Goal: Information Seeking & Learning: Learn about a topic

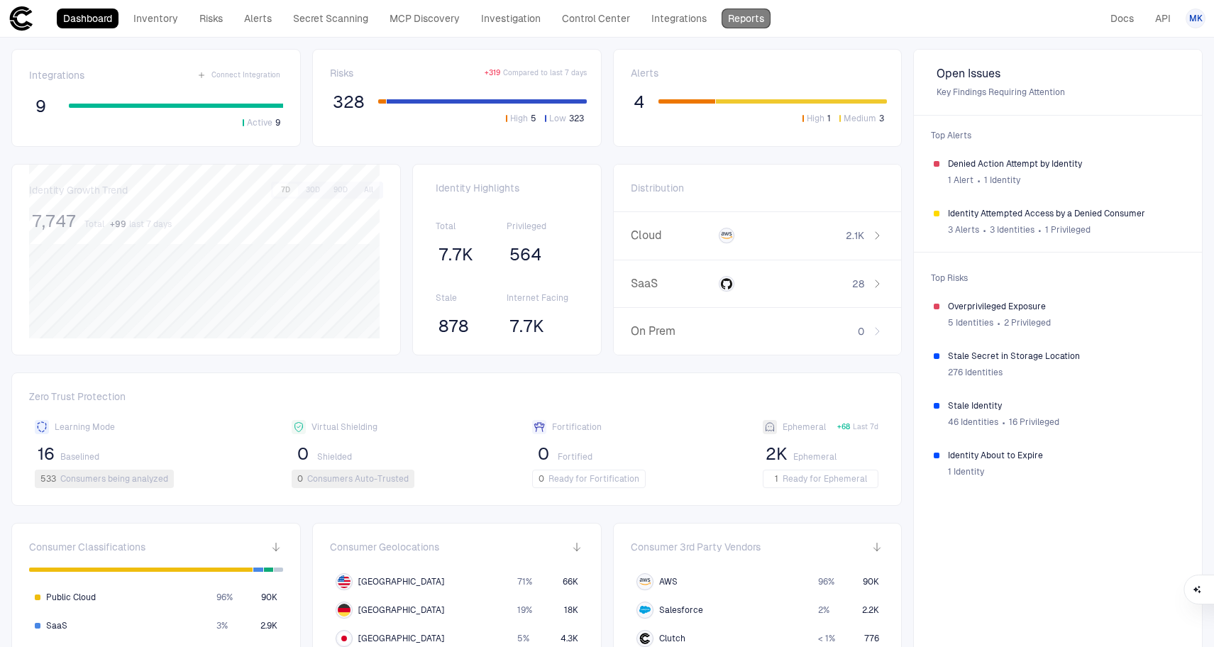
click at [758, 20] on link "Reports" at bounding box center [745, 19] width 49 height 20
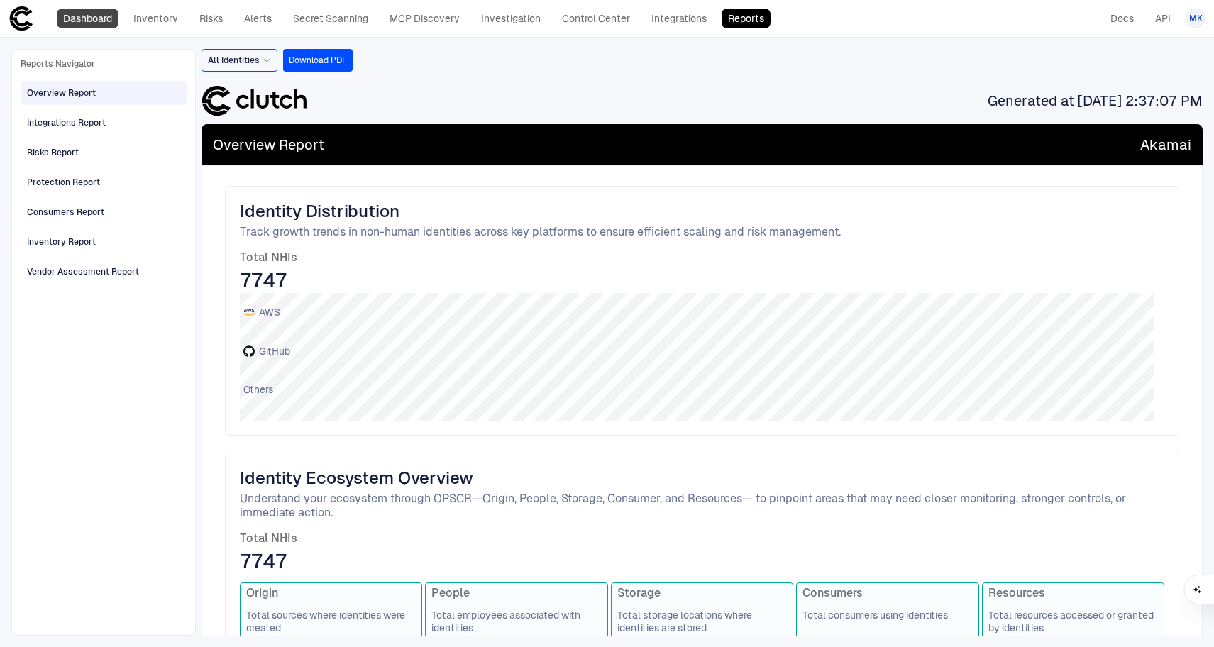
click at [82, 26] on link "Dashboard" at bounding box center [88, 19] width 62 height 20
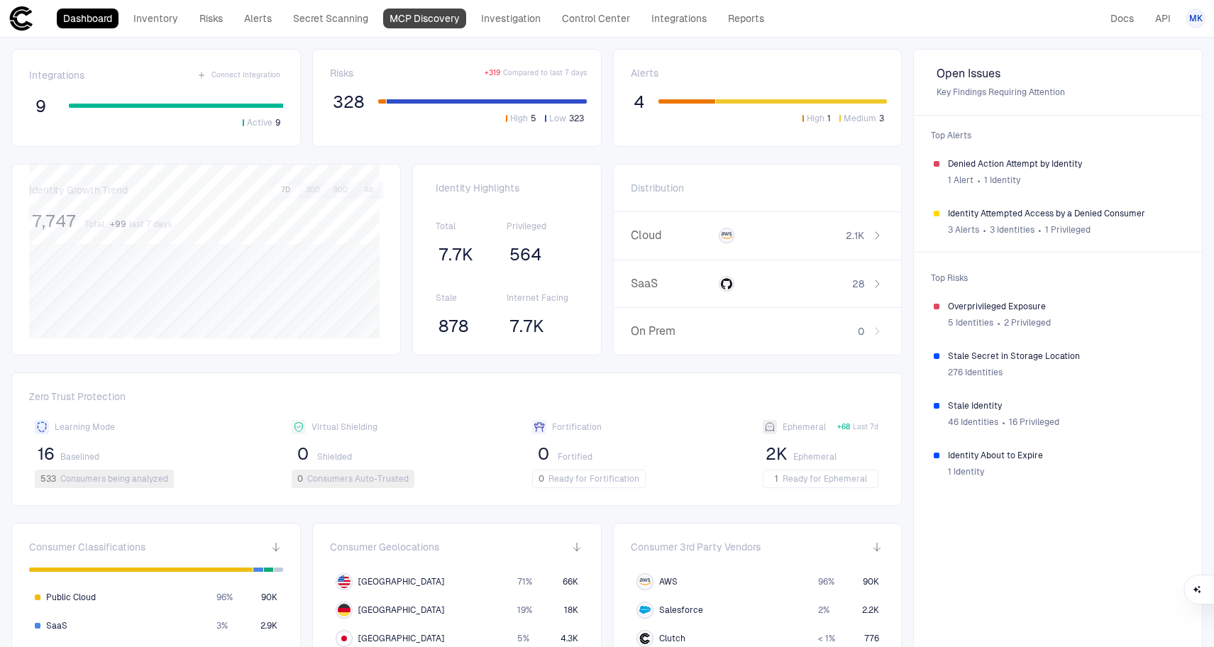
click at [435, 22] on link "MCP Discovery" at bounding box center [424, 19] width 83 height 20
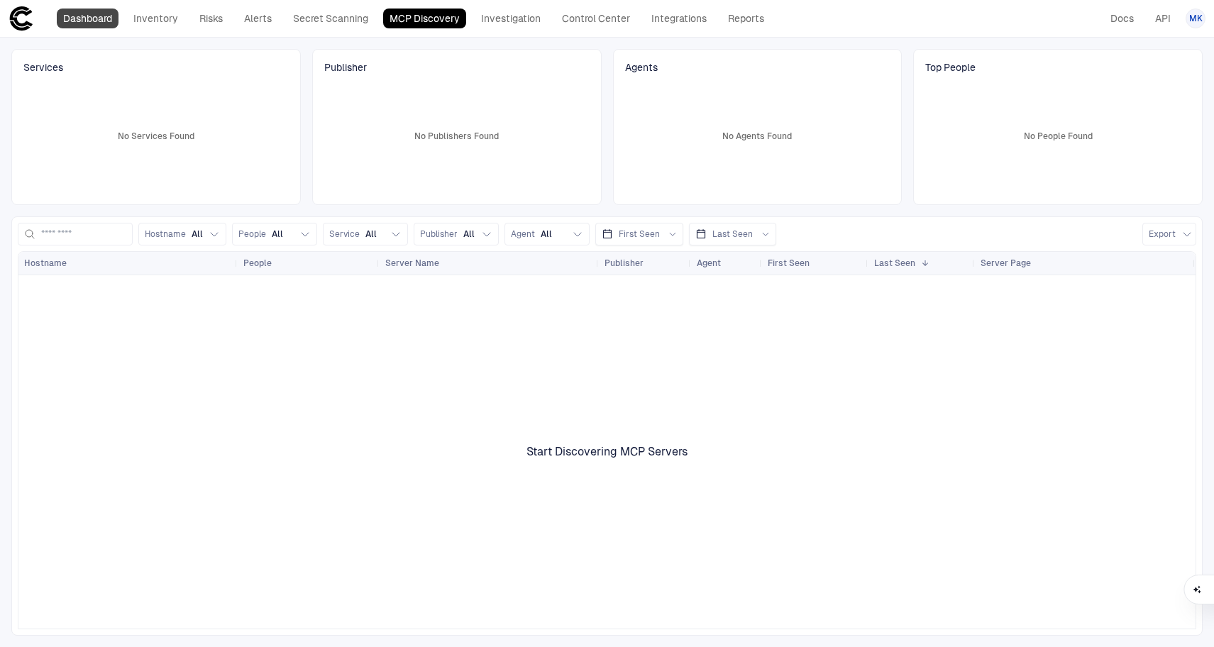
click at [102, 21] on link "Dashboard" at bounding box center [88, 19] width 62 height 20
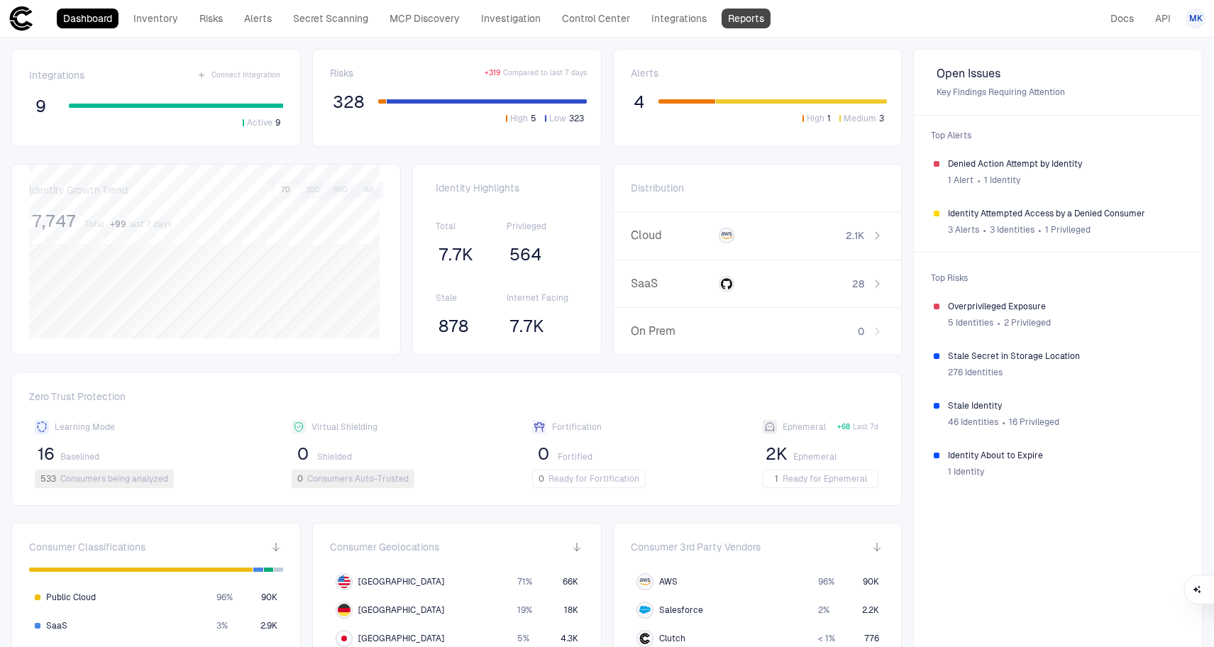
click at [749, 25] on link "Reports" at bounding box center [745, 19] width 49 height 20
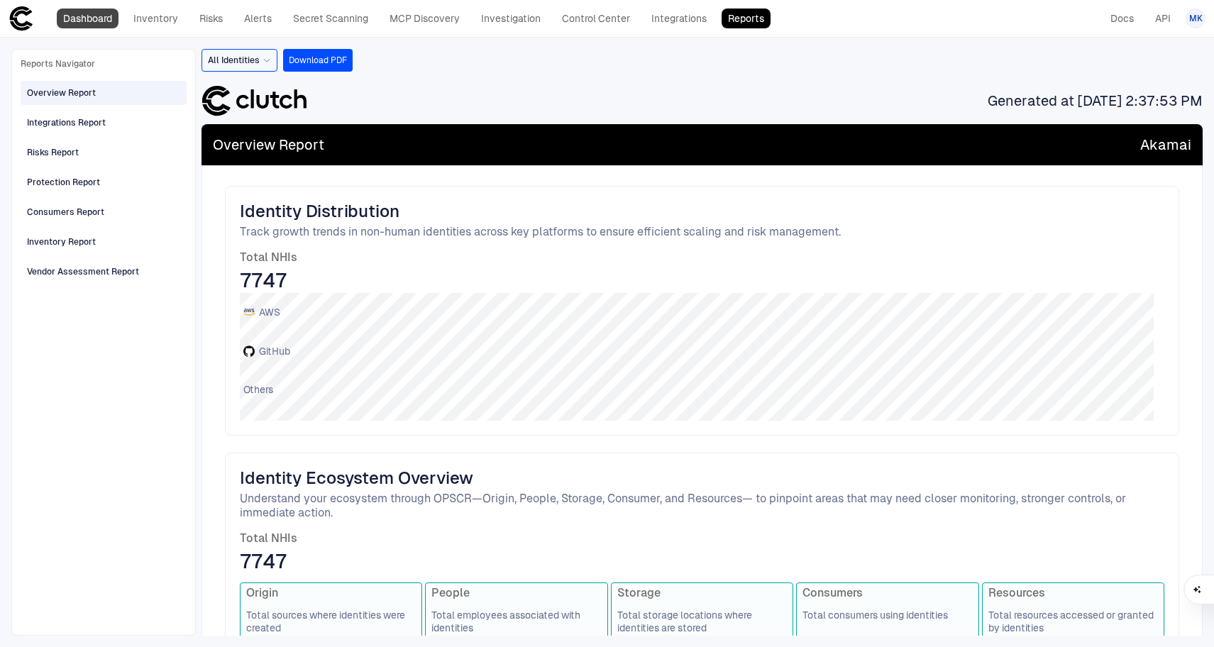
click at [101, 27] on link "Dashboard" at bounding box center [88, 19] width 62 height 20
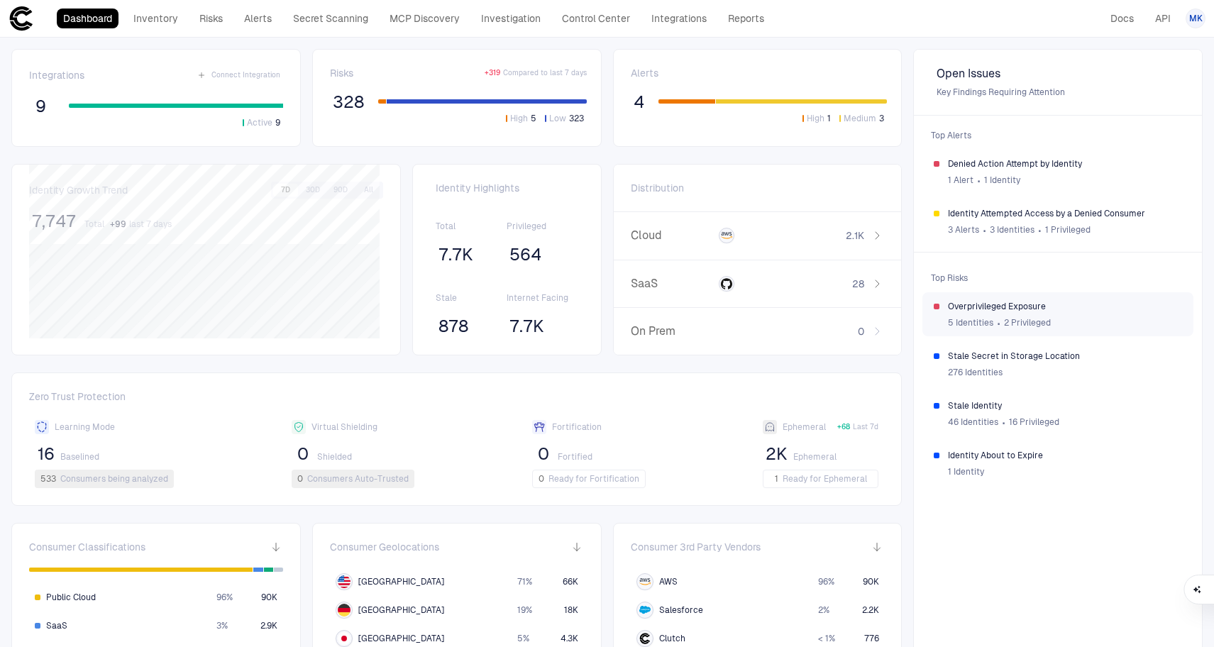
click at [1023, 319] on span "2 Privileged" at bounding box center [1027, 322] width 47 height 11
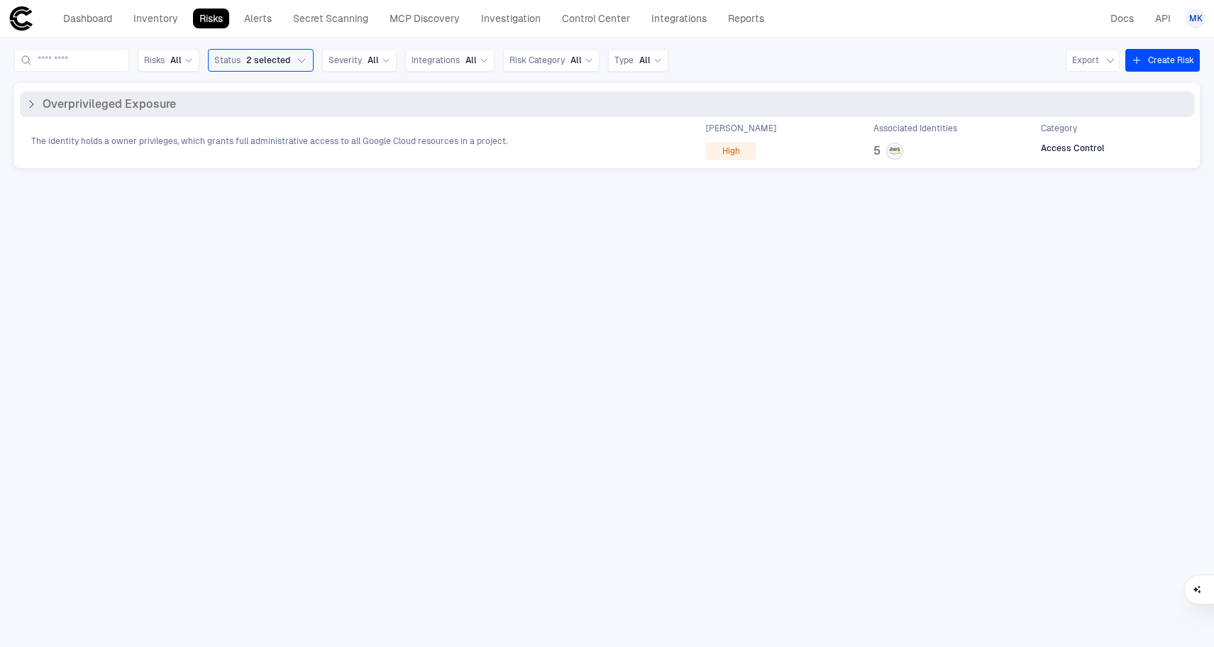
click at [33, 106] on icon at bounding box center [31, 104] width 11 height 11
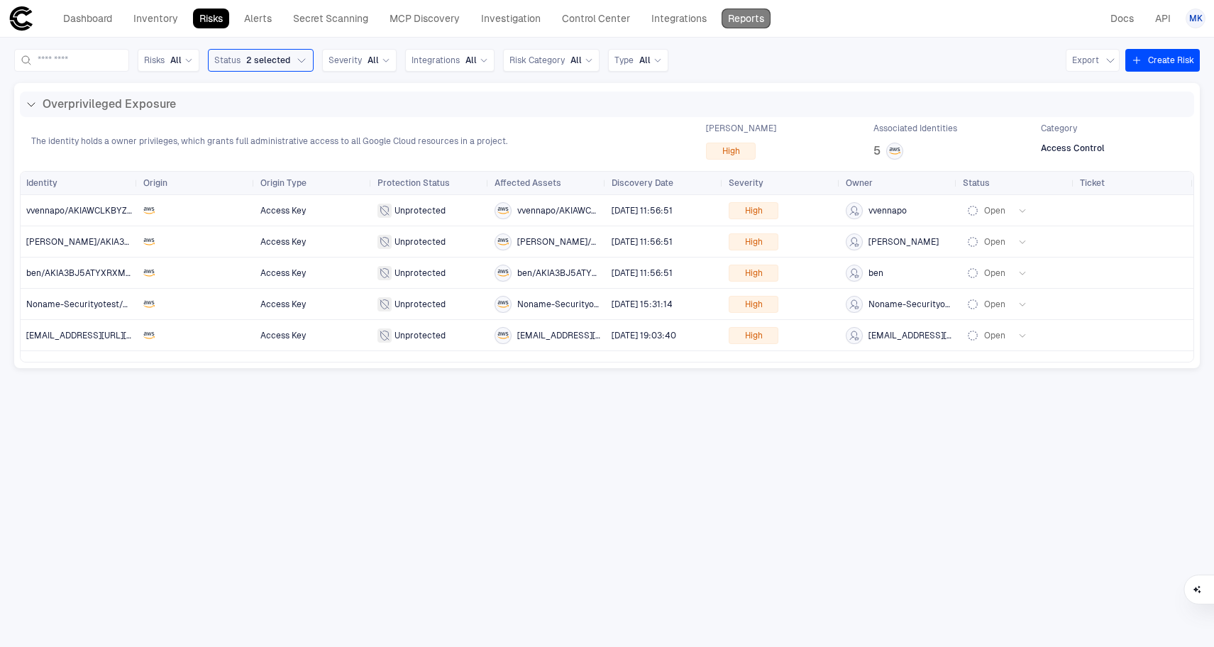
click at [759, 22] on link "Reports" at bounding box center [745, 19] width 49 height 20
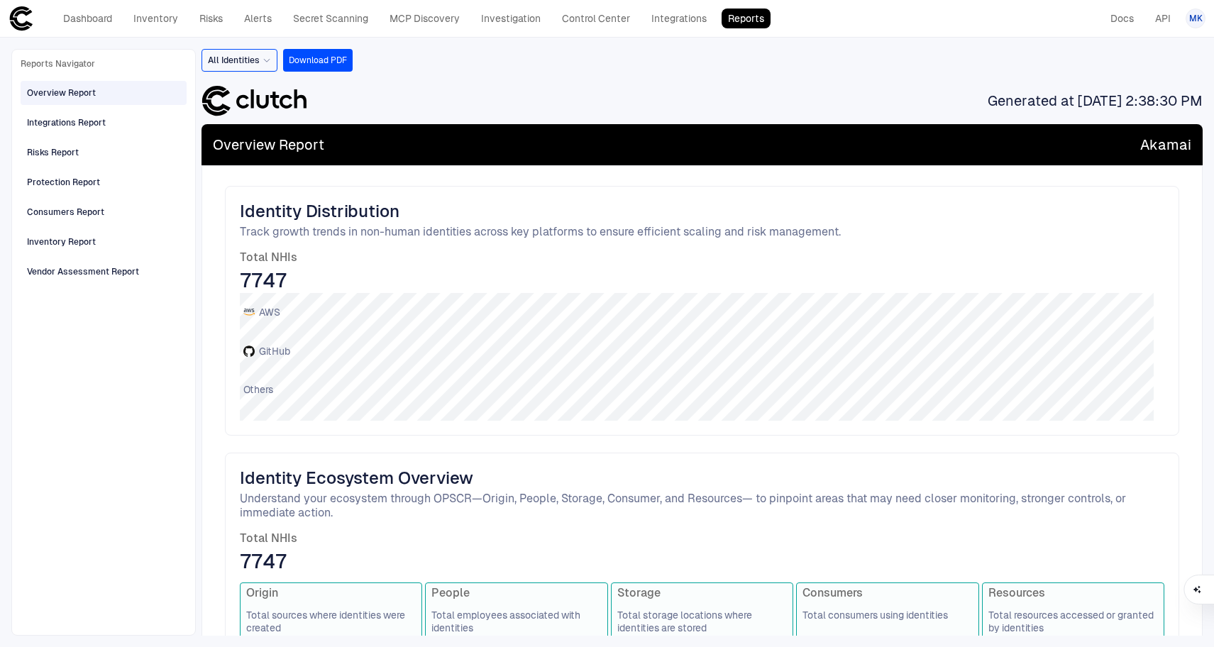
click at [260, 62] on div "All Identities" at bounding box center [239, 60] width 63 height 11
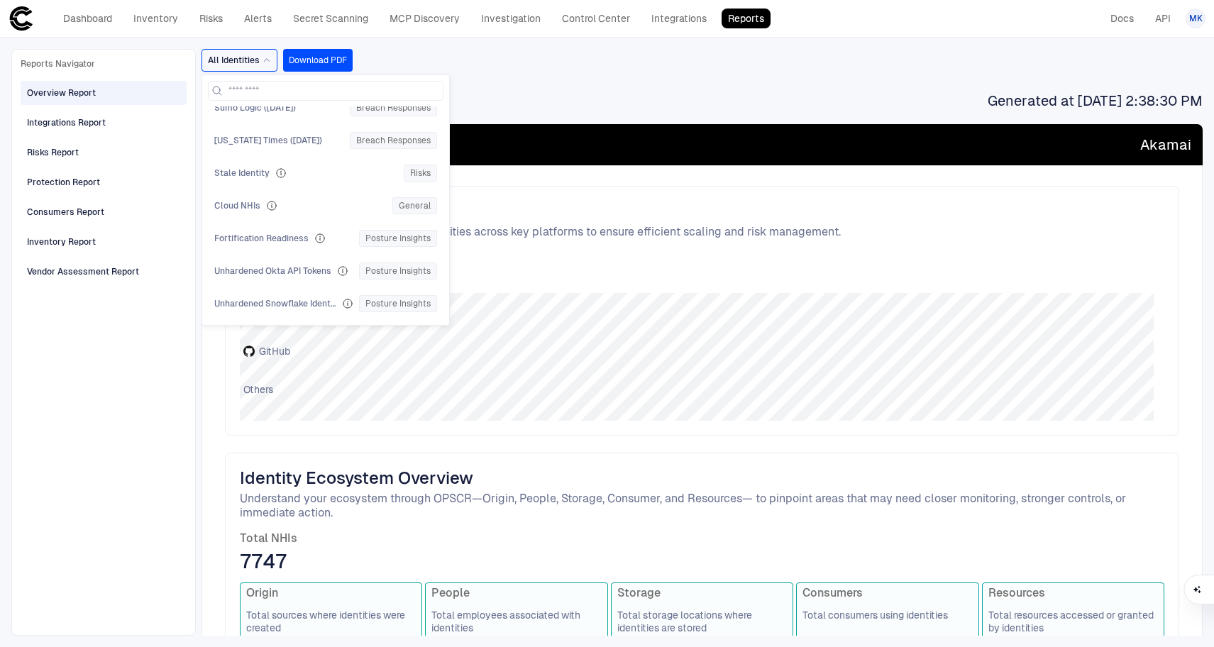
scroll to position [701, 0]
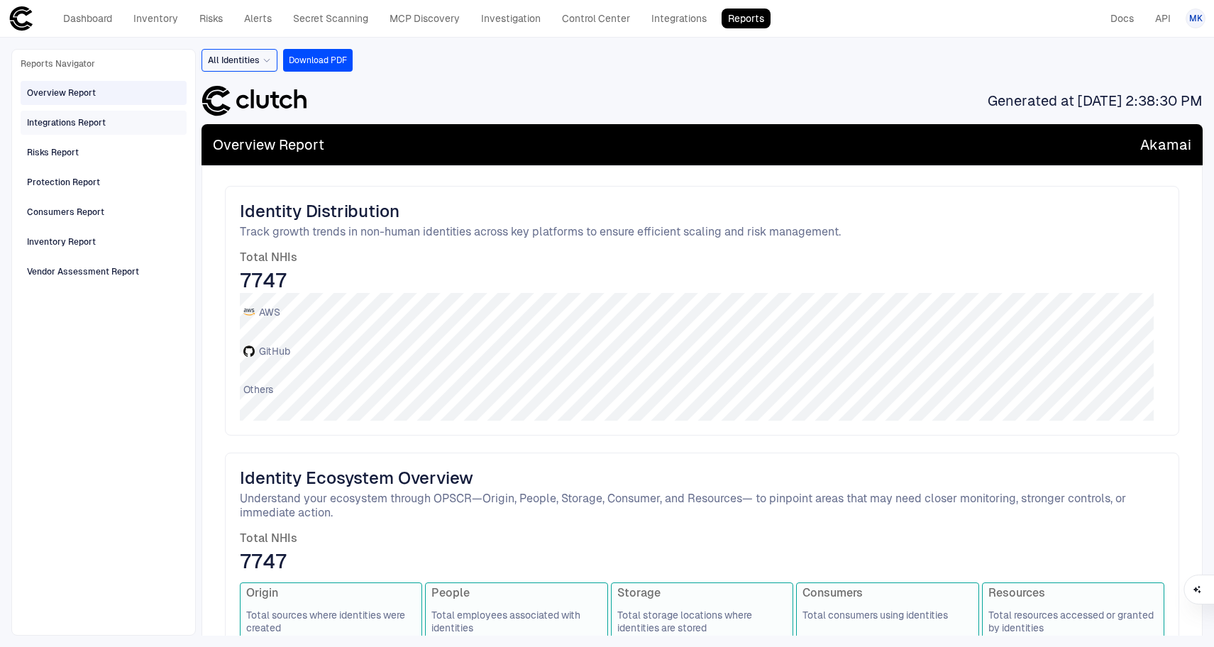
click at [118, 113] on div "Integrations Report" at bounding box center [105, 122] width 156 height 23
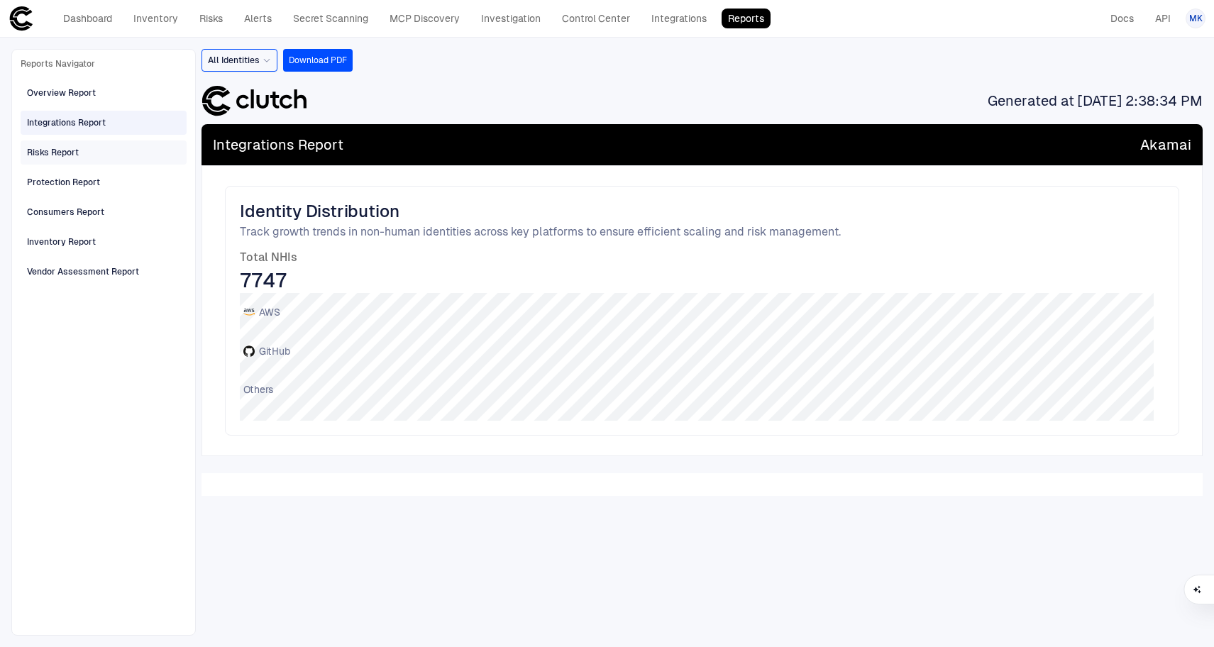
click at [114, 141] on div "Risks Report" at bounding box center [105, 152] width 156 height 23
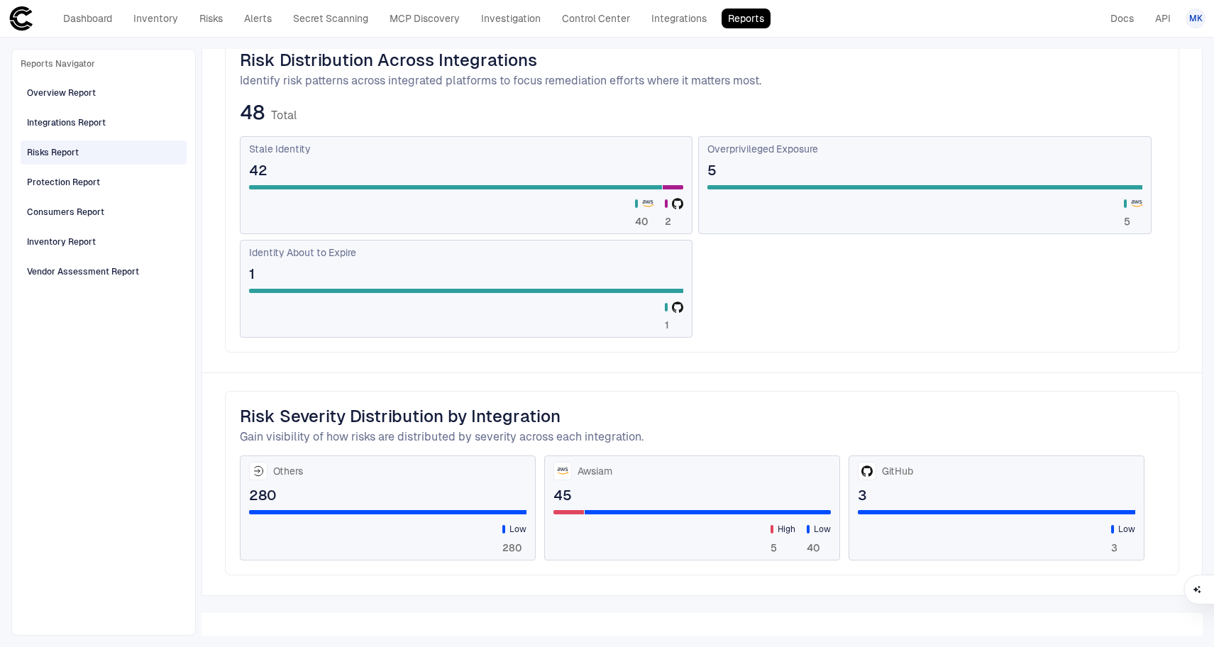
scroll to position [0, 0]
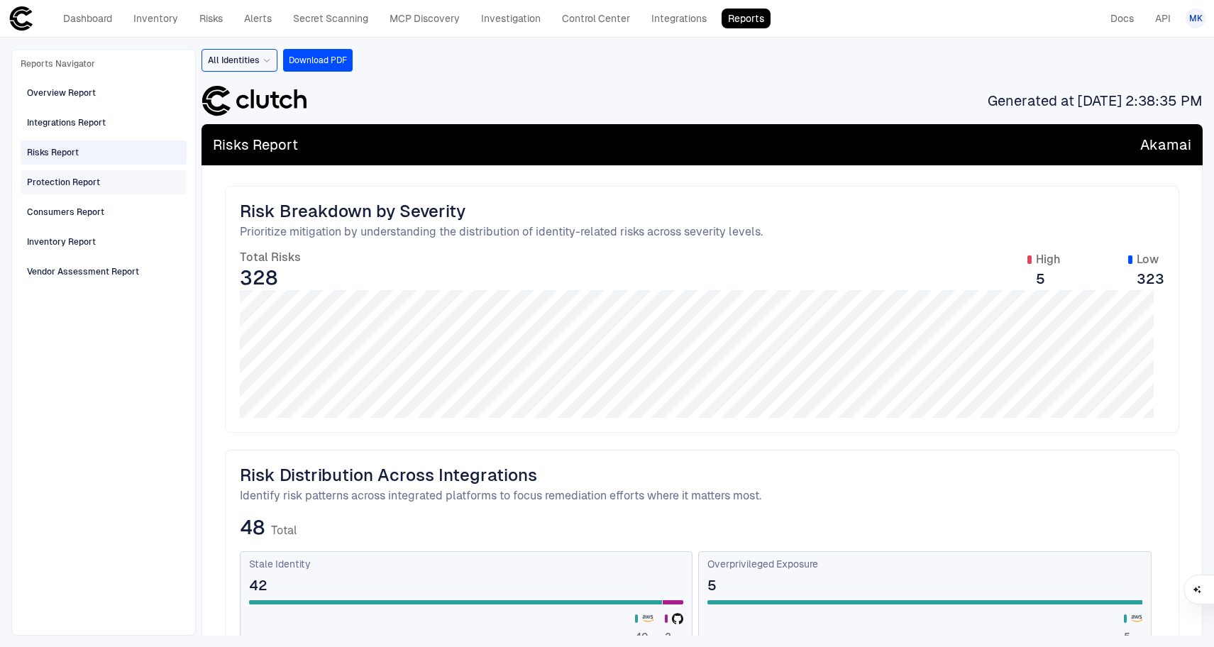
click at [67, 173] on span "Protection Report" at bounding box center [63, 182] width 73 height 18
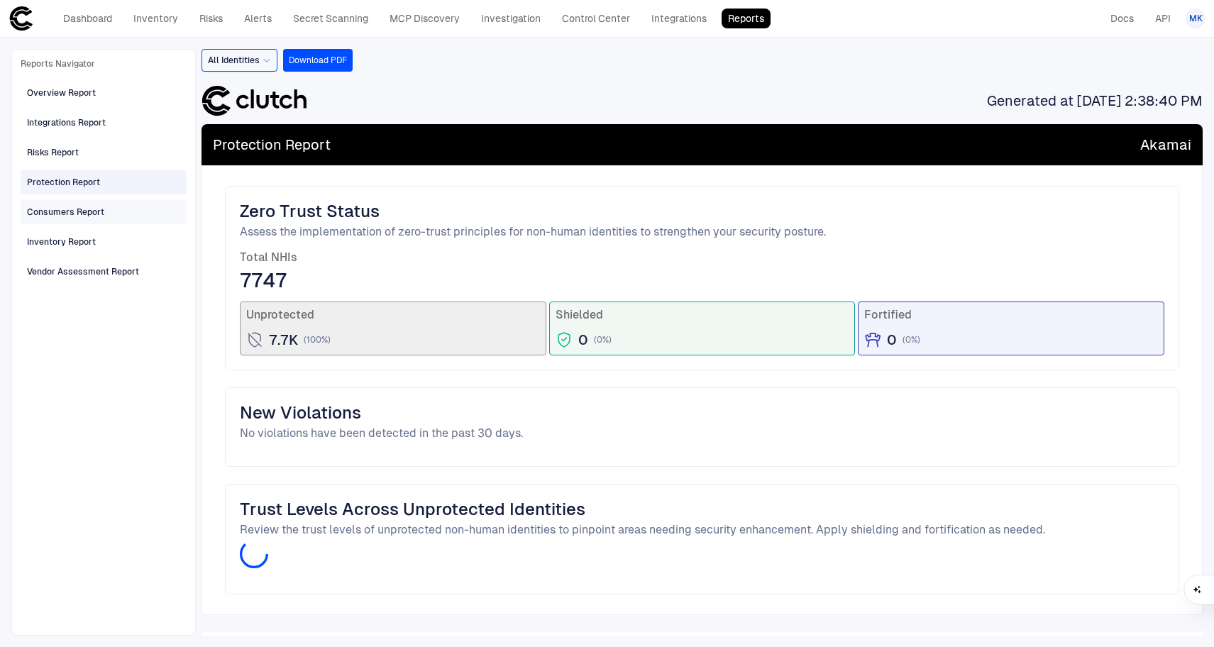
click at [92, 218] on div "Consumers Report" at bounding box center [65, 212] width 77 height 13
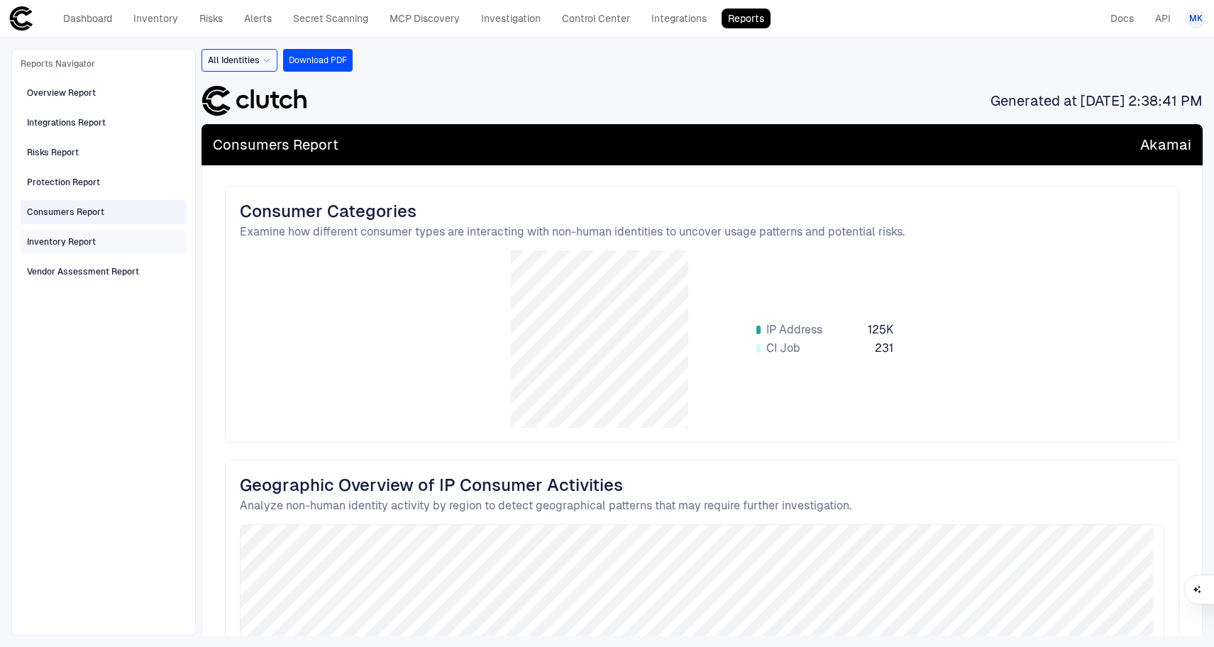
click at [94, 236] on div "Inventory Report" at bounding box center [61, 241] width 69 height 13
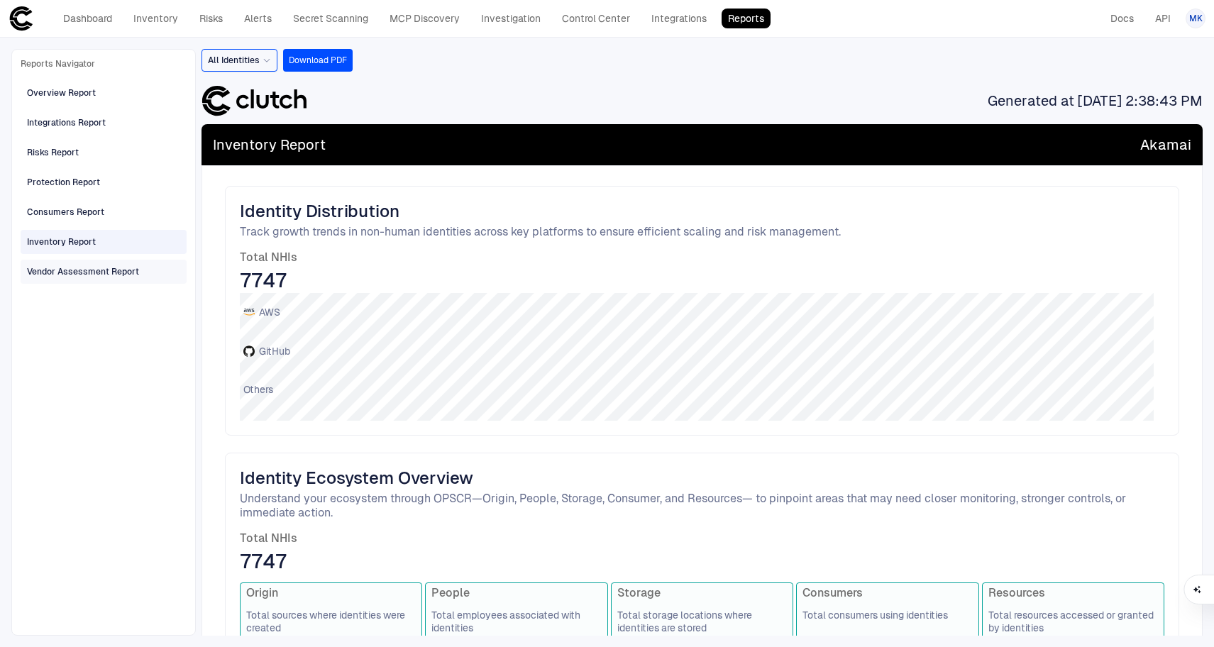
click at [95, 264] on span "Vendor Assessment Report" at bounding box center [83, 271] width 112 height 18
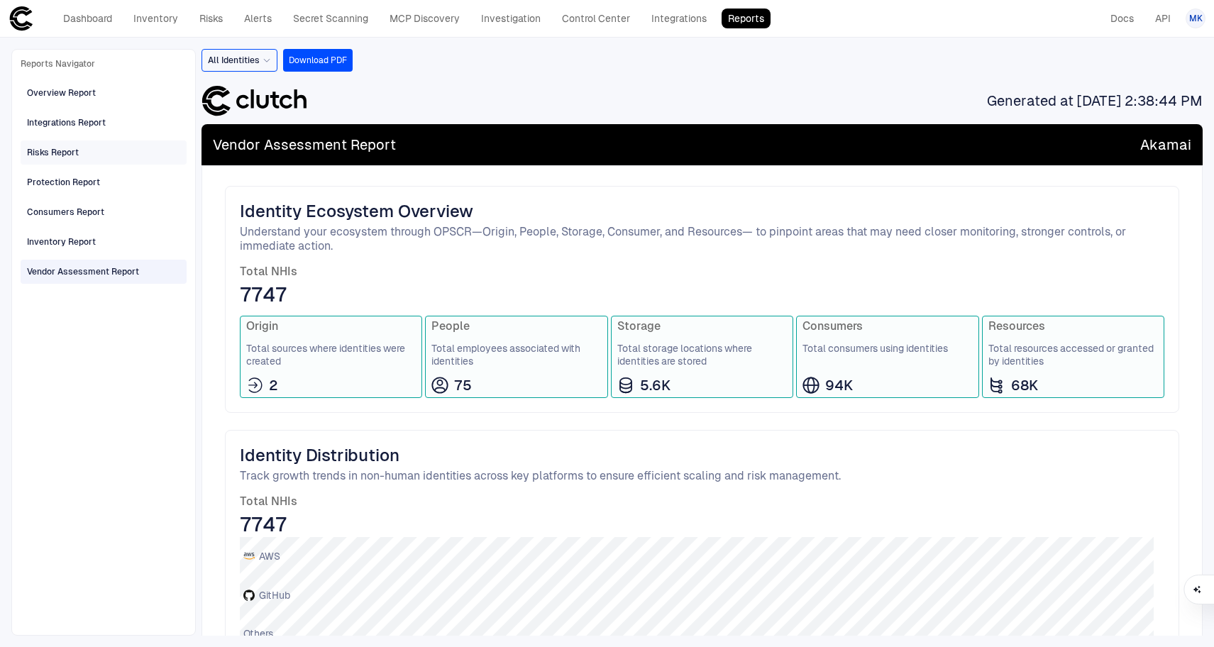
click at [85, 161] on div "Risks Report" at bounding box center [105, 152] width 156 height 23
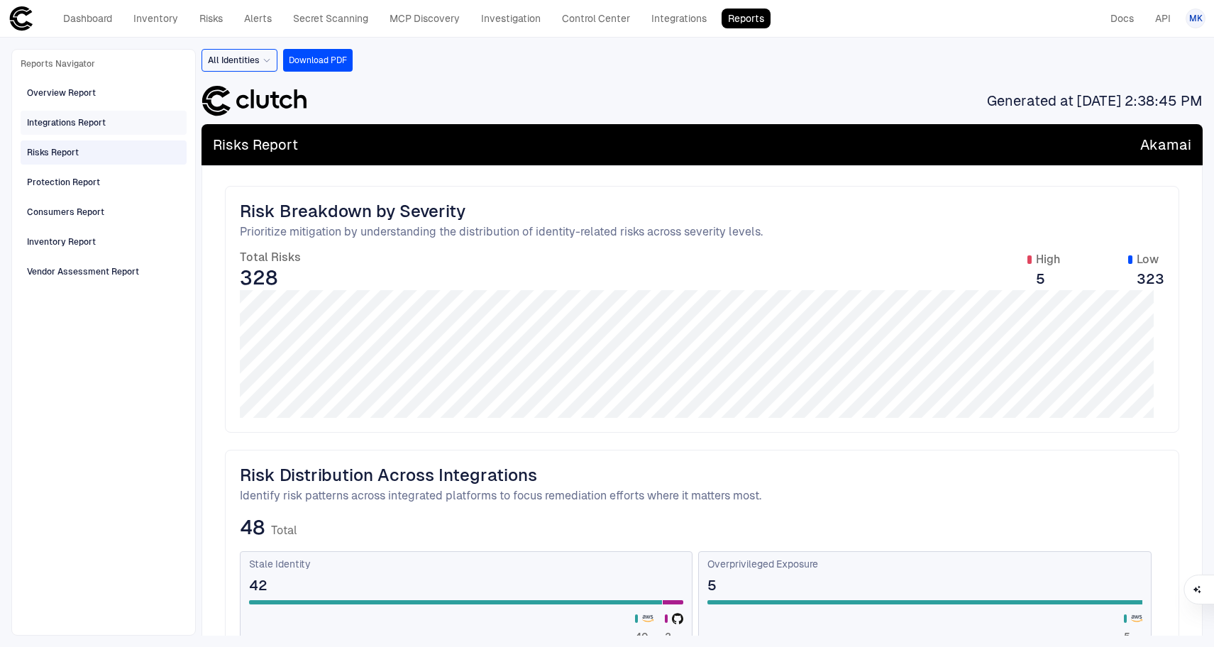
click at [89, 120] on div "Integrations Report" at bounding box center [66, 122] width 79 height 13
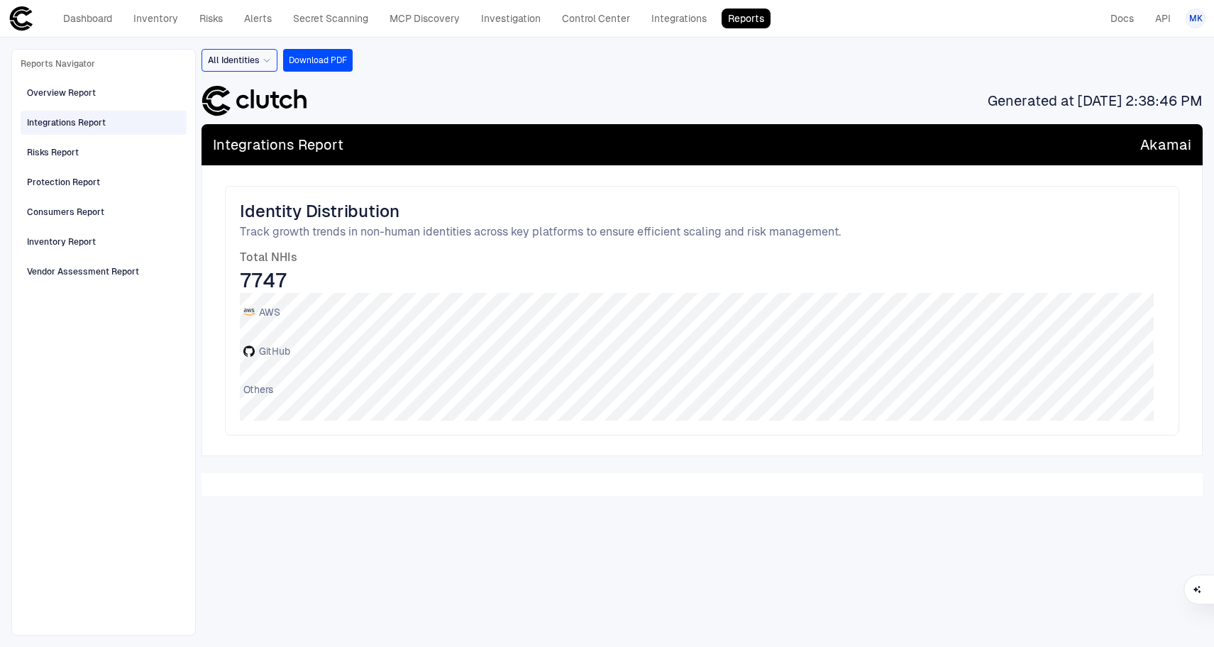
click at [255, 59] on span "All Identities" at bounding box center [234, 60] width 52 height 11
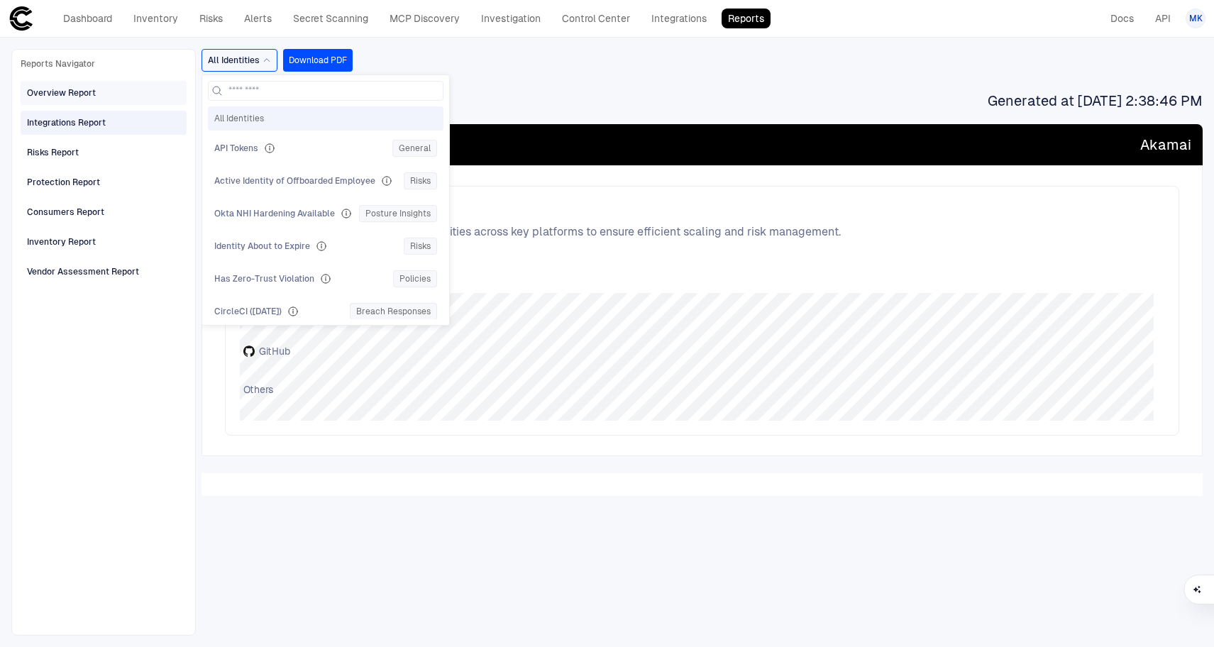
click at [92, 89] on div "Overview Report" at bounding box center [61, 93] width 69 height 13
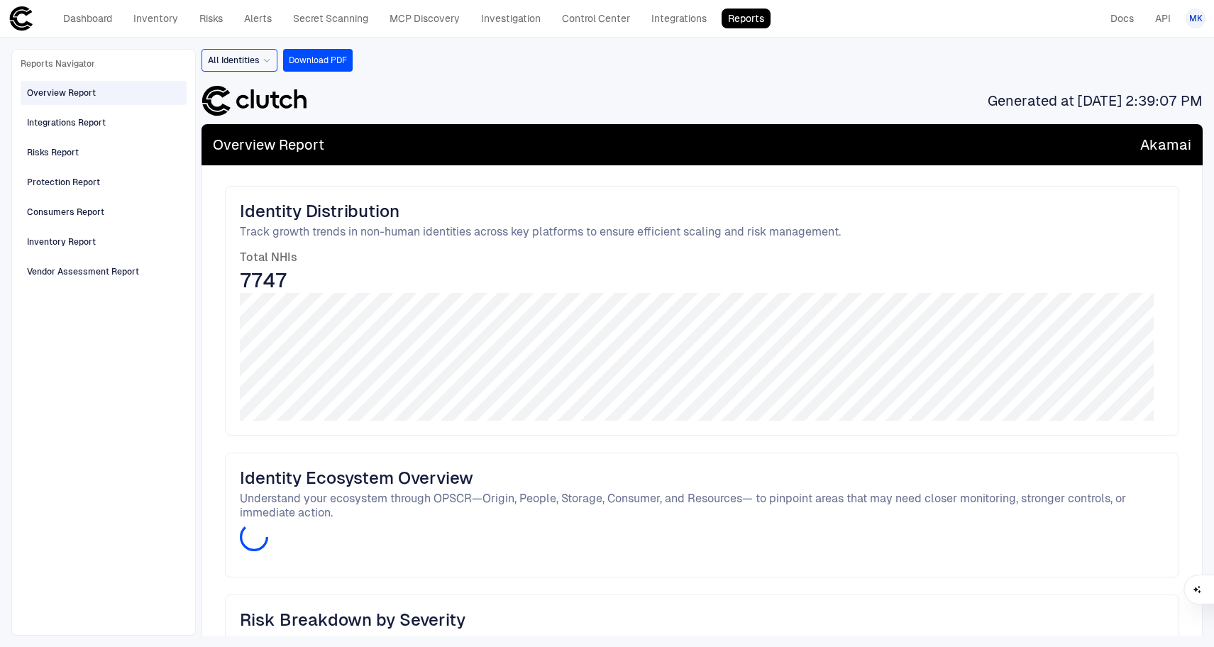
click at [92, 89] on div "Overview Report" at bounding box center [61, 93] width 69 height 13
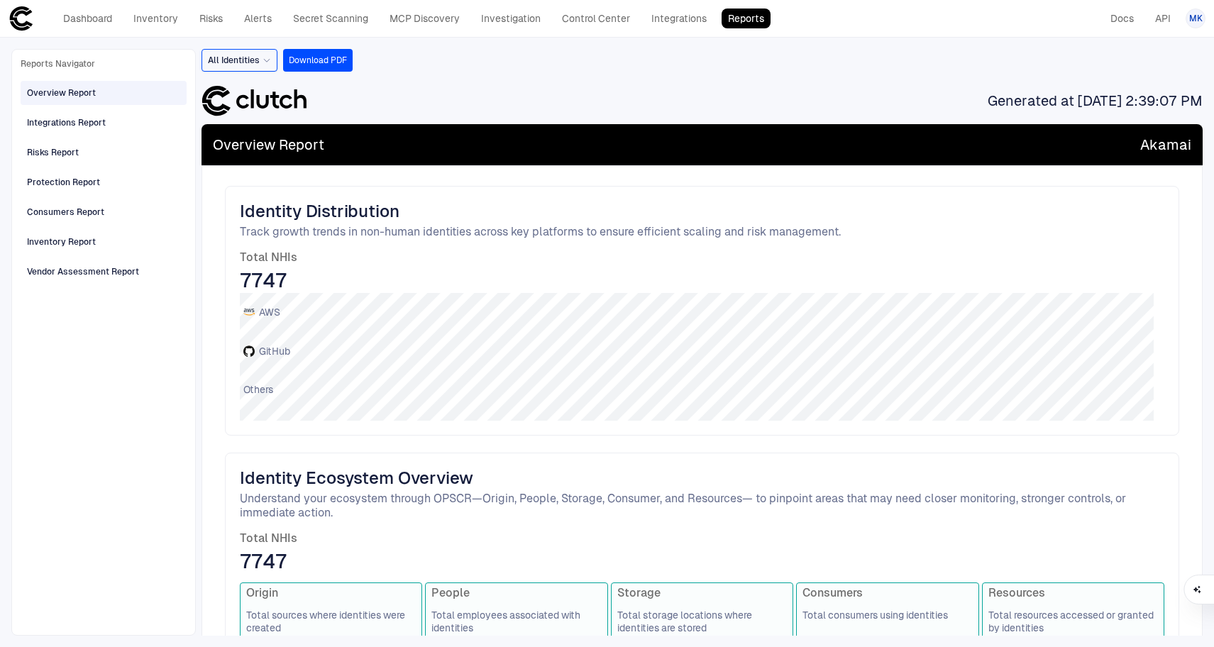
click at [262, 61] on icon at bounding box center [266, 60] width 9 height 9
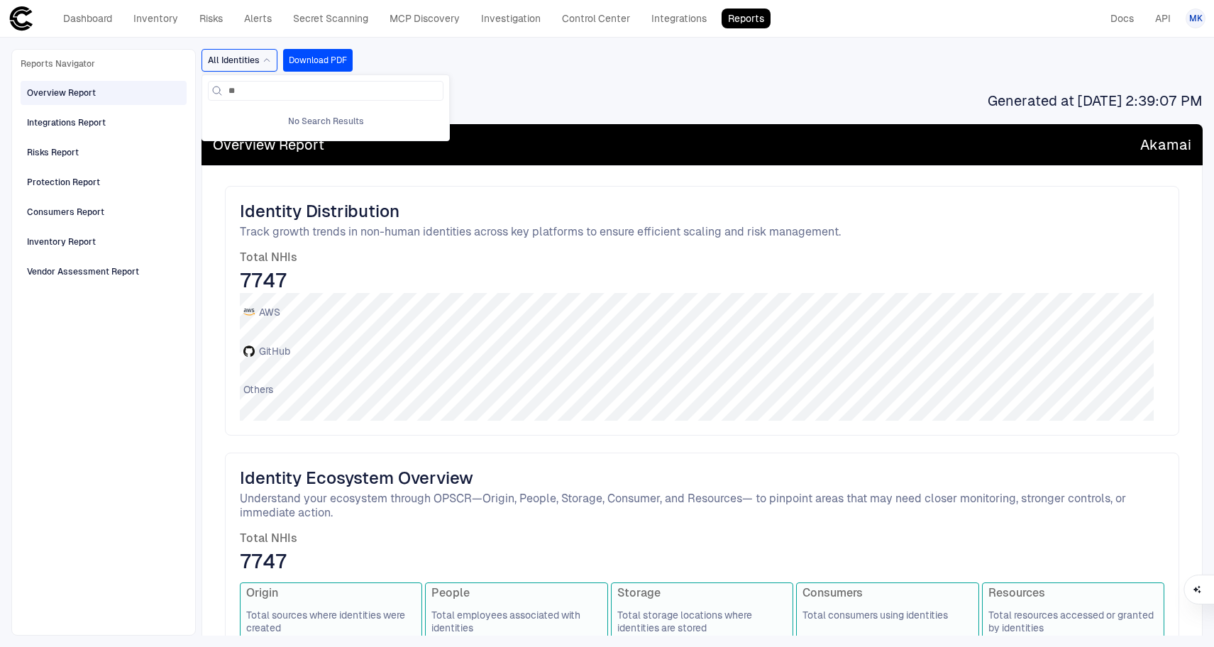
type input "*"
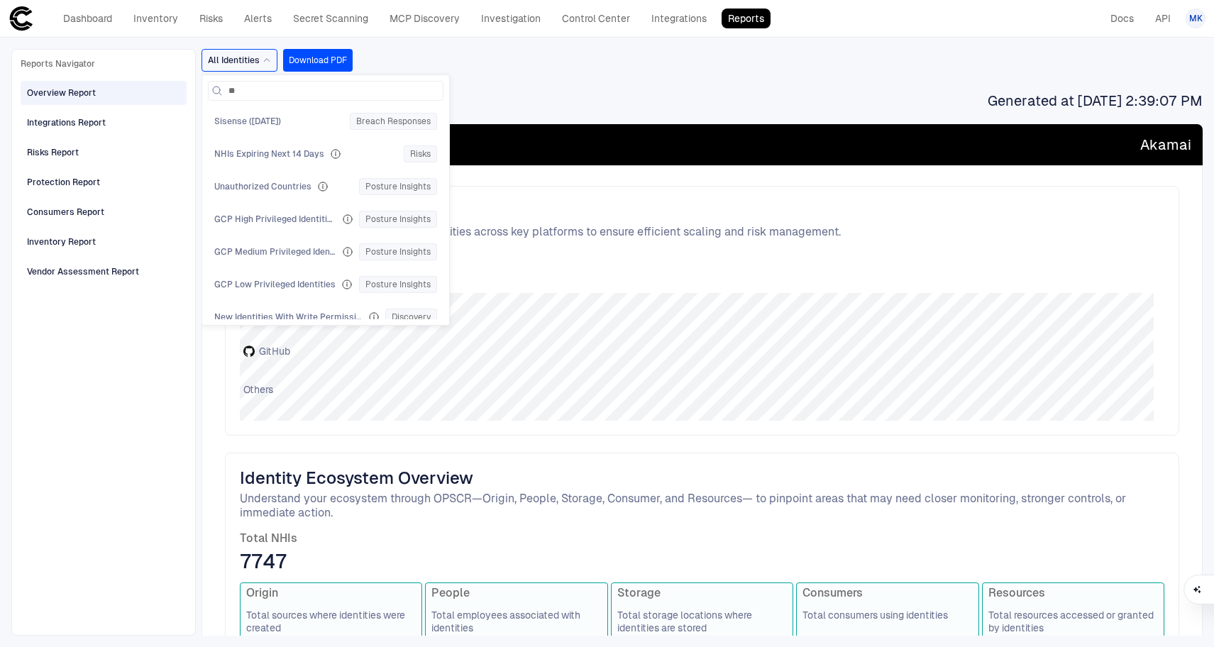
type input "*"
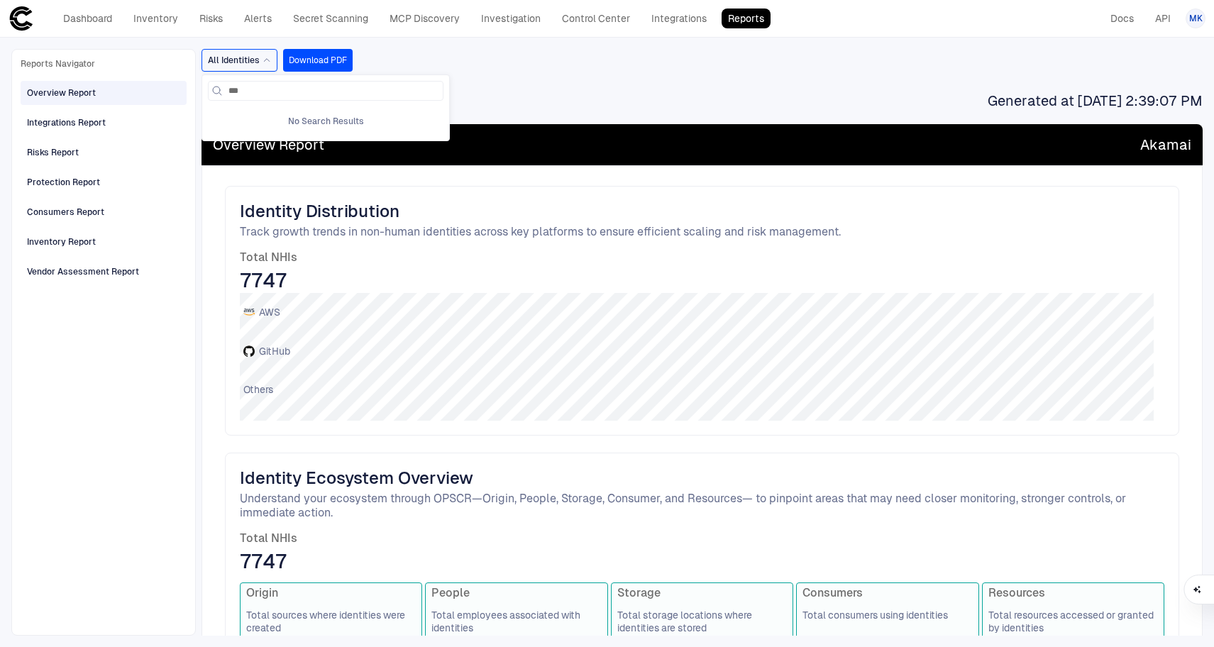
type input "****"
click at [515, 68] on div "All Identities **** No Search Results Download PDF" at bounding box center [701, 60] width 1001 height 23
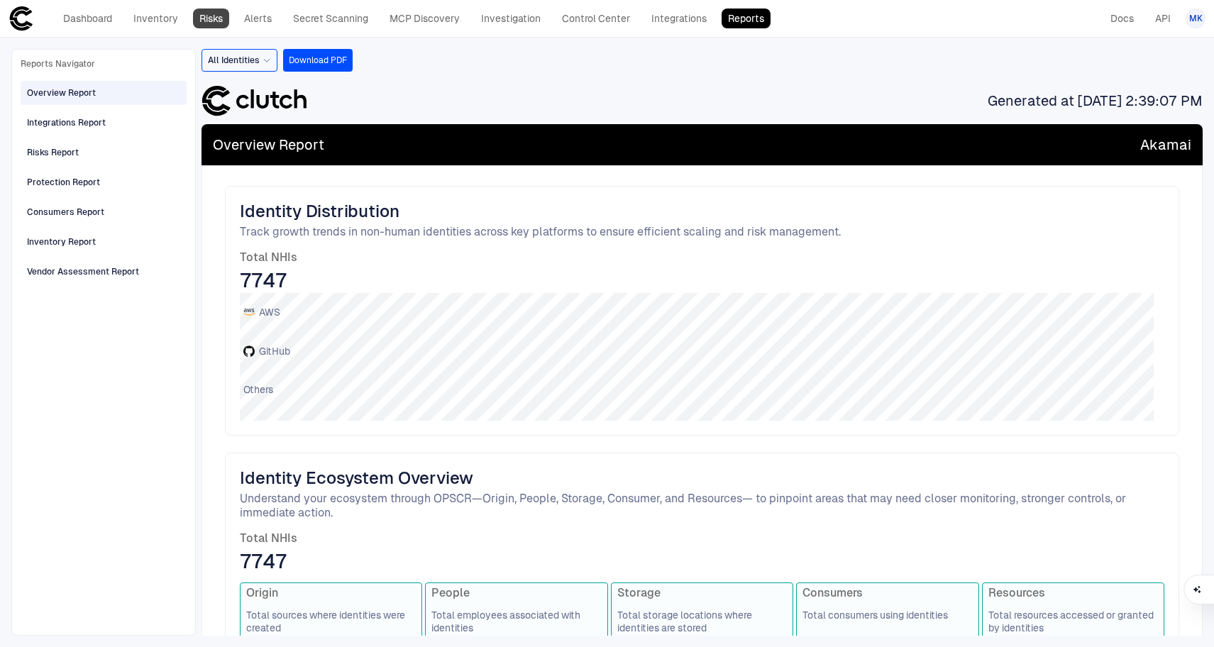
click at [208, 28] on link "Risks" at bounding box center [211, 19] width 36 height 20
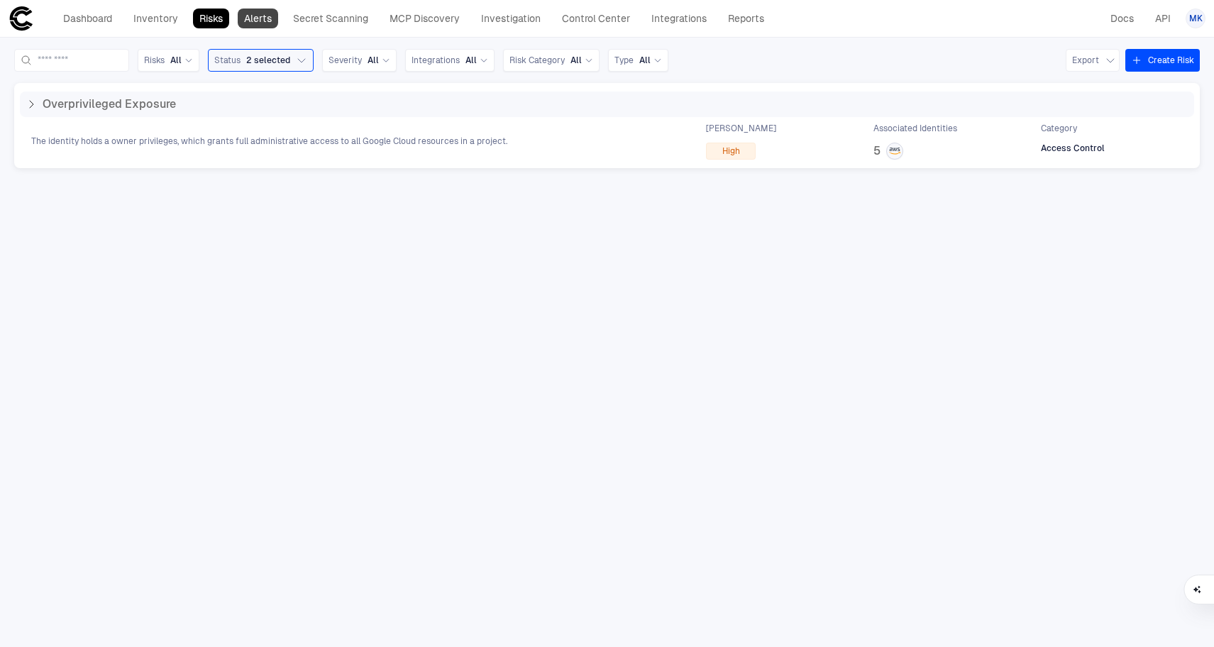
click at [265, 22] on link "Alerts" at bounding box center [258, 19] width 40 height 20
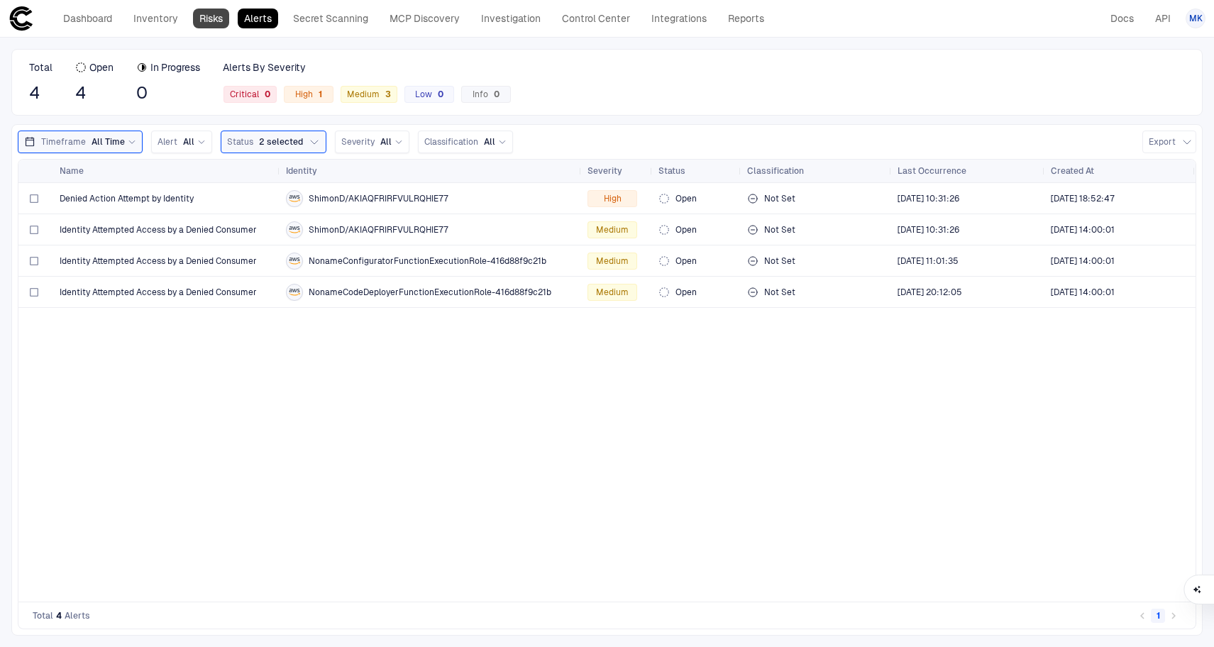
click at [216, 23] on link "Risks" at bounding box center [211, 19] width 36 height 20
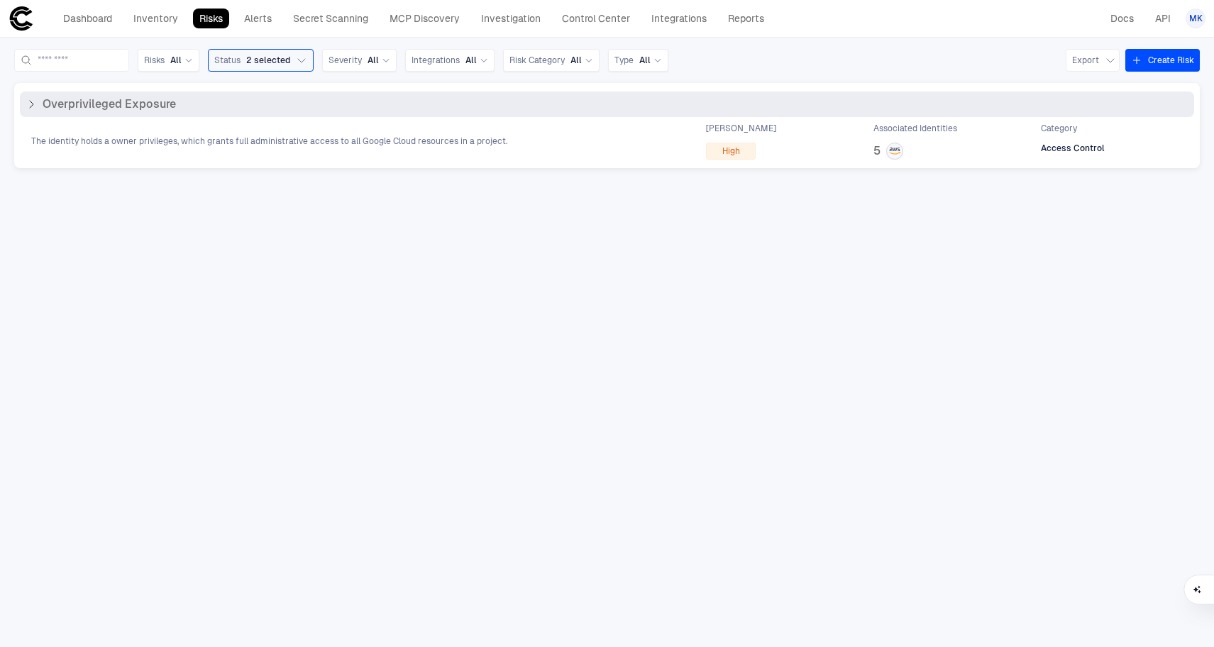
click at [37, 106] on div "Overprivileged Exposure" at bounding box center [101, 104] width 150 height 14
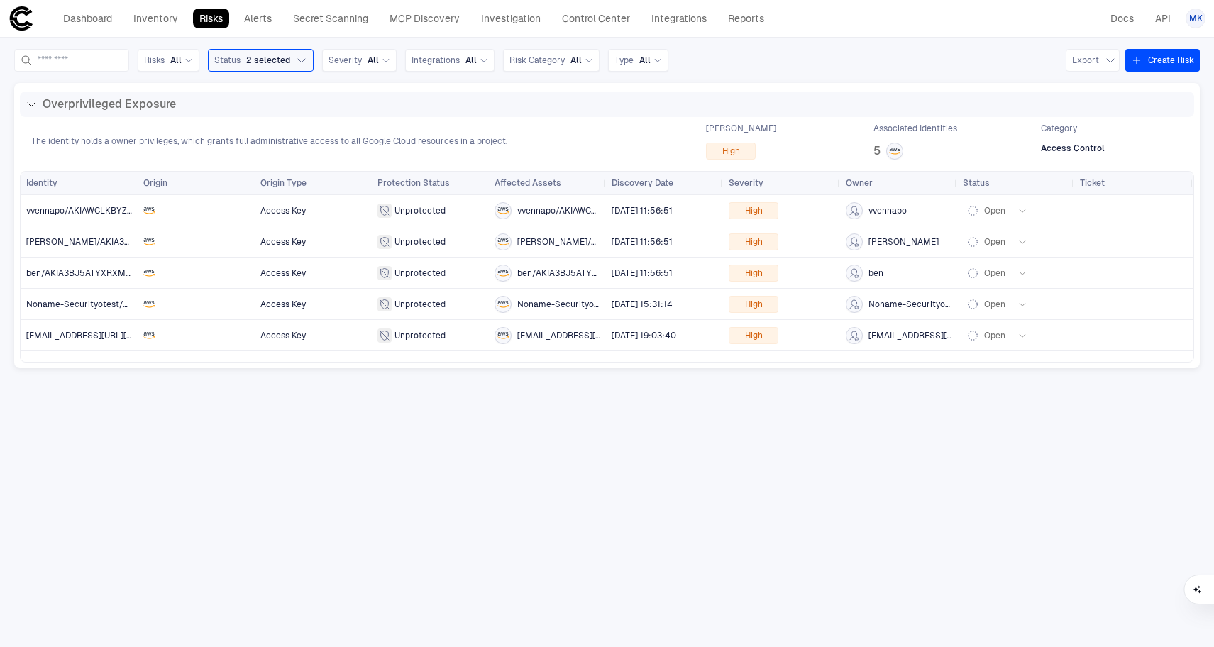
click at [210, 23] on link "Risks" at bounding box center [211, 19] width 36 height 20
click at [767, 16] on link "Reports" at bounding box center [745, 19] width 49 height 20
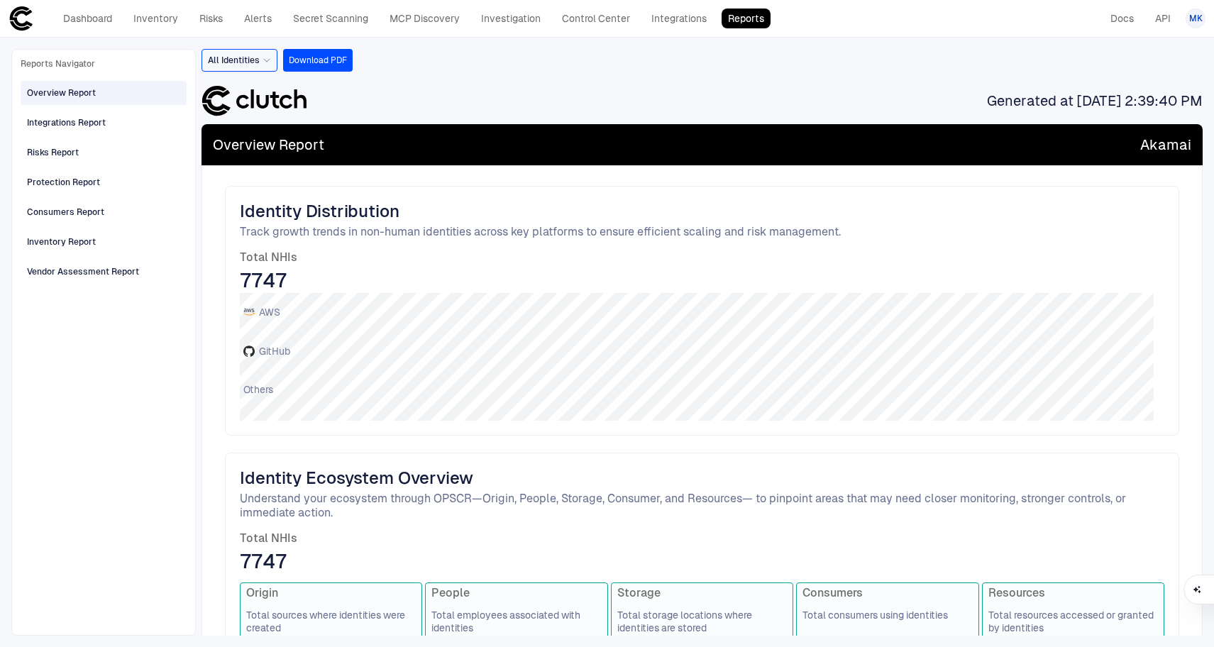
click at [767, 16] on link "Reports" at bounding box center [745, 19] width 49 height 20
click at [267, 67] on div "All Identities" at bounding box center [239, 60] width 63 height 16
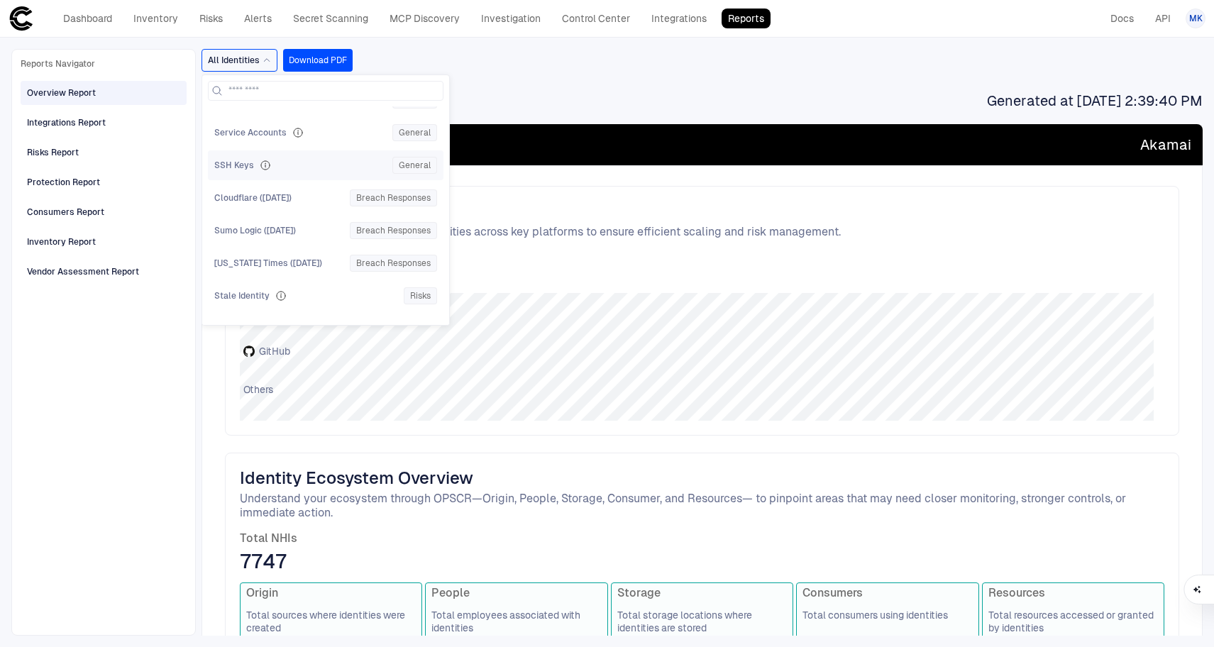
scroll to position [413, 0]
click at [102, 148] on div "Risks Report" at bounding box center [105, 152] width 156 height 23
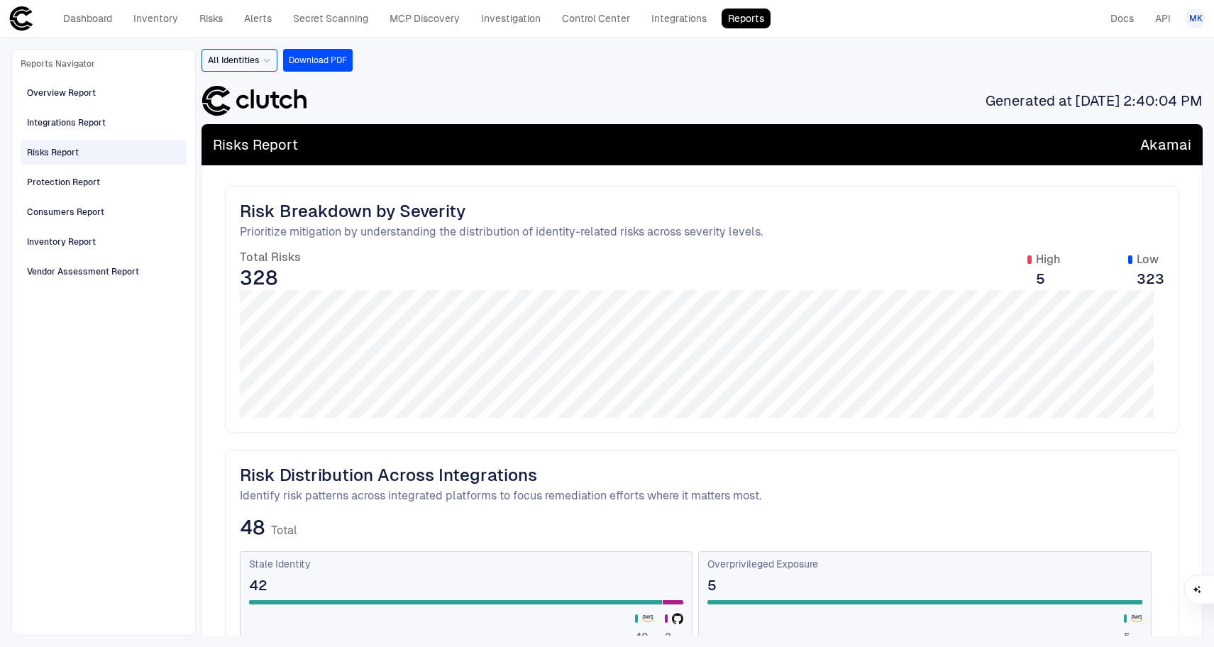
click at [258, 55] on span "All Identities" at bounding box center [234, 60] width 52 height 11
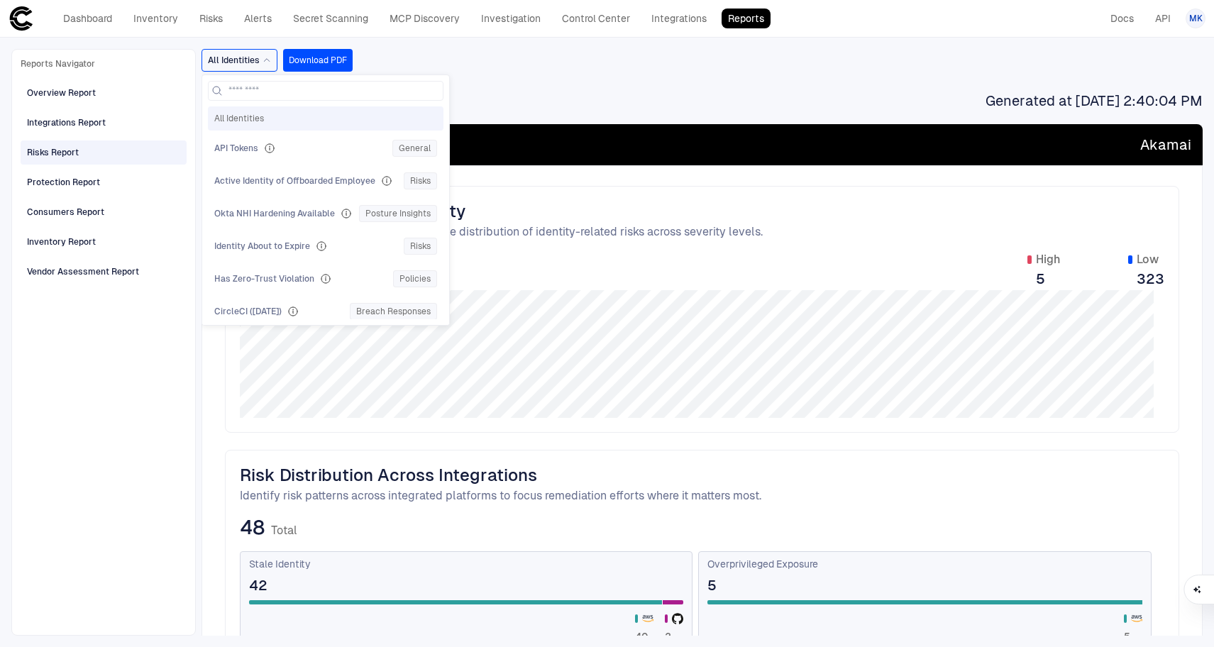
click at [637, 106] on div "Generated at [DATE] 2:40:04 PM" at bounding box center [701, 100] width 1001 height 35
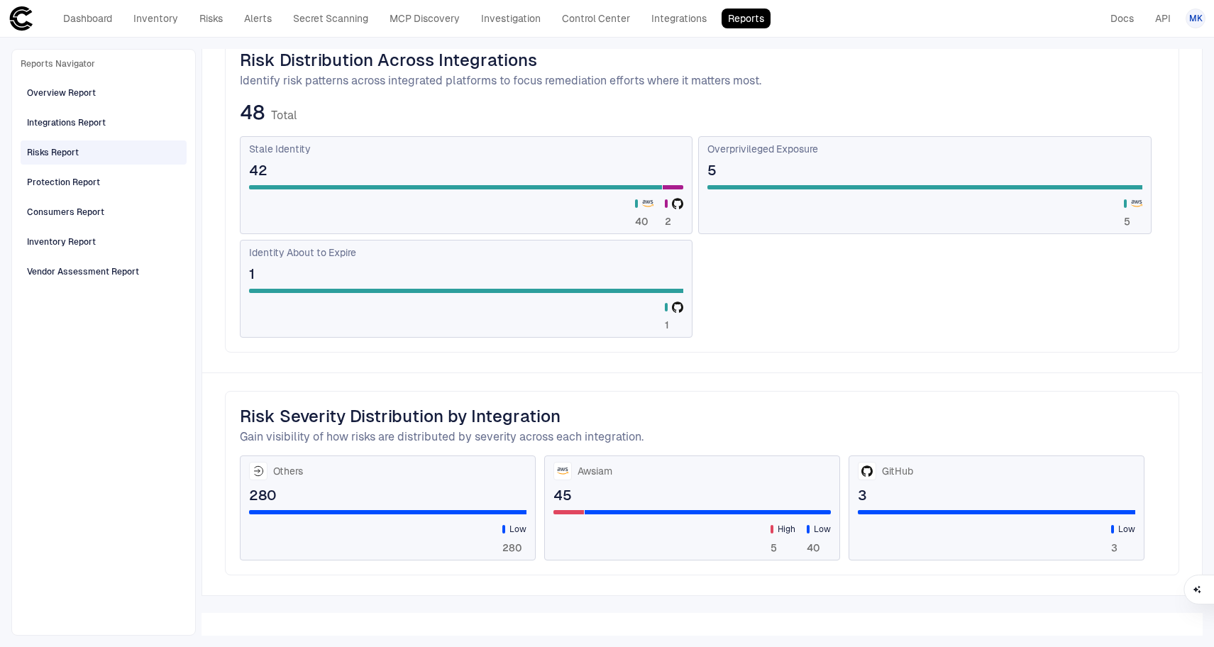
scroll to position [0, 0]
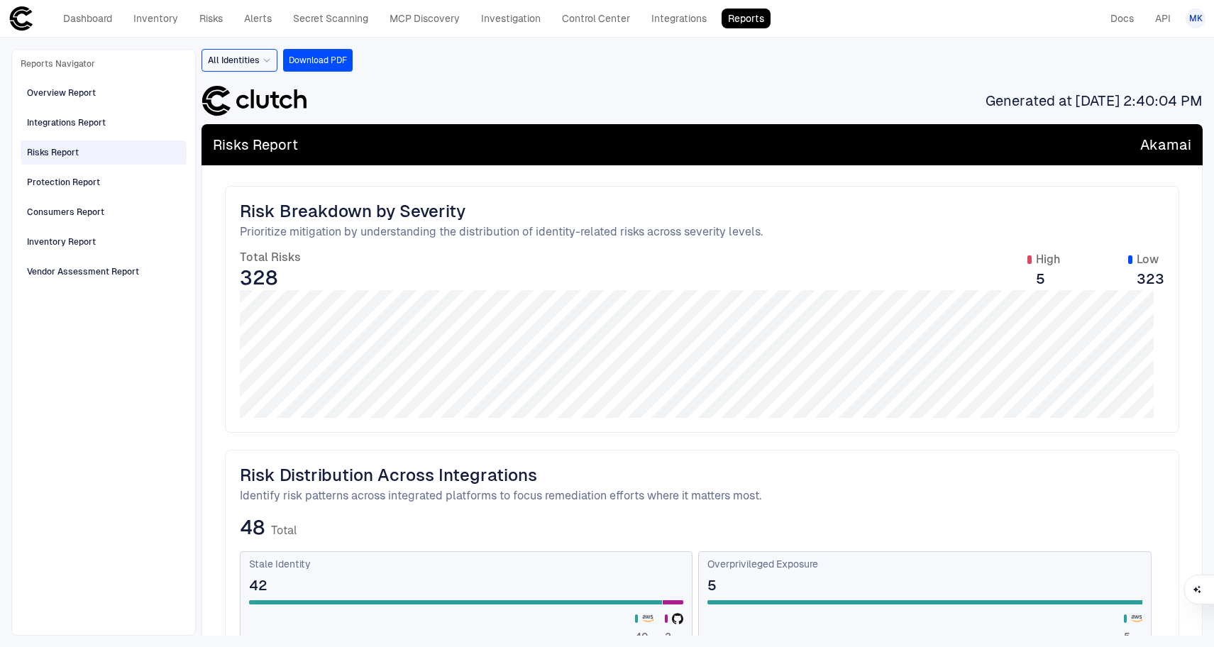
click at [272, 56] on div "All Identities" at bounding box center [239, 60] width 76 height 23
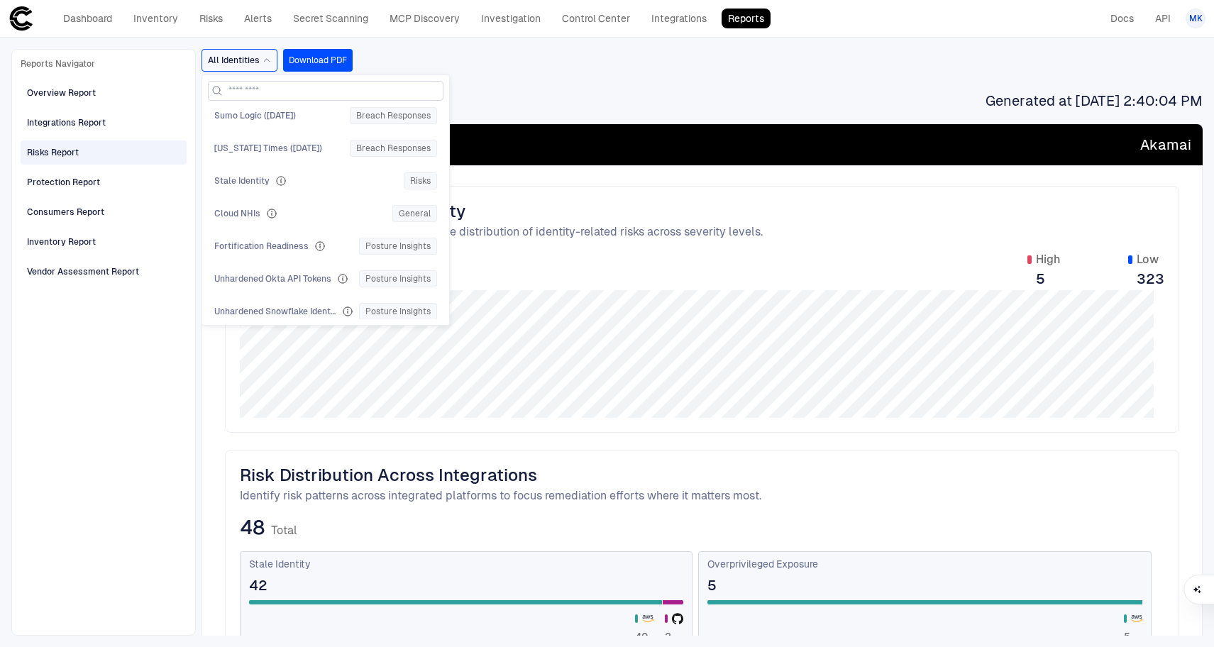
scroll to position [545, 0]
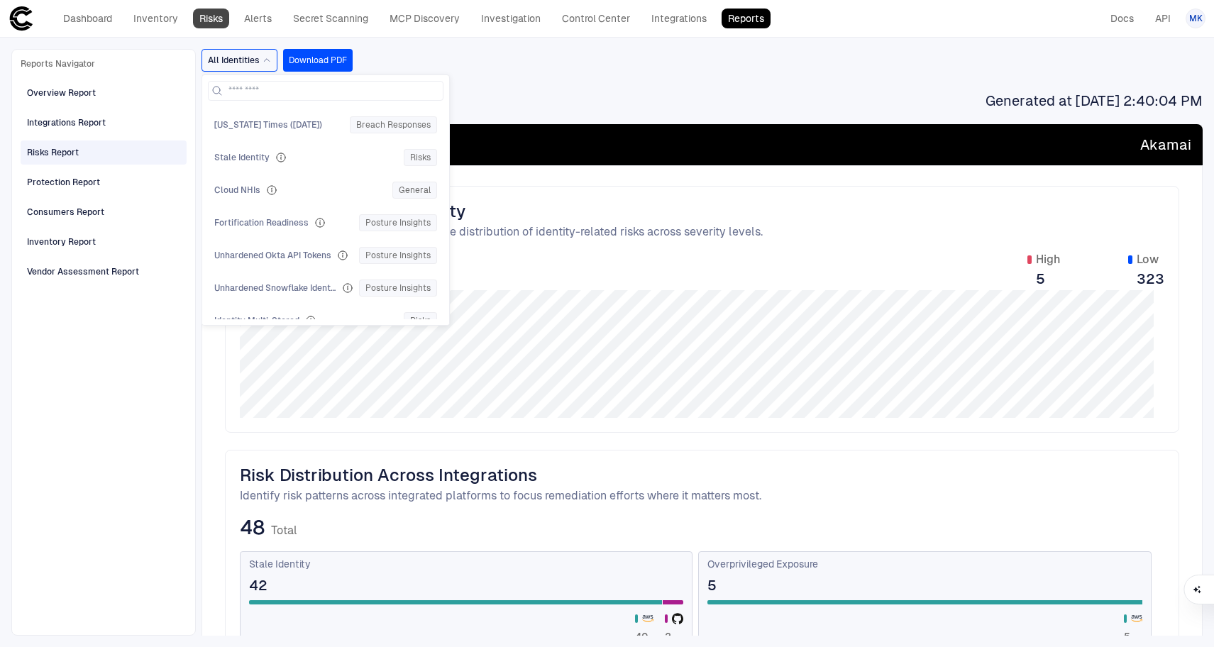
click at [209, 20] on link "Risks" at bounding box center [211, 19] width 36 height 20
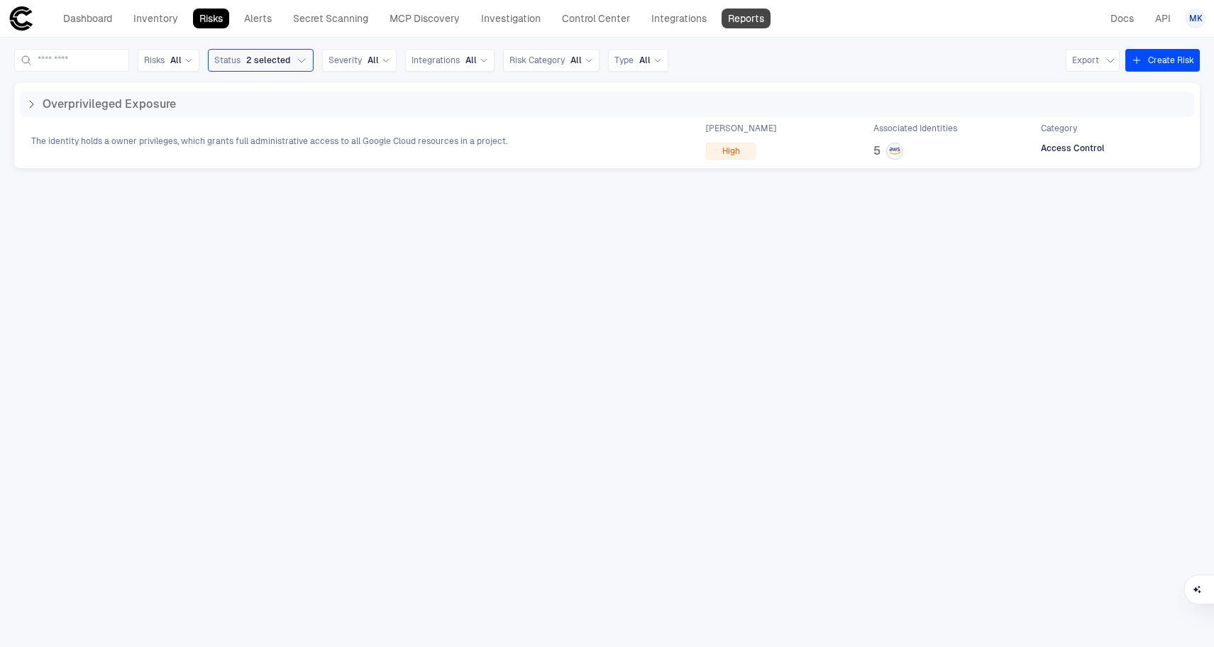
click at [737, 20] on link "Reports" at bounding box center [745, 19] width 49 height 20
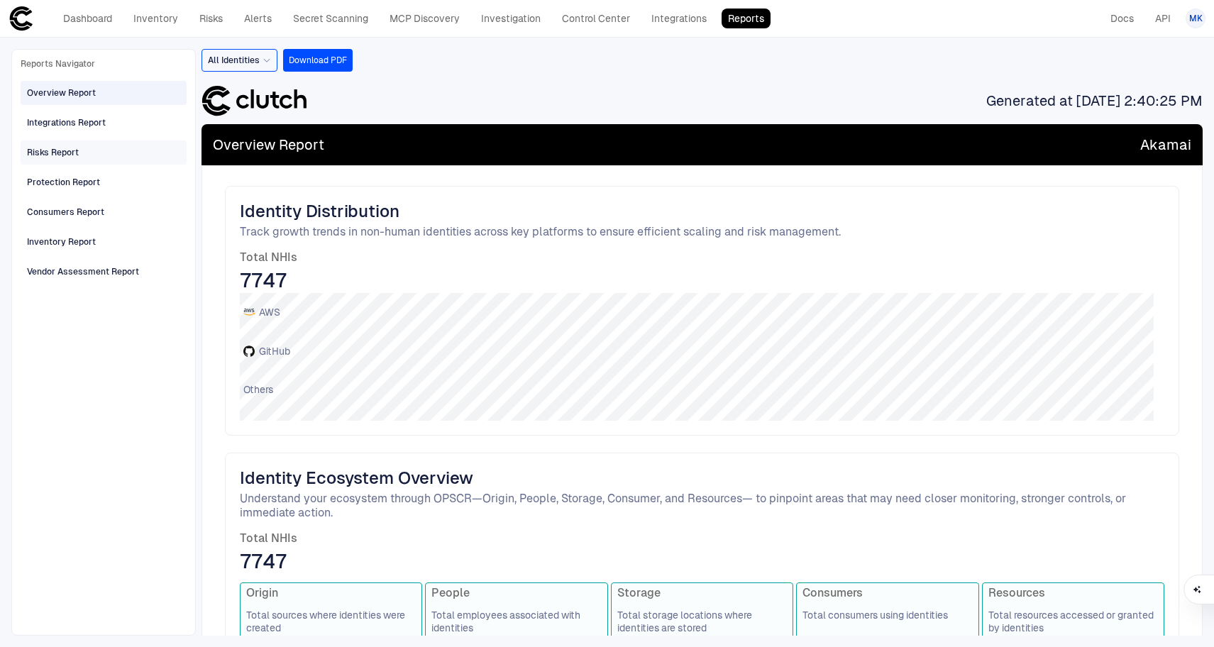
click at [60, 160] on span "Risks Report" at bounding box center [53, 152] width 52 height 18
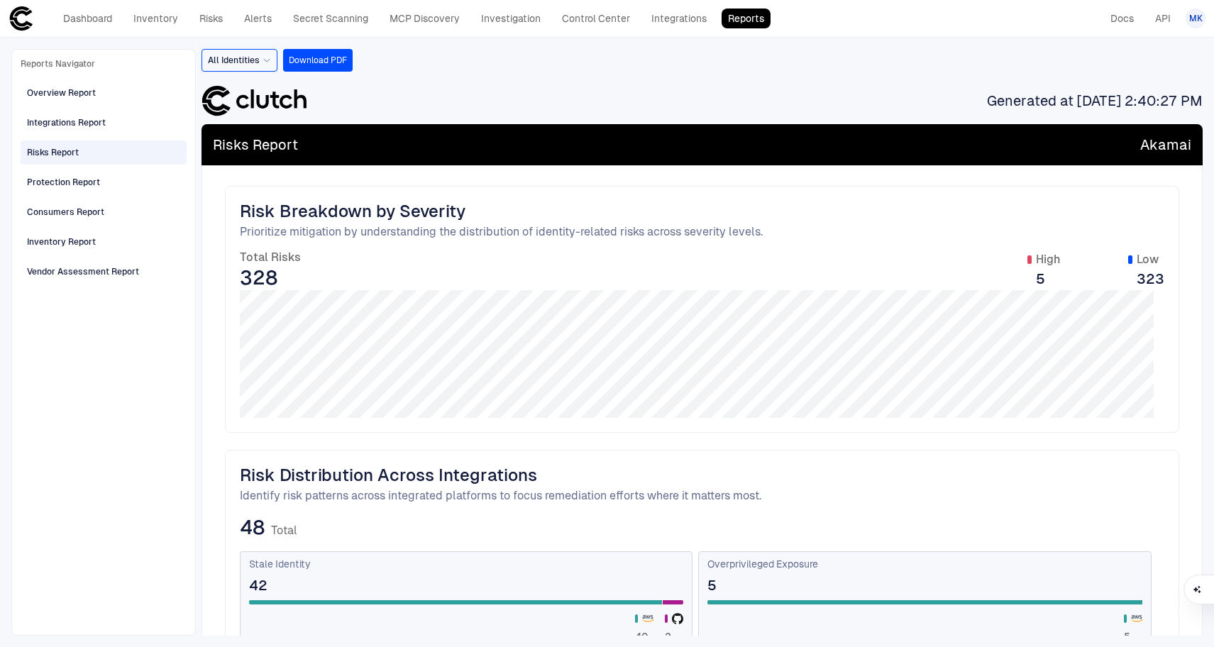
click at [270, 65] on div "All Identities" at bounding box center [239, 60] width 63 height 11
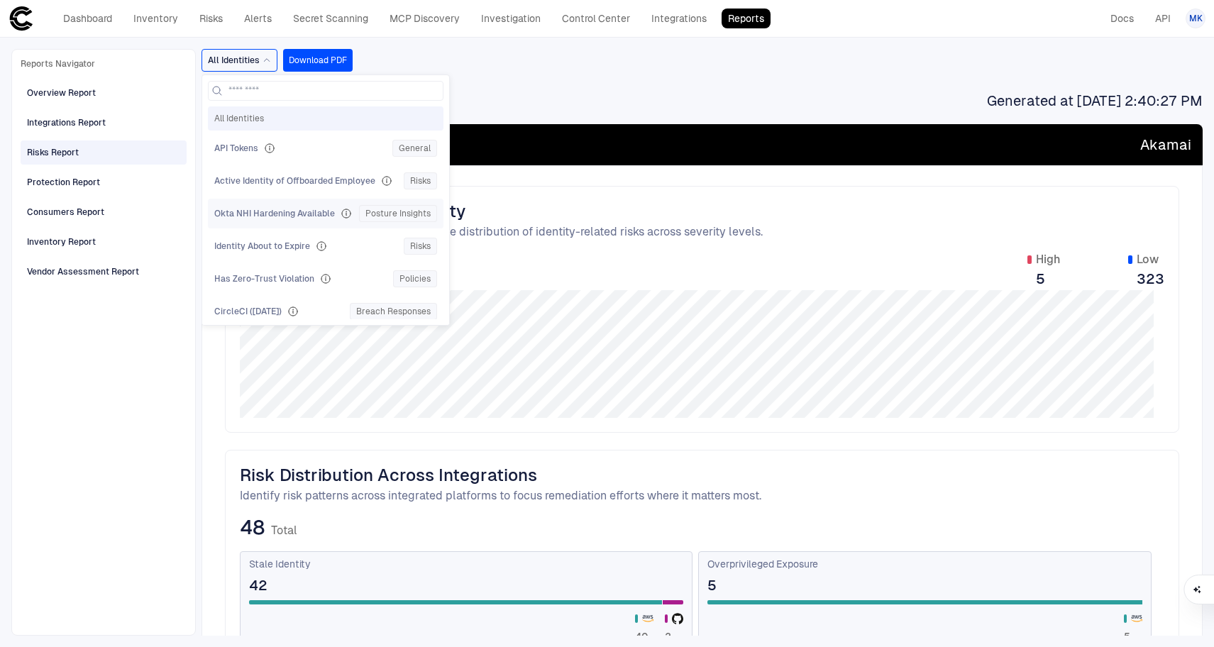
scroll to position [299, 0]
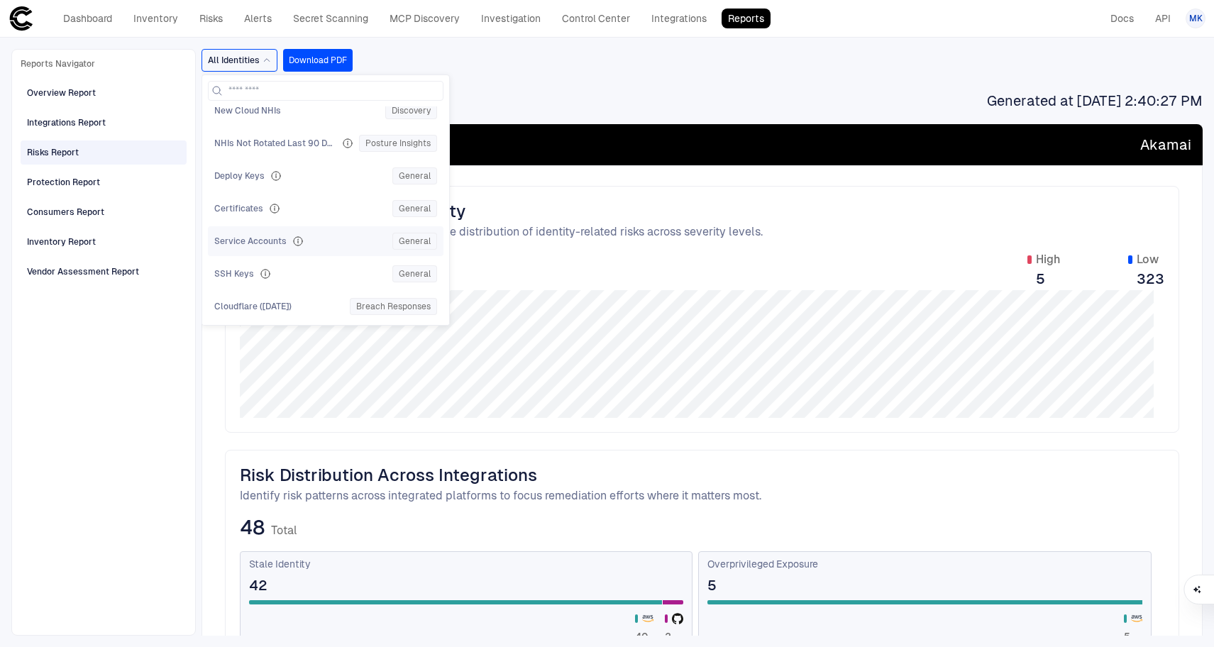
click at [277, 245] on span "Service Accounts" at bounding box center [250, 240] width 72 height 11
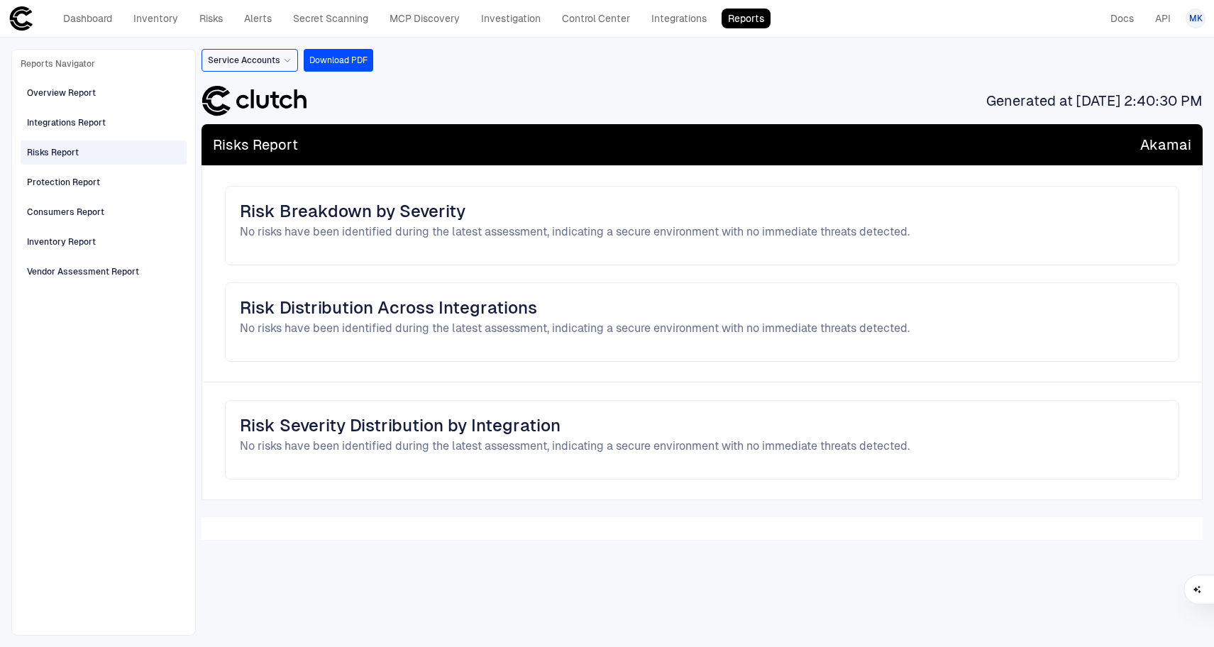
click at [280, 60] on div "Service Accounts" at bounding box center [250, 60] width 84 height 11
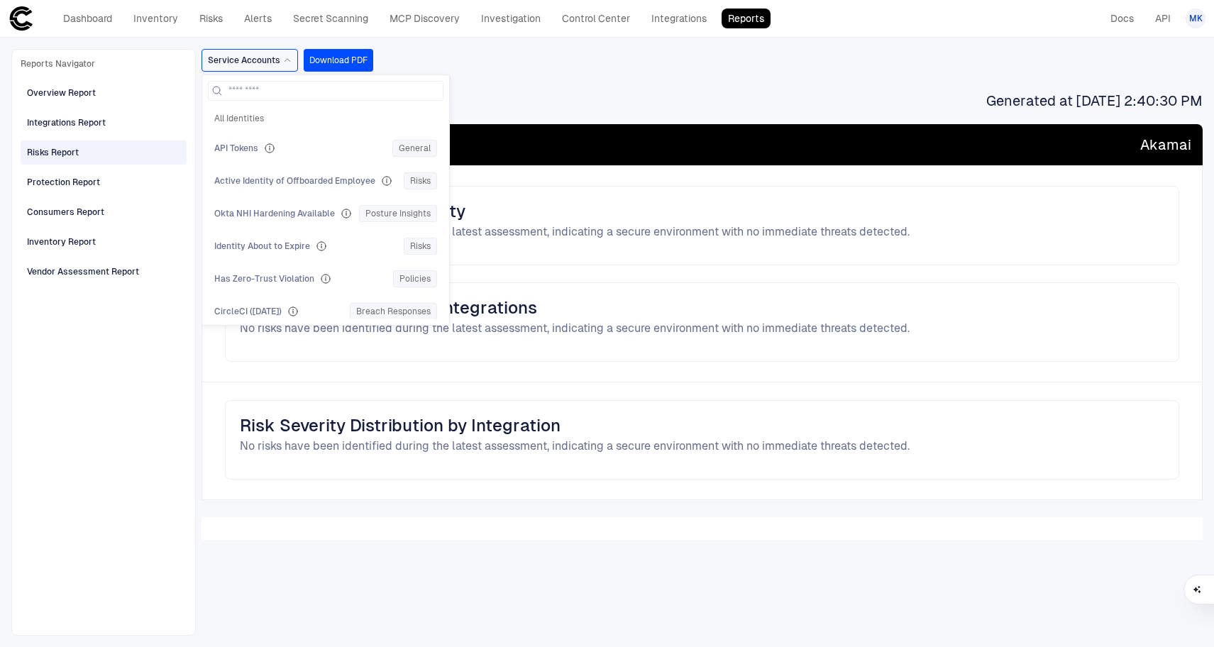
scroll to position [235, 0]
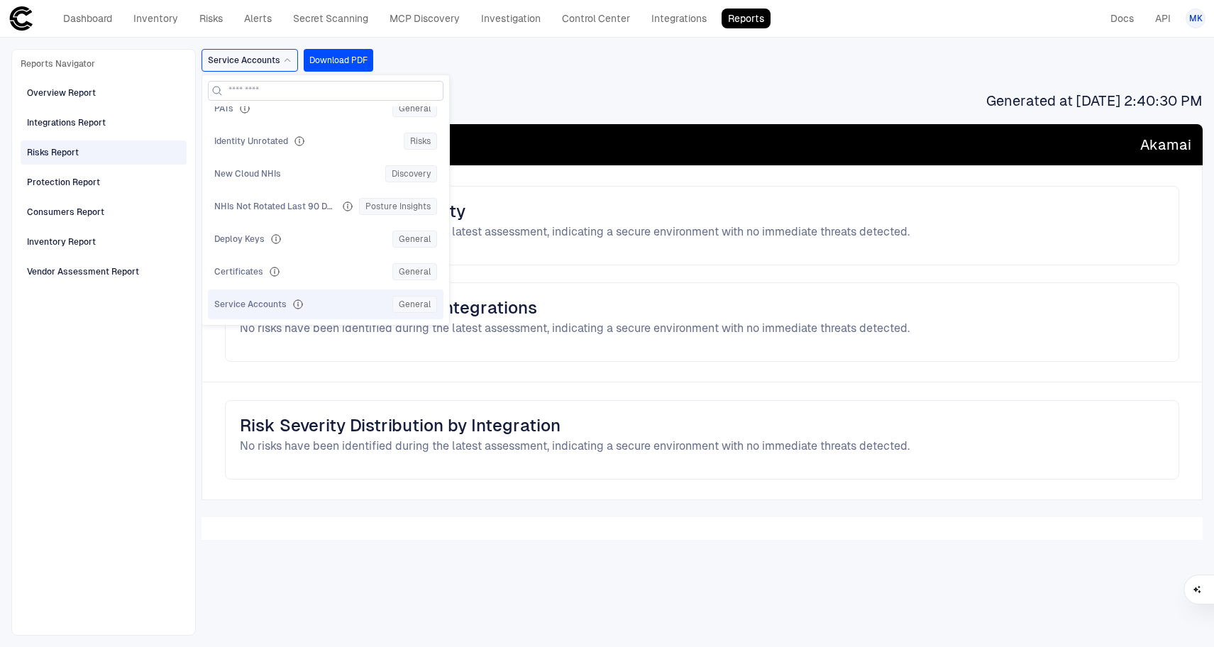
click at [264, 85] on input at bounding box center [333, 91] width 211 height 18
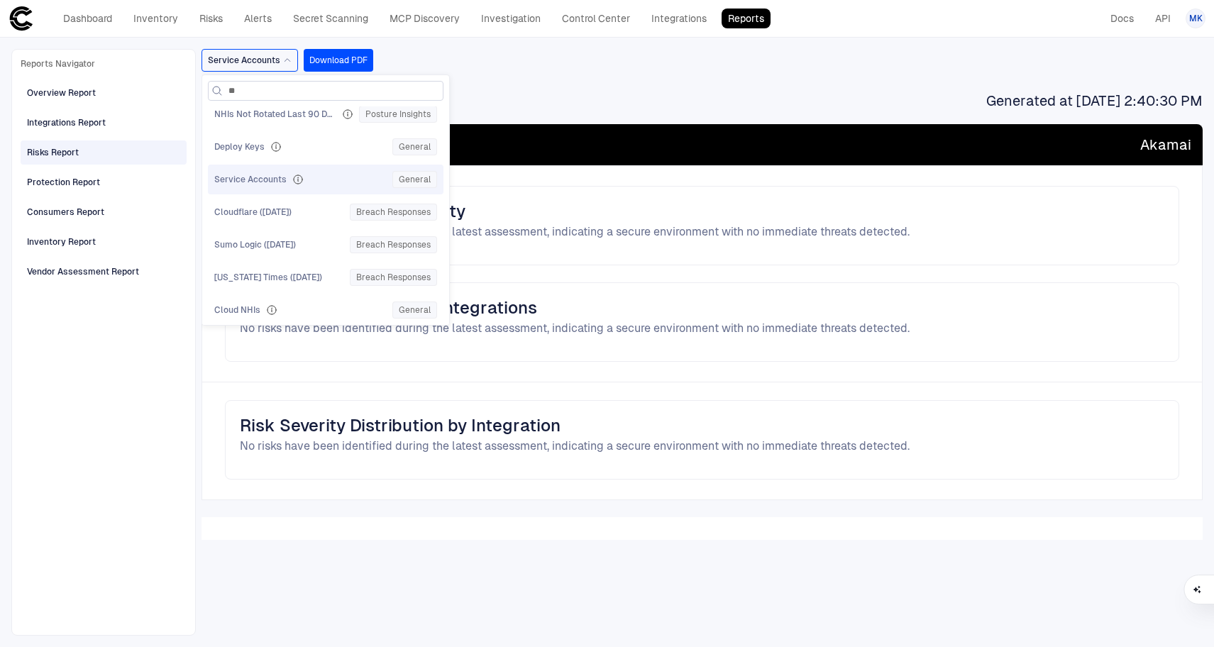
scroll to position [0, 0]
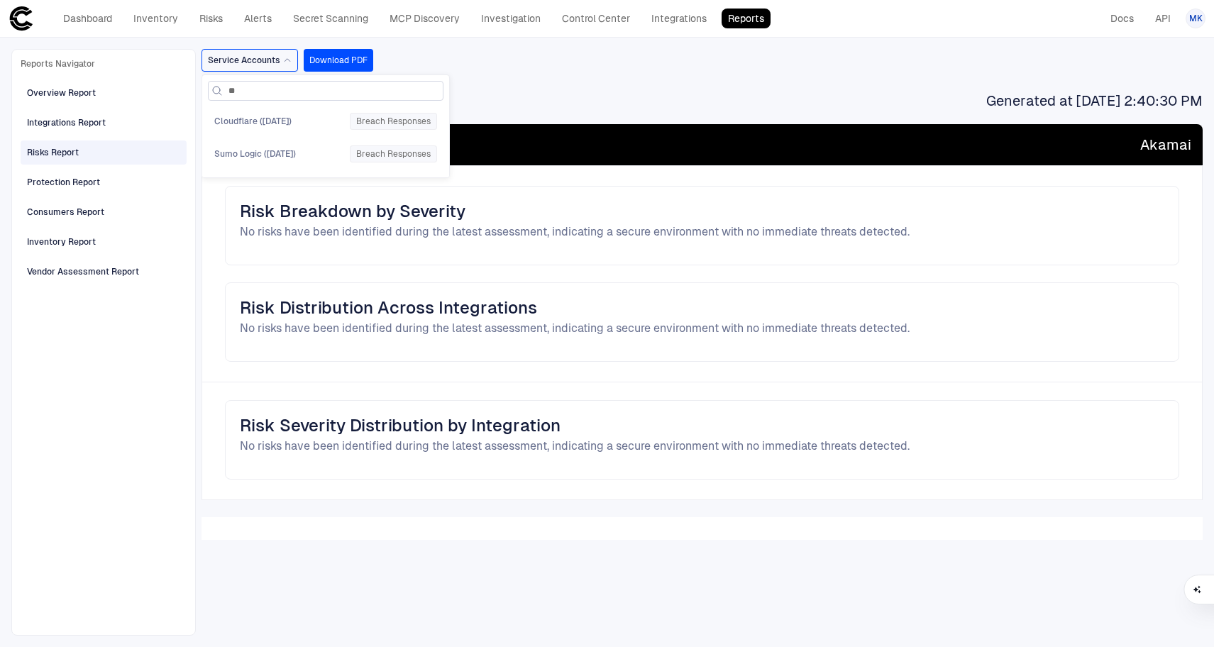
type input "*"
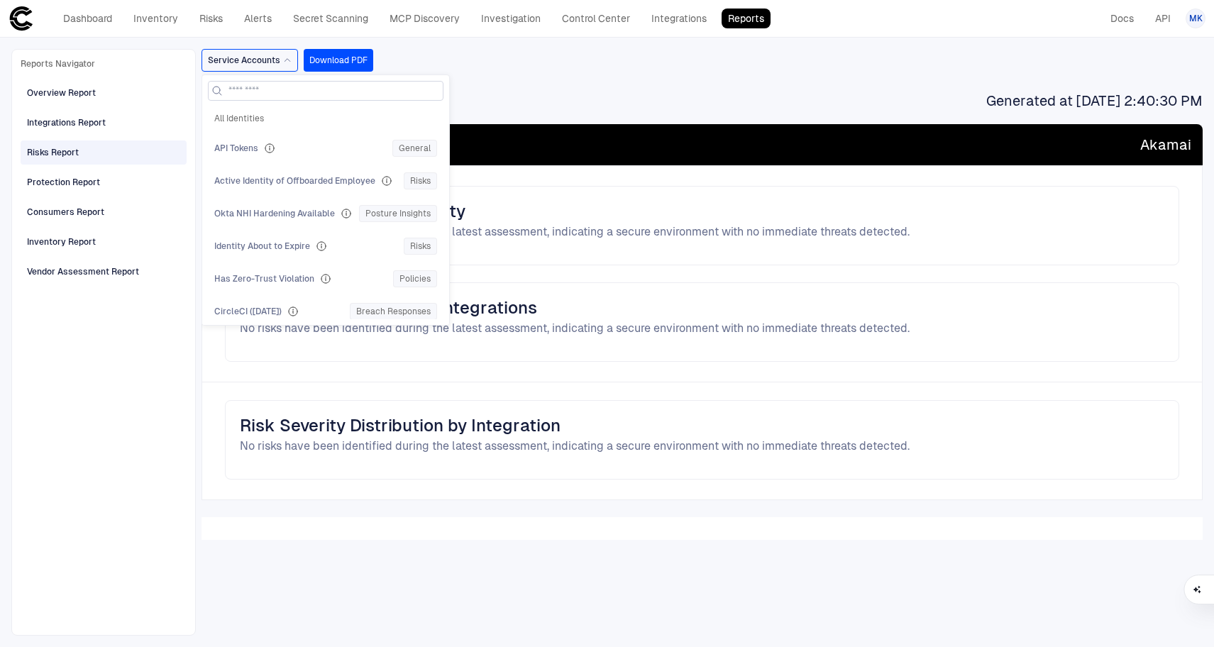
type input "*"
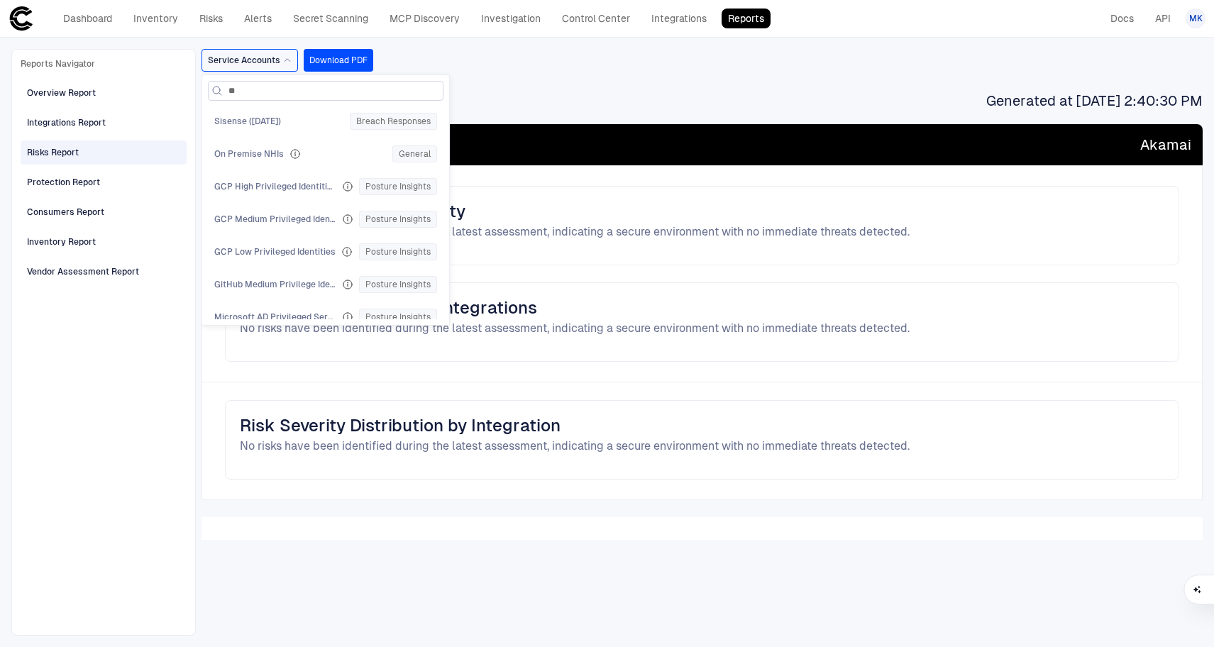
type input "*"
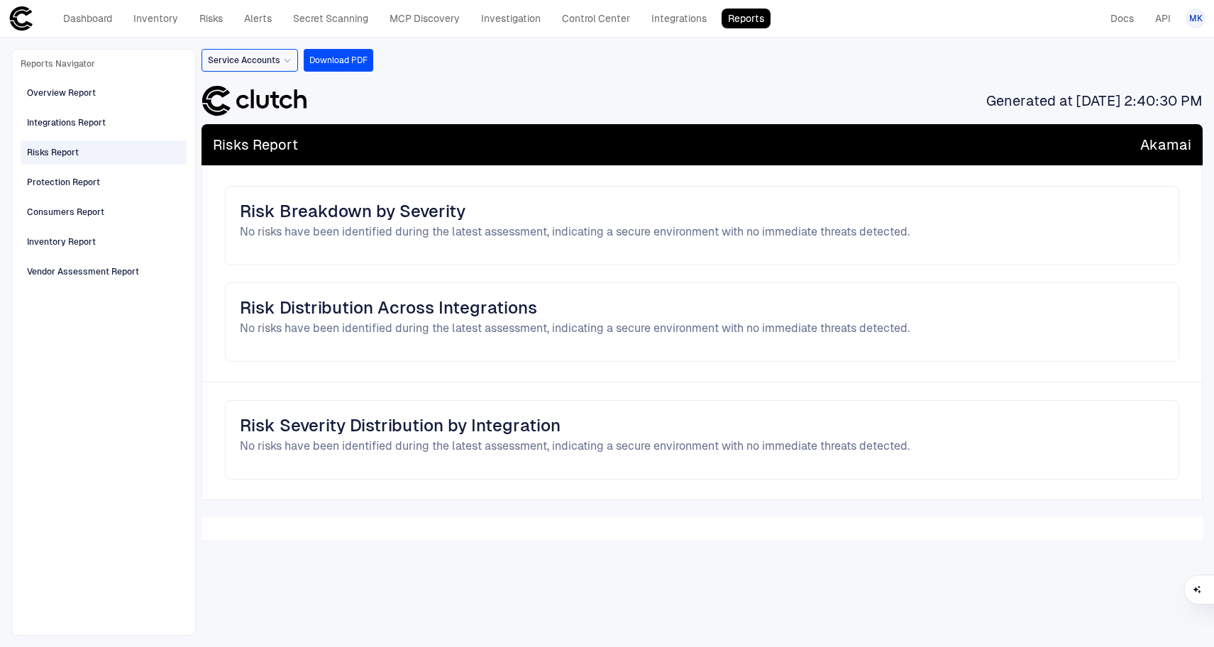
click at [79, 143] on div "Risks Report" at bounding box center [105, 152] width 156 height 23
click at [81, 150] on div "Risks Report" at bounding box center [105, 152] width 156 height 23
click at [86, 138] on div "Overview Report Integrations Report Risks Report Protection Report Consumers Re…" at bounding box center [104, 181] width 166 height 206
click at [91, 106] on div "Overview Report Integrations Report Risks Report Protection Report Consumers Re…" at bounding box center [104, 181] width 166 height 206
click at [93, 118] on div "Integrations Report" at bounding box center [66, 122] width 79 height 13
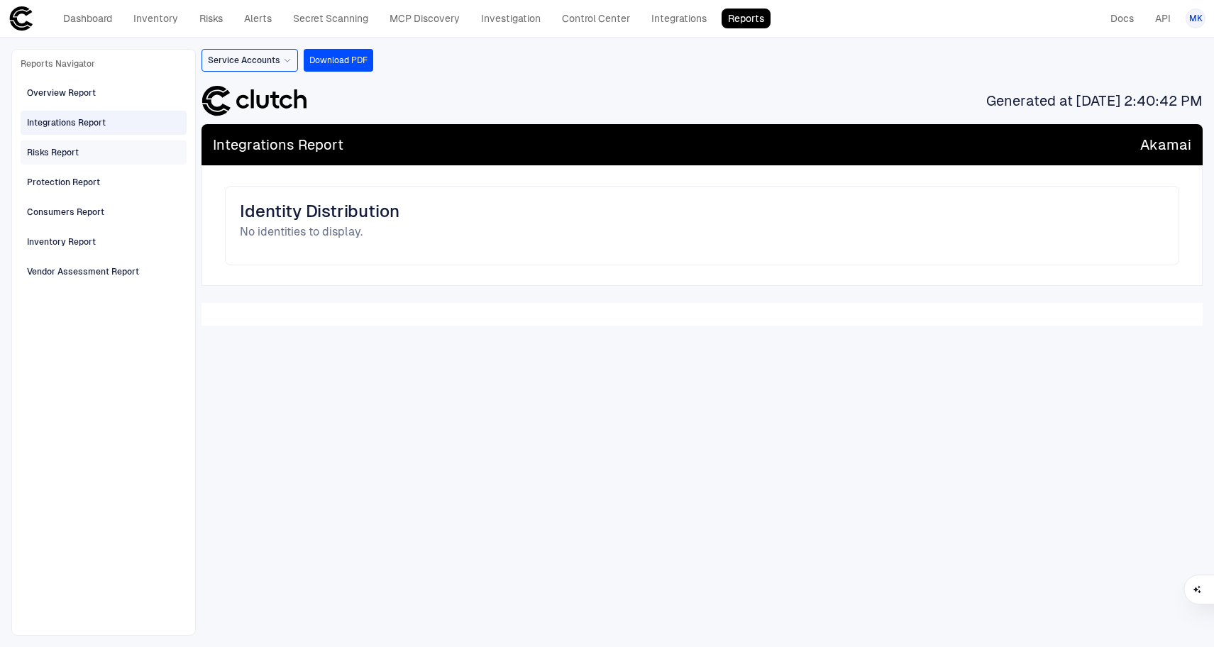
click at [87, 149] on div "Risks Report" at bounding box center [105, 152] width 156 height 23
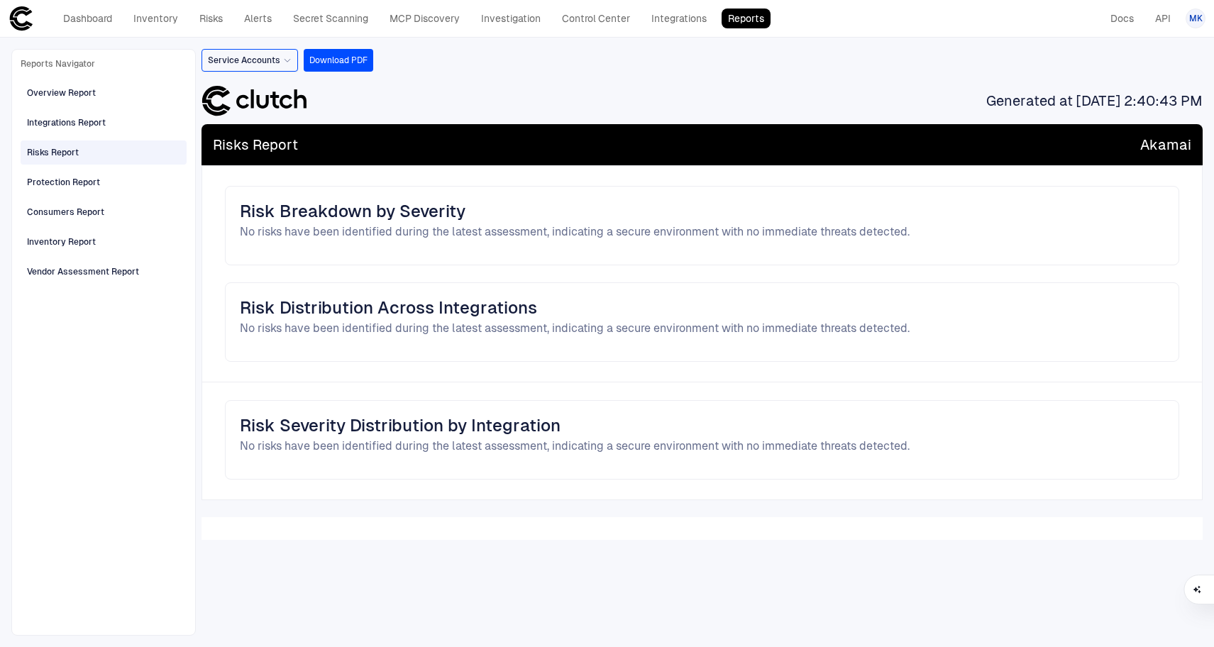
click at [289, 60] on icon at bounding box center [287, 60] width 9 height 9
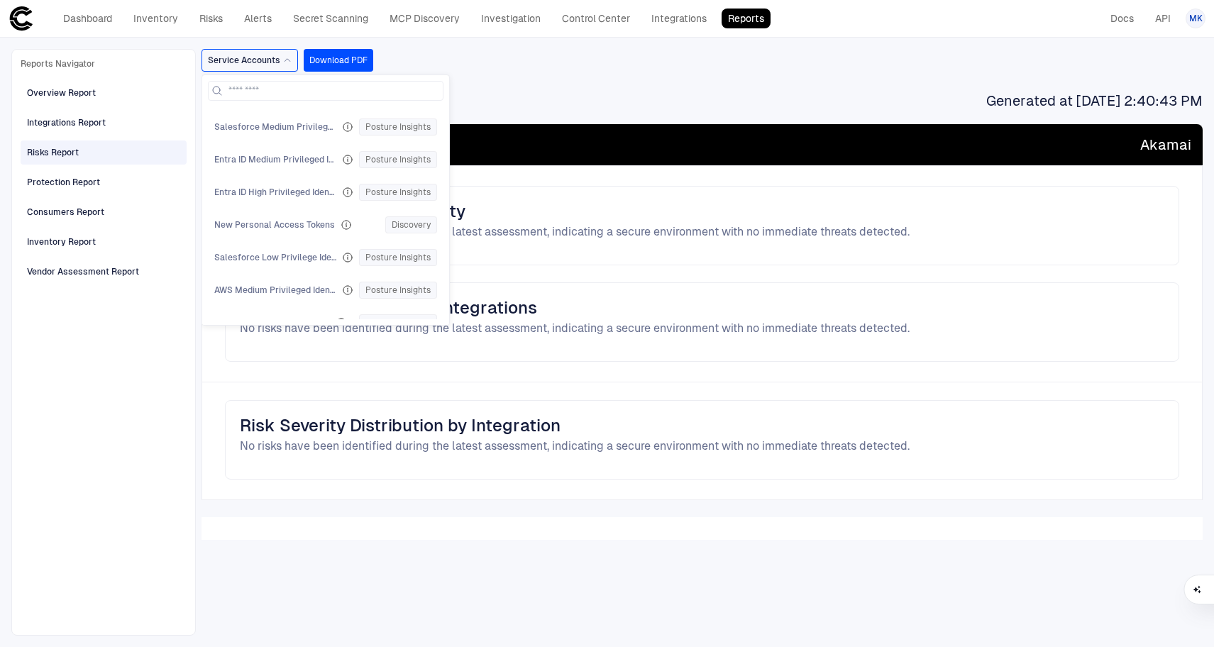
scroll to position [2631, 0]
click at [255, 228] on span "All Active Identities" at bounding box center [254, 224] width 80 height 11
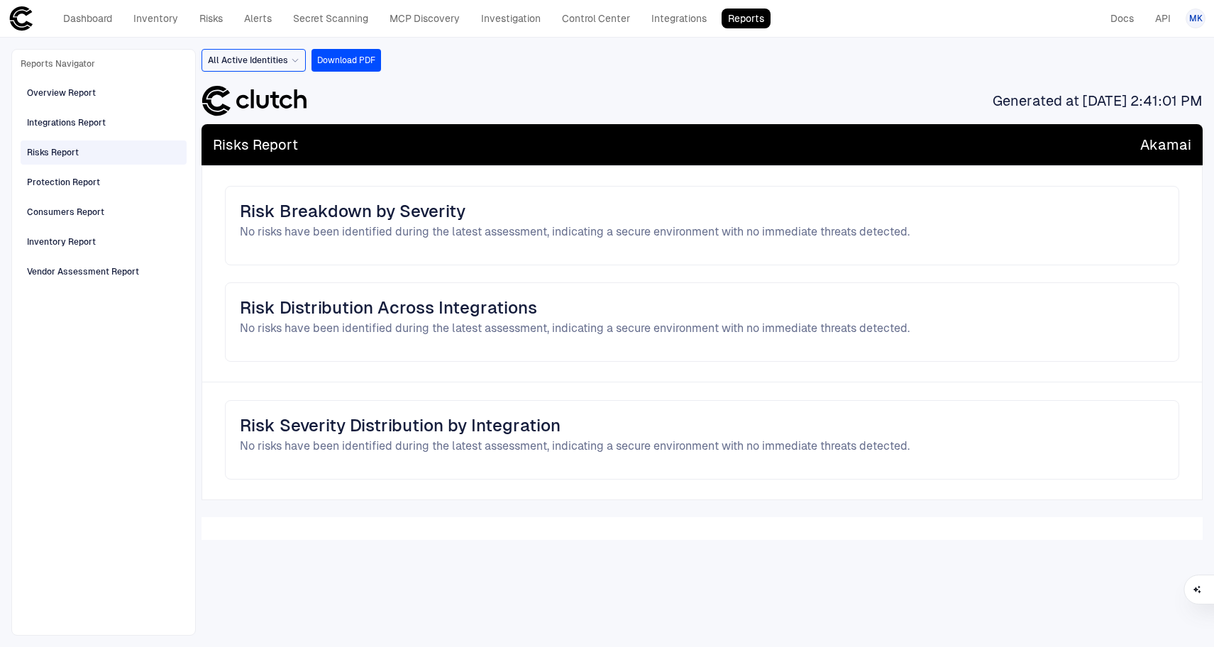
click at [279, 73] on div "All Active Identities Download PDF Generated at [DATE] 2:41:01 PM Risks Report …" at bounding box center [701, 342] width 1001 height 587
click at [287, 55] on div "All Active Identities" at bounding box center [253, 60] width 91 height 11
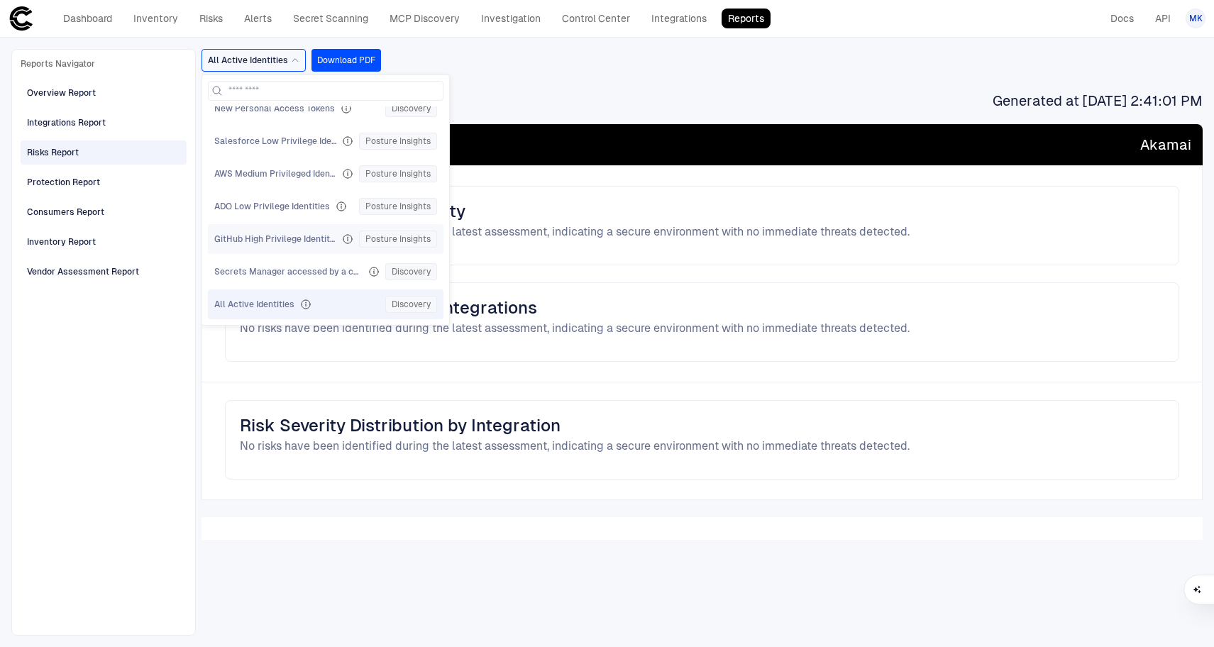
scroll to position [2255, 0]
click at [289, 210] on span "GWS OAuth 1.0 Global Scoped Apps" at bounding box center [286, 209] width 145 height 11
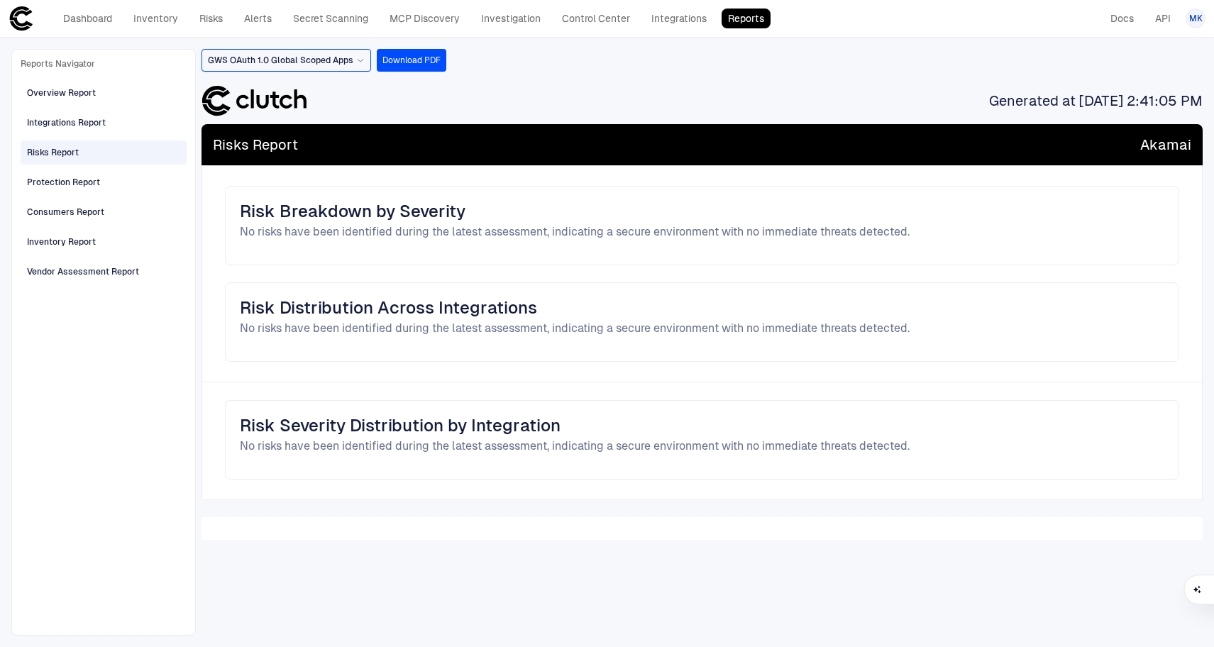
click at [333, 68] on div "GWS OAuth 1.0 Global Scoped Apps" at bounding box center [286, 60] width 170 height 23
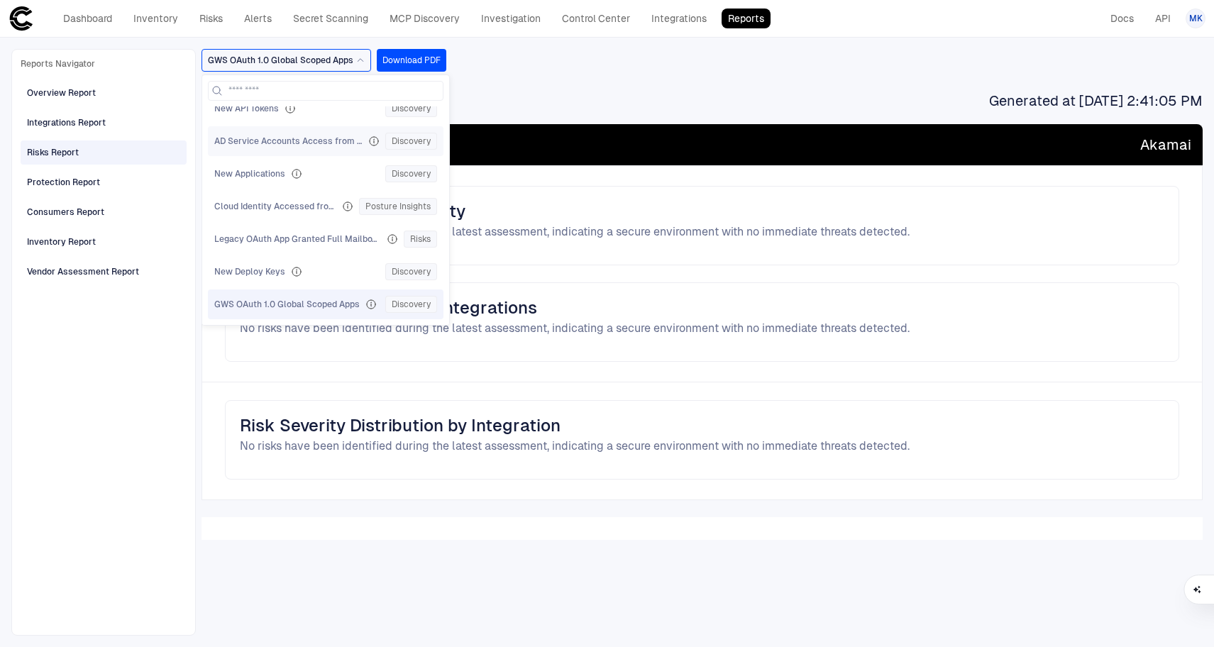
scroll to position [2046, 0]
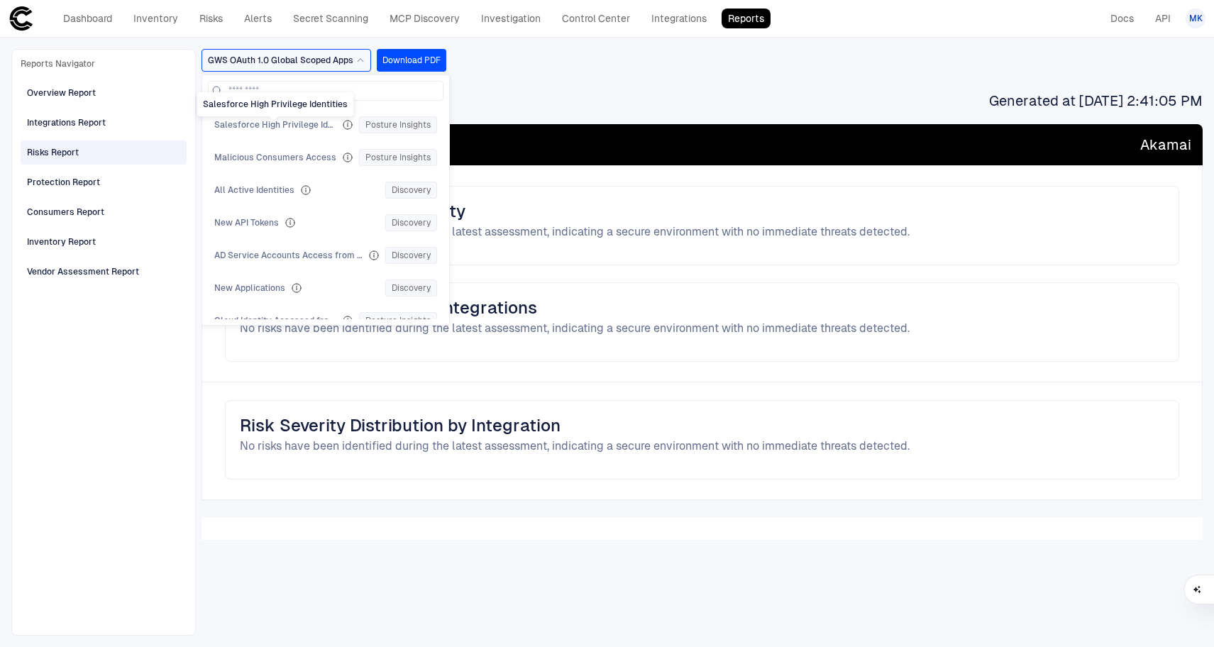
click at [287, 124] on span "Salesforce High Privilege Identities" at bounding box center [275, 124] width 122 height 11
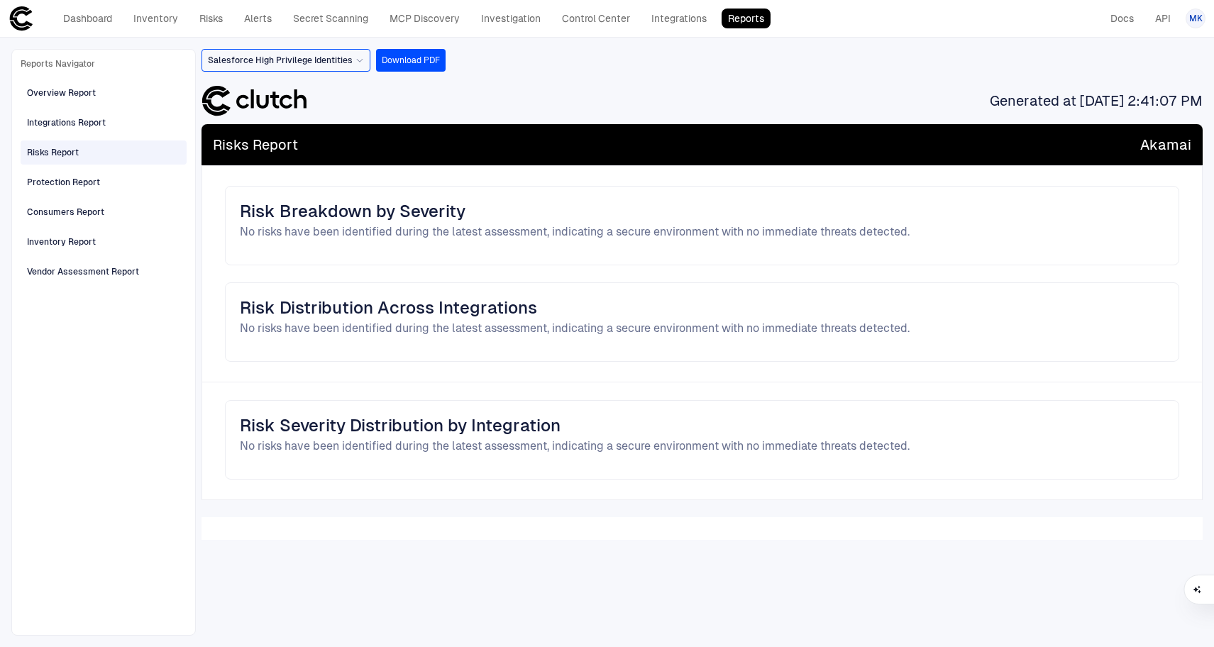
click at [338, 63] on span "Salesforce High Privilege Identities" at bounding box center [280, 60] width 145 height 11
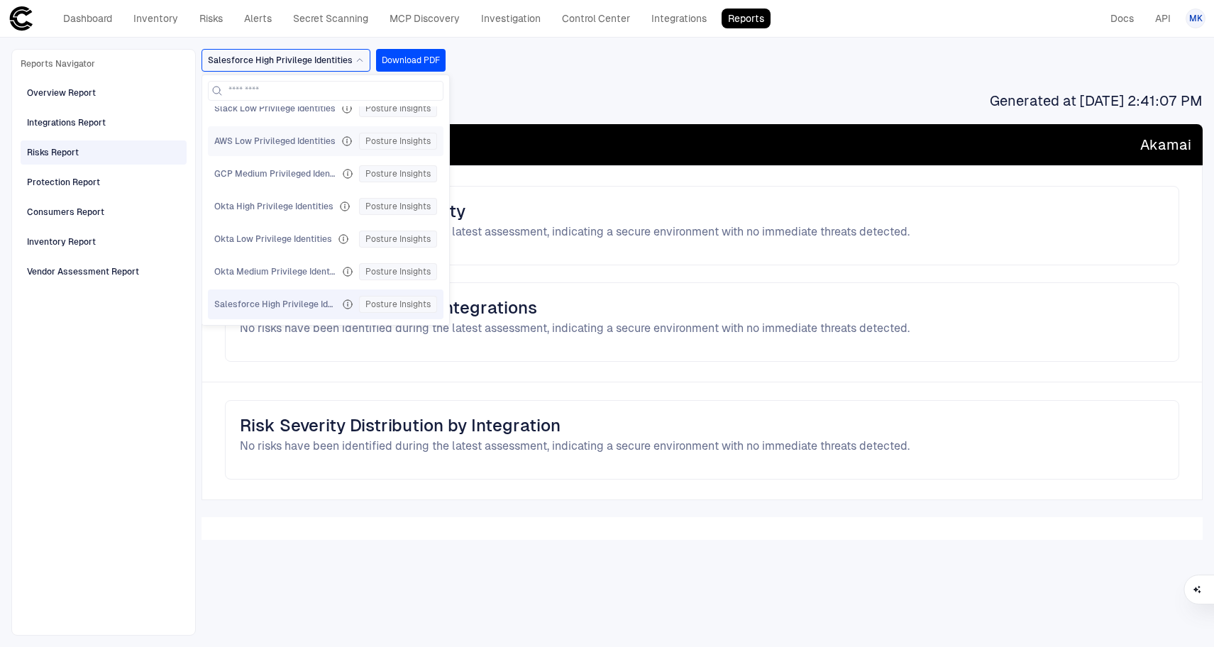
scroll to position [1587, 0]
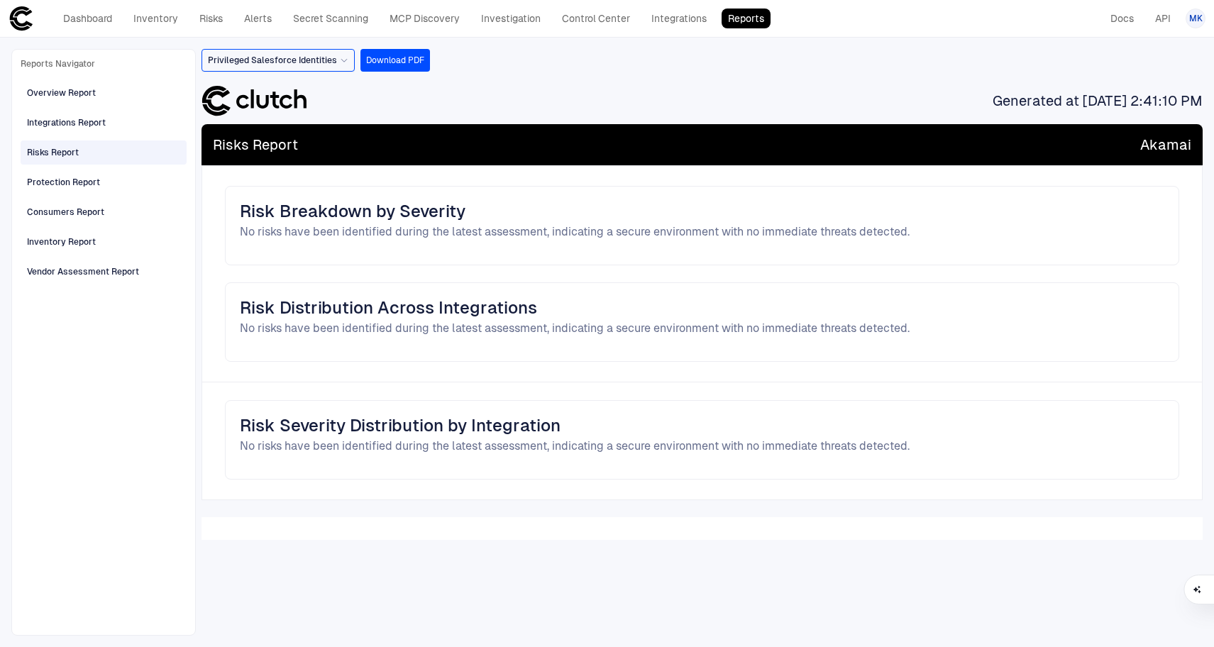
click at [341, 68] on div "Privileged Salesforce Identities" at bounding box center [277, 60] width 153 height 23
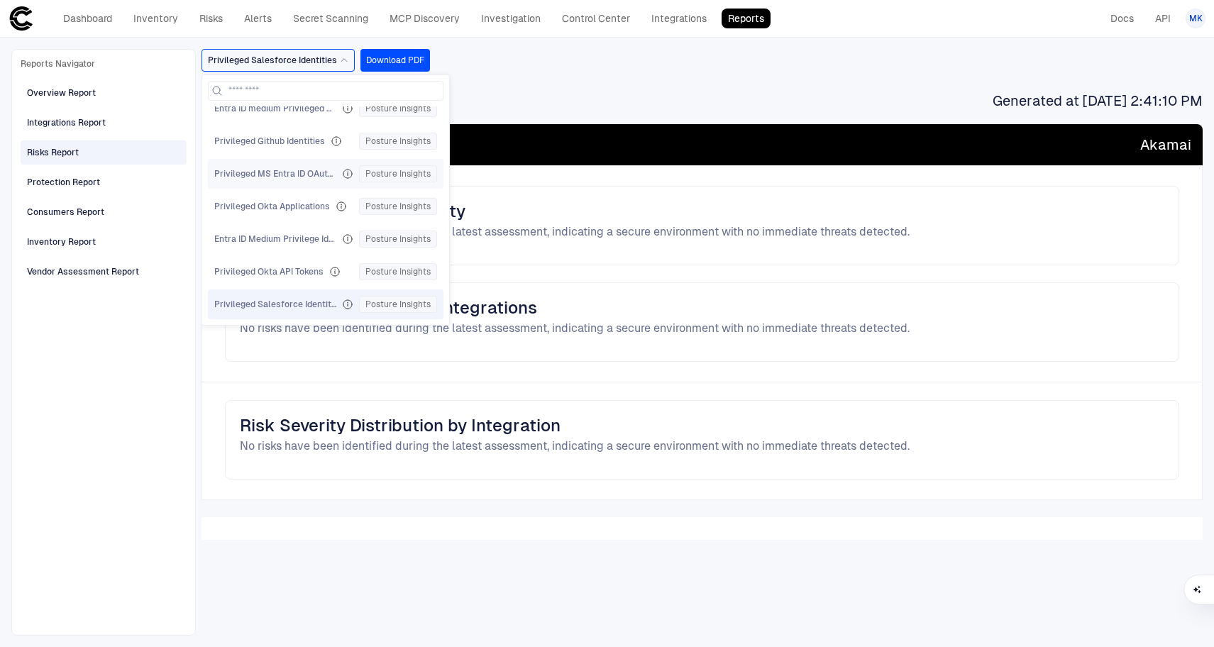
scroll to position [1137, 0]
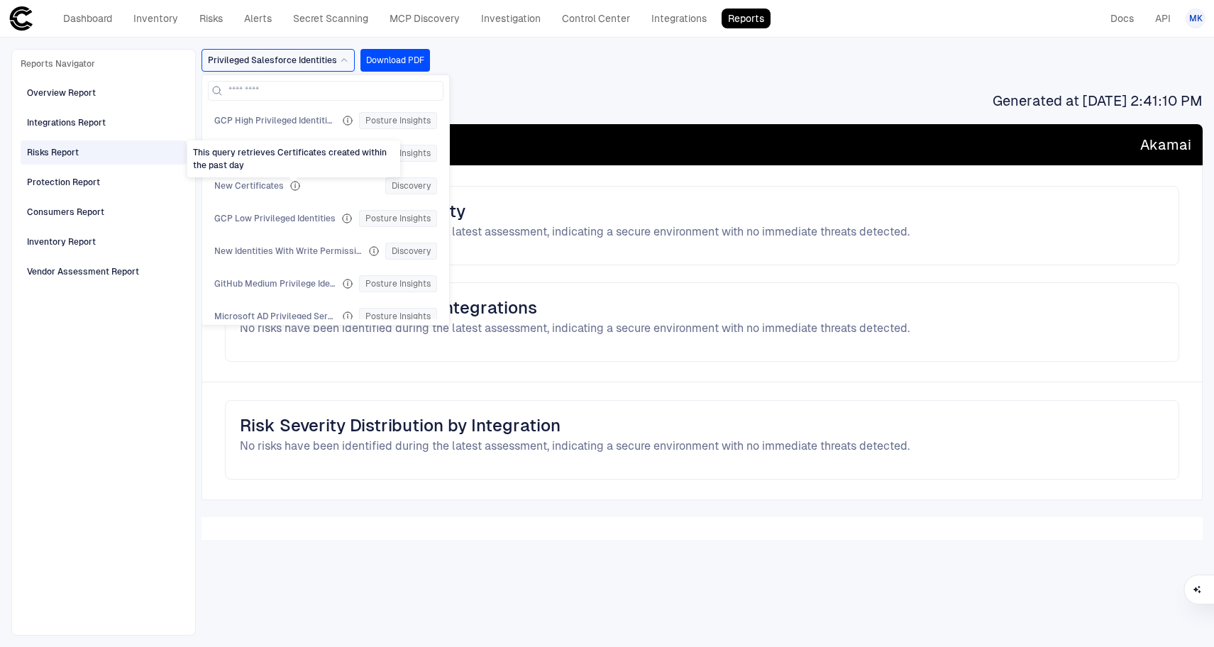
click at [291, 182] on span at bounding box center [293, 180] width 9 height 6
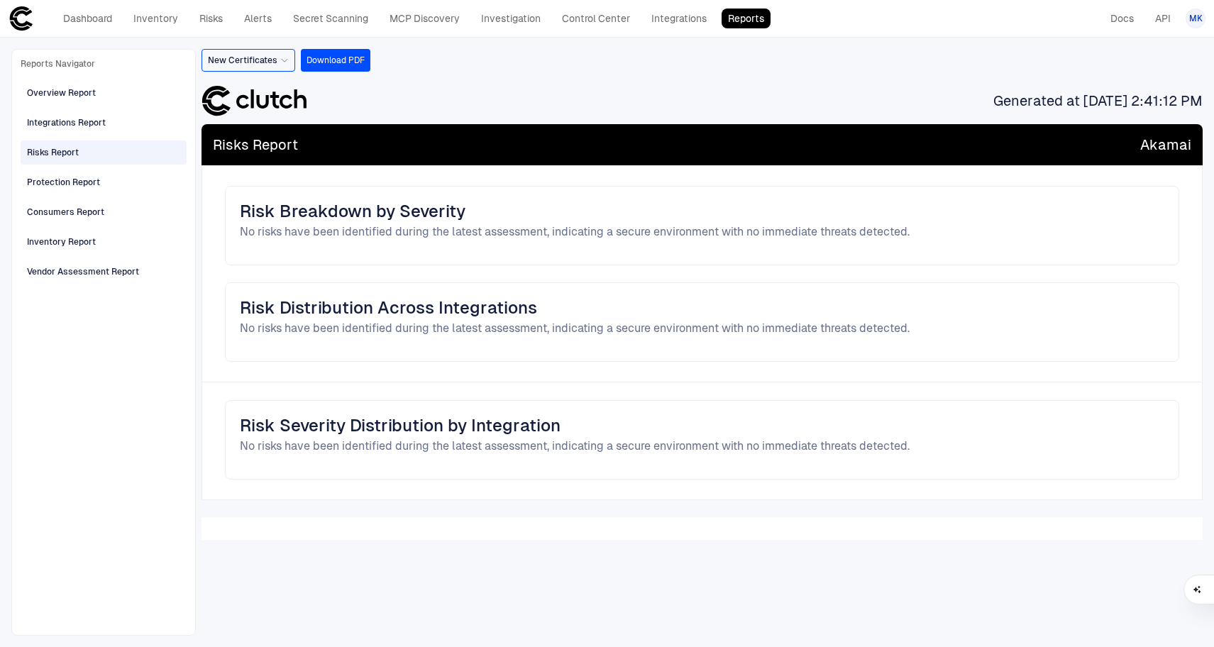
click at [270, 60] on span "New Certificates" at bounding box center [243, 60] width 70 height 11
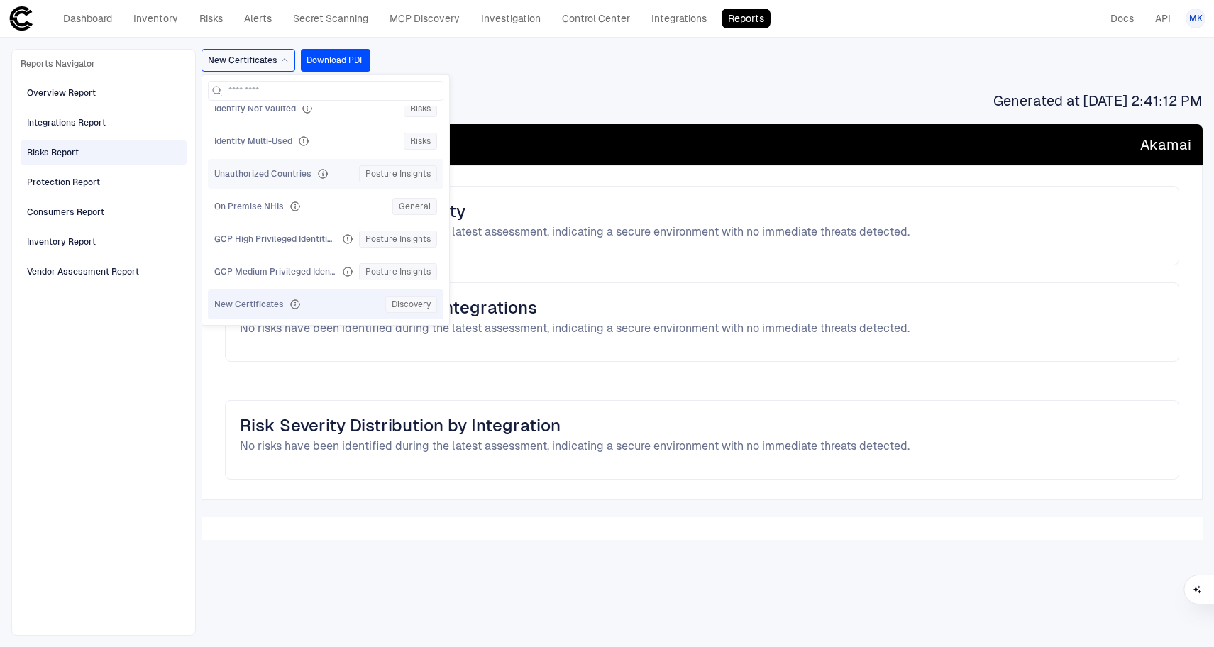
scroll to position [543, 0]
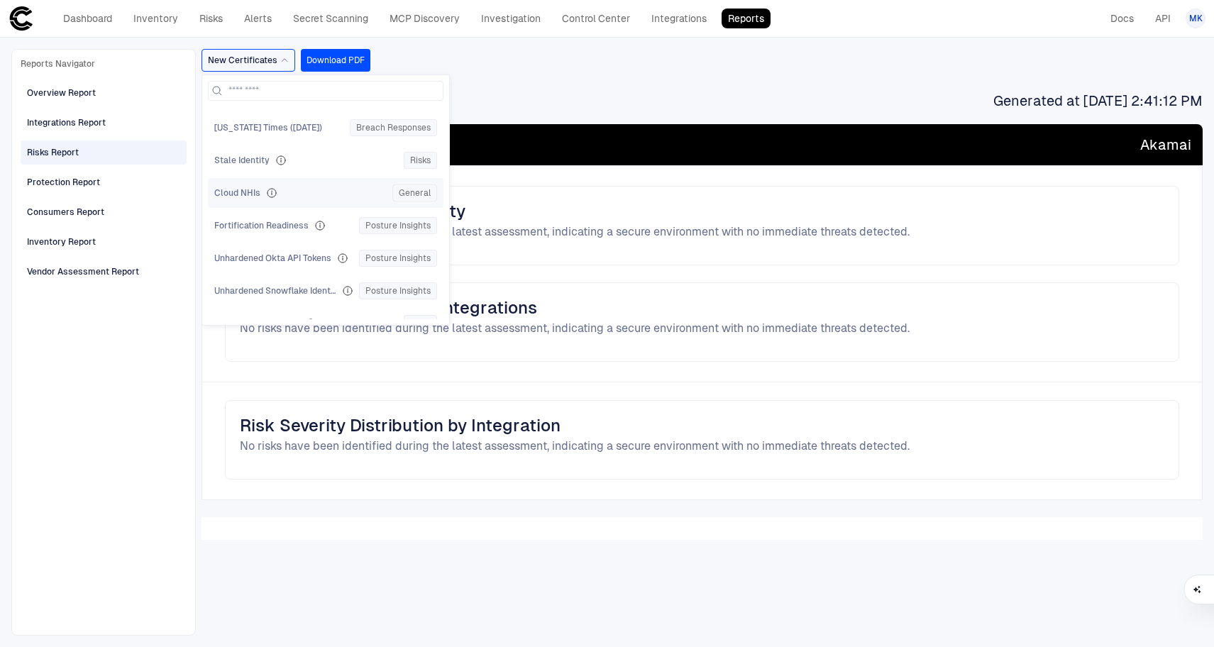
click at [251, 199] on div "Cloud NHIs General" at bounding box center [325, 192] width 223 height 17
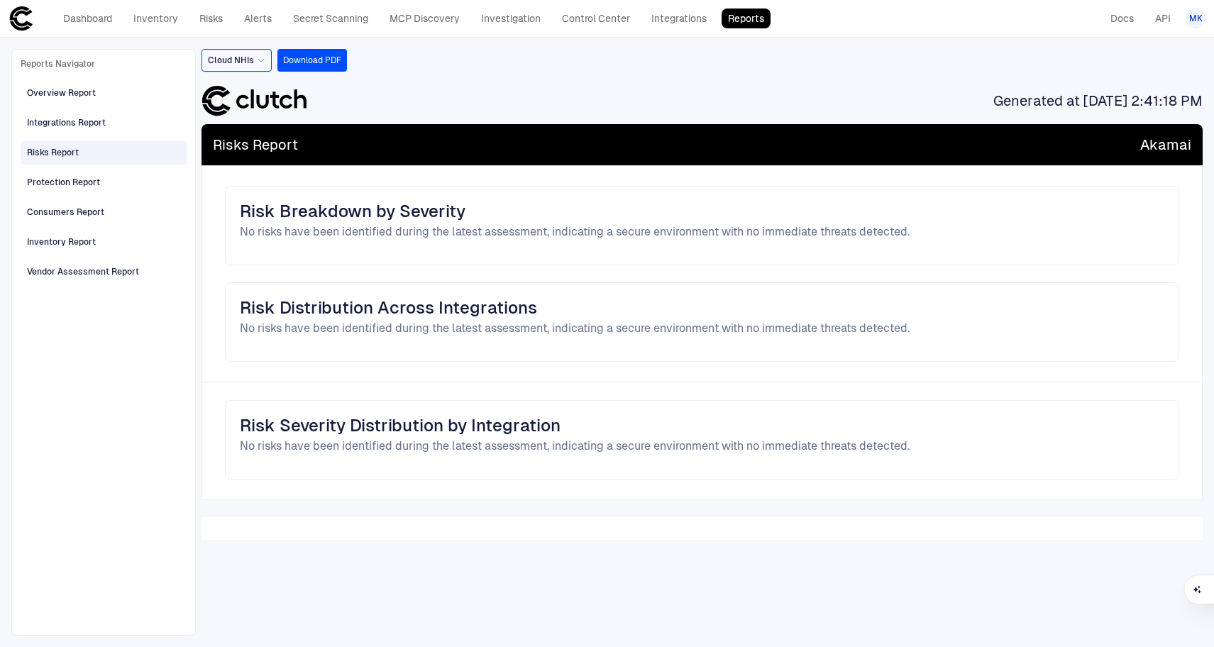
click at [250, 62] on span "Cloud NHIs" at bounding box center [231, 60] width 46 height 11
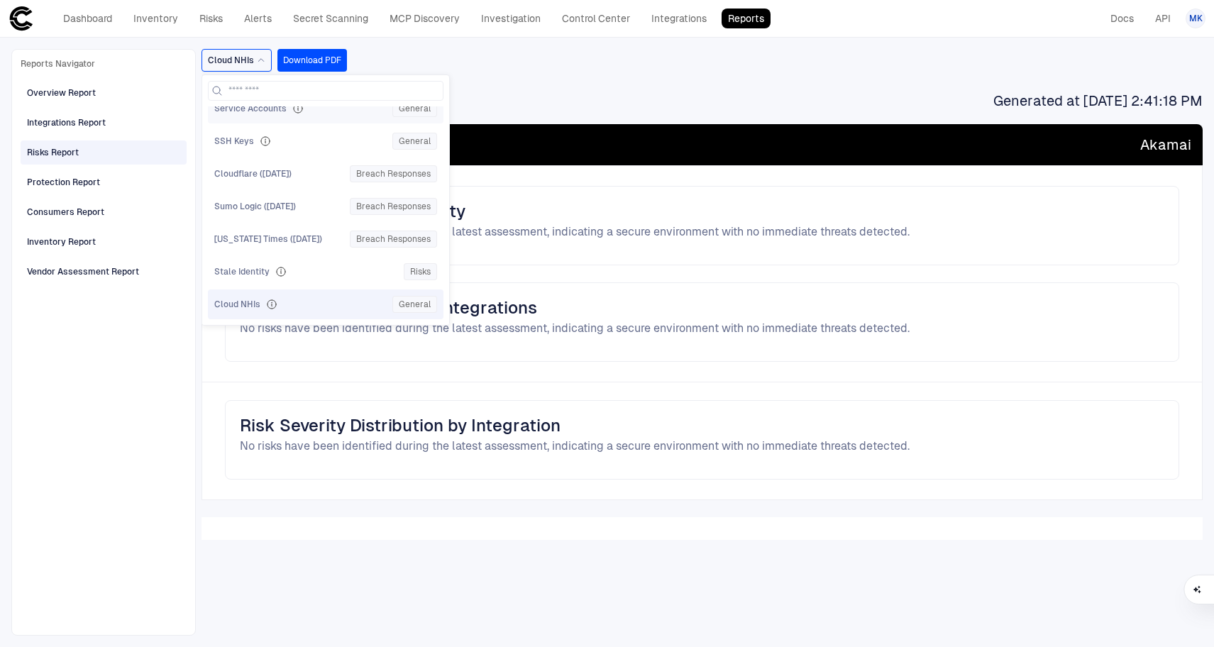
scroll to position [402, 0]
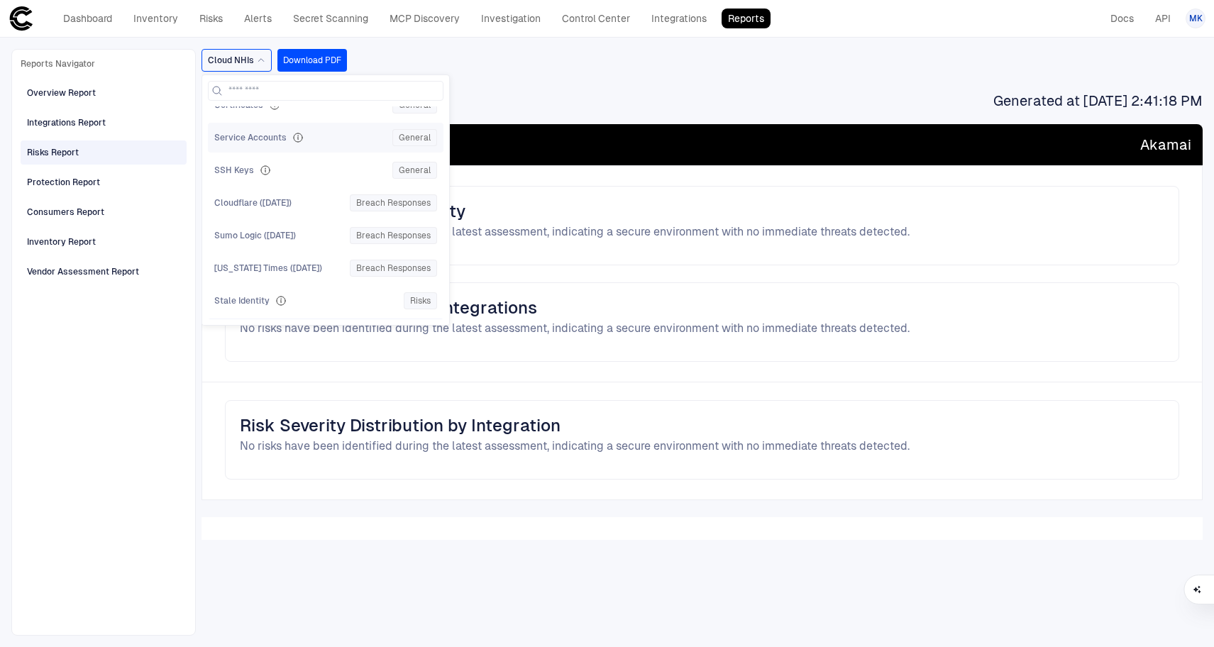
click at [252, 138] on span "Service Accounts" at bounding box center [250, 137] width 72 height 11
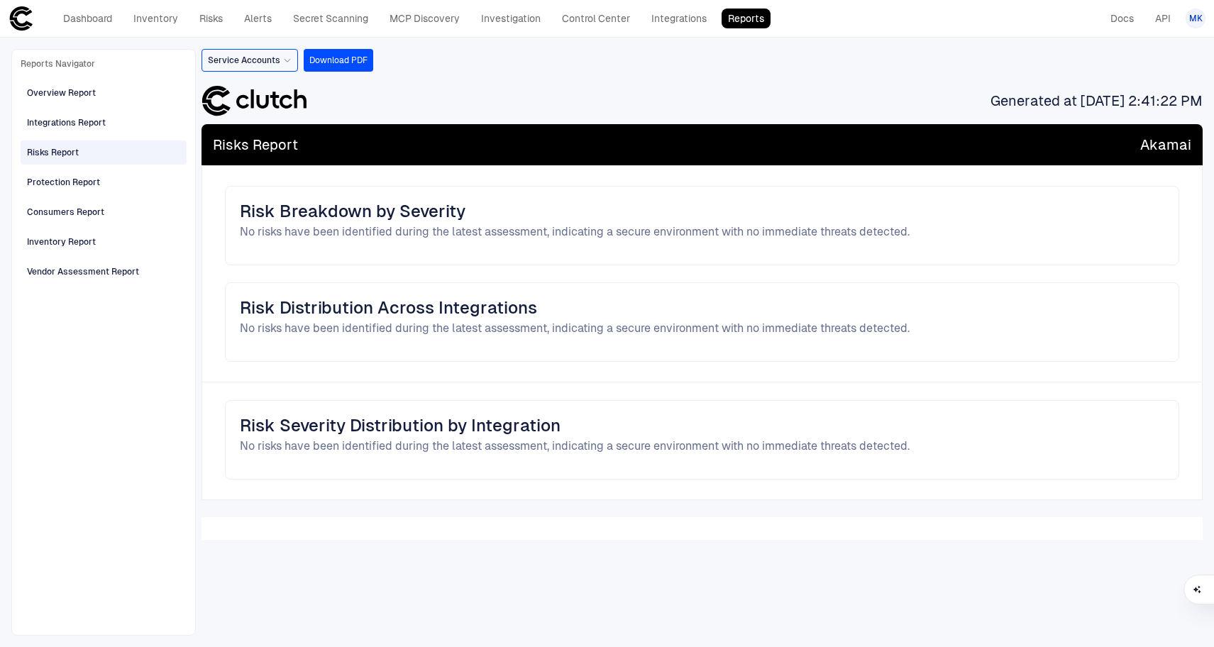
click at [275, 67] on div "Service Accounts" at bounding box center [250, 60] width 84 height 16
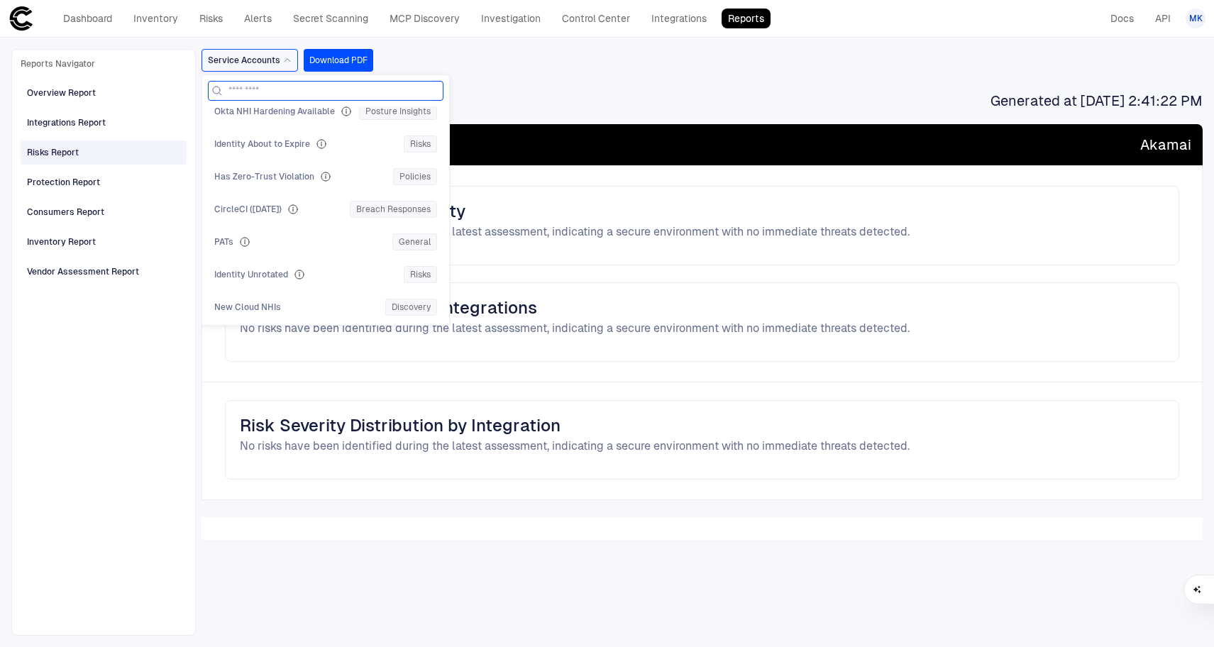
scroll to position [0, 0]
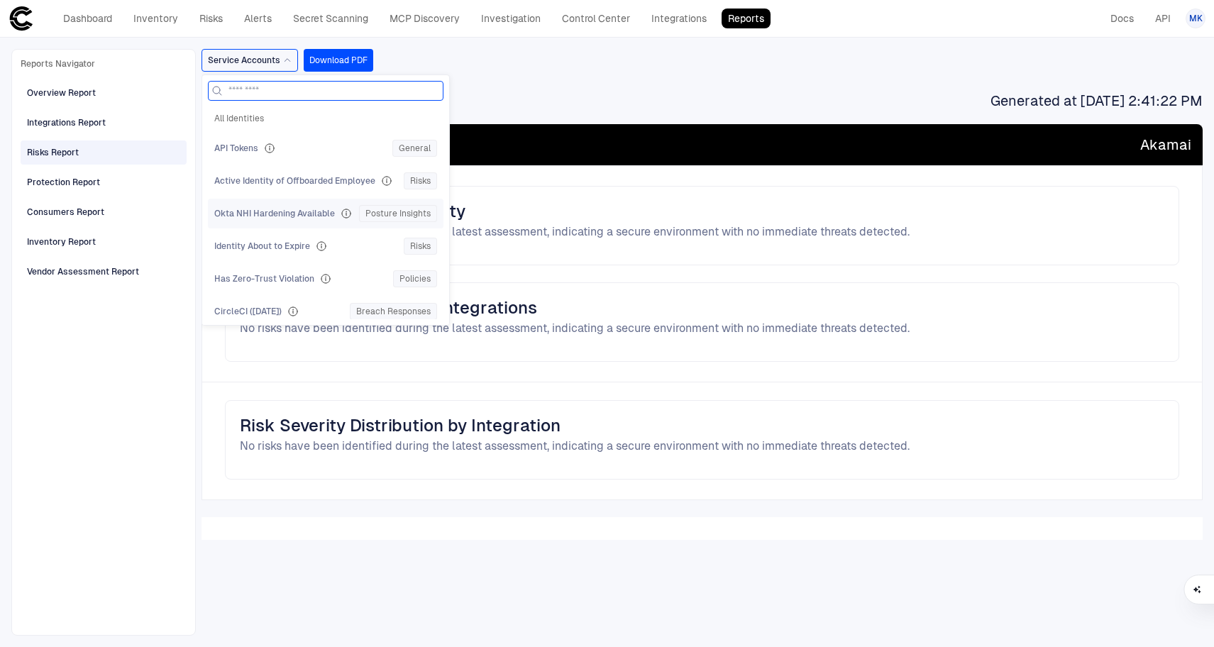
click at [306, 213] on span "Okta NHI Hardening Available" at bounding box center [274, 213] width 121 height 11
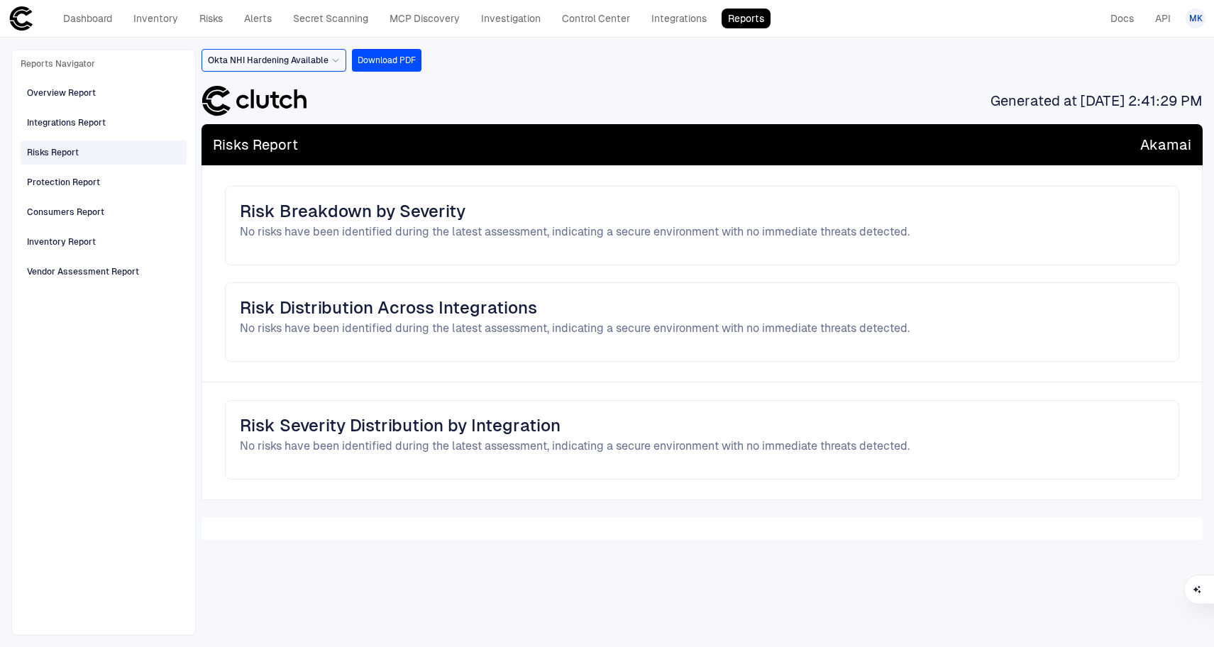
click at [299, 57] on span "Okta NHI Hardening Available" at bounding box center [268, 60] width 121 height 11
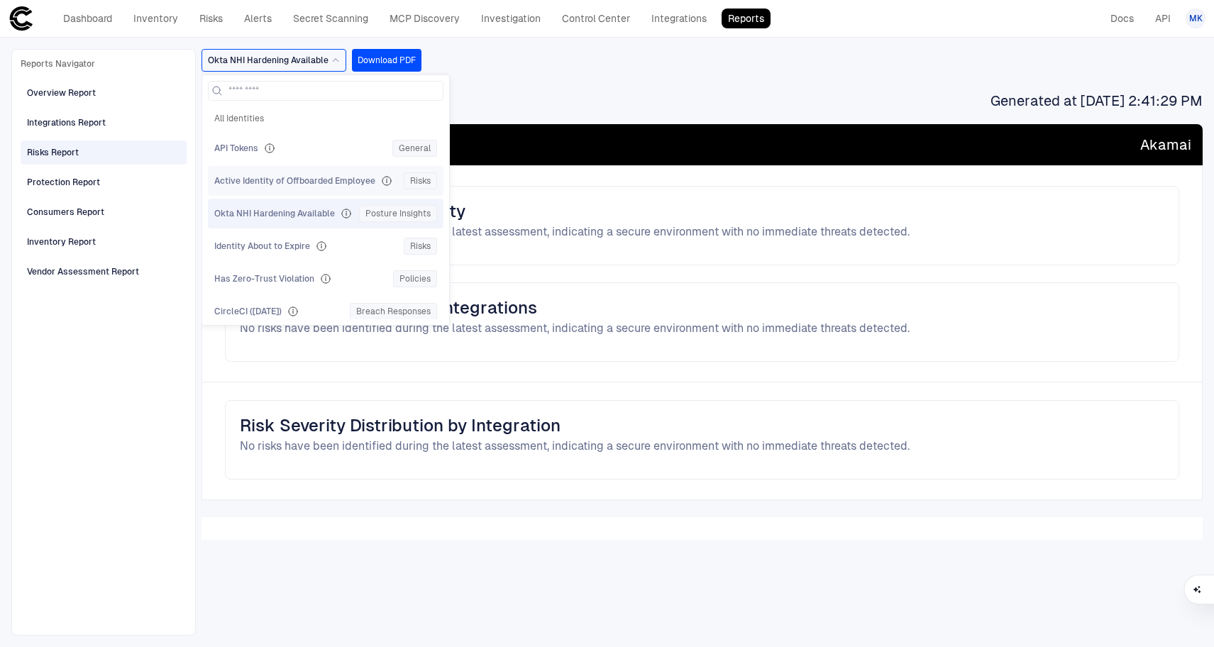
click at [305, 189] on div "Active Identity of Offboarded Employee Risks" at bounding box center [325, 180] width 223 height 17
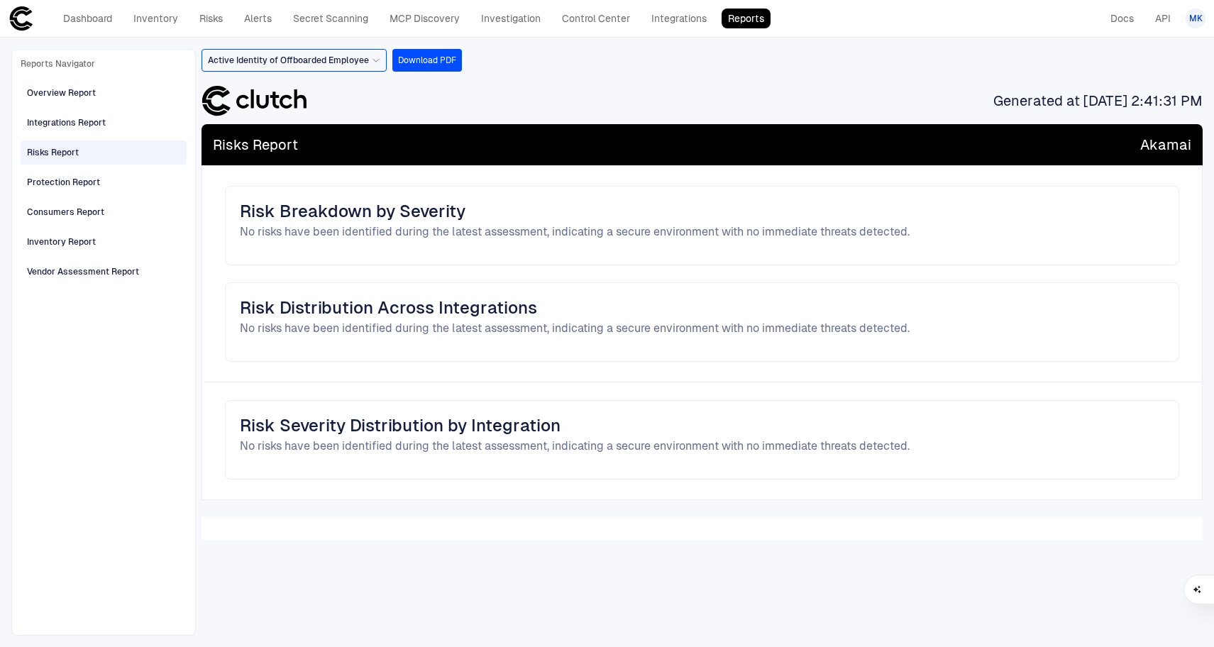
click at [344, 57] on span "Active Identity of Offboarded Employee" at bounding box center [288, 60] width 161 height 11
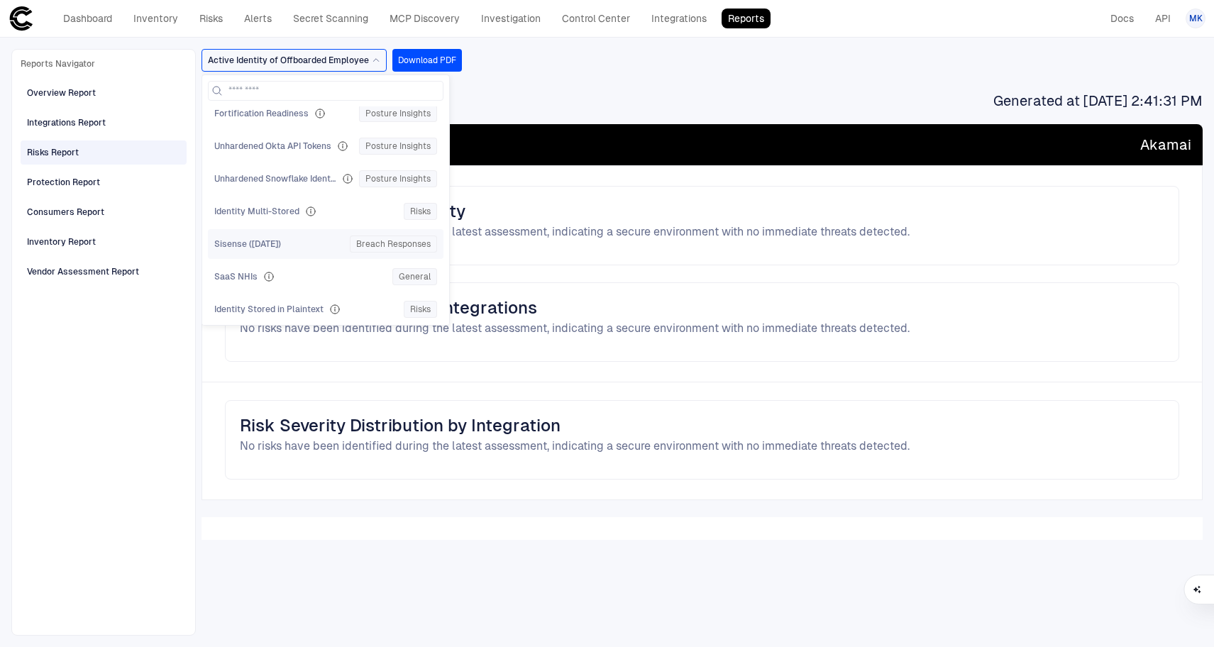
scroll to position [684, 0]
click at [302, 287] on div "Identity Stored in Plaintext Risks" at bounding box center [325, 280] width 223 height 17
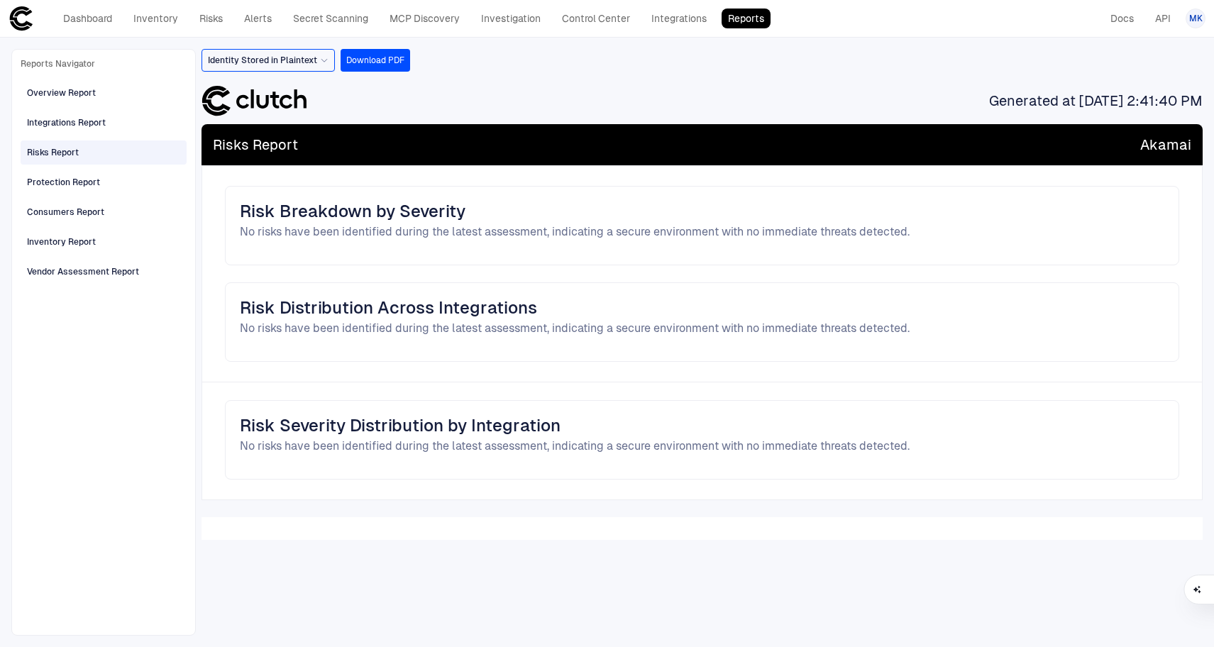
click at [317, 64] on div "Identity Stored in Plaintext" at bounding box center [268, 60] width 121 height 11
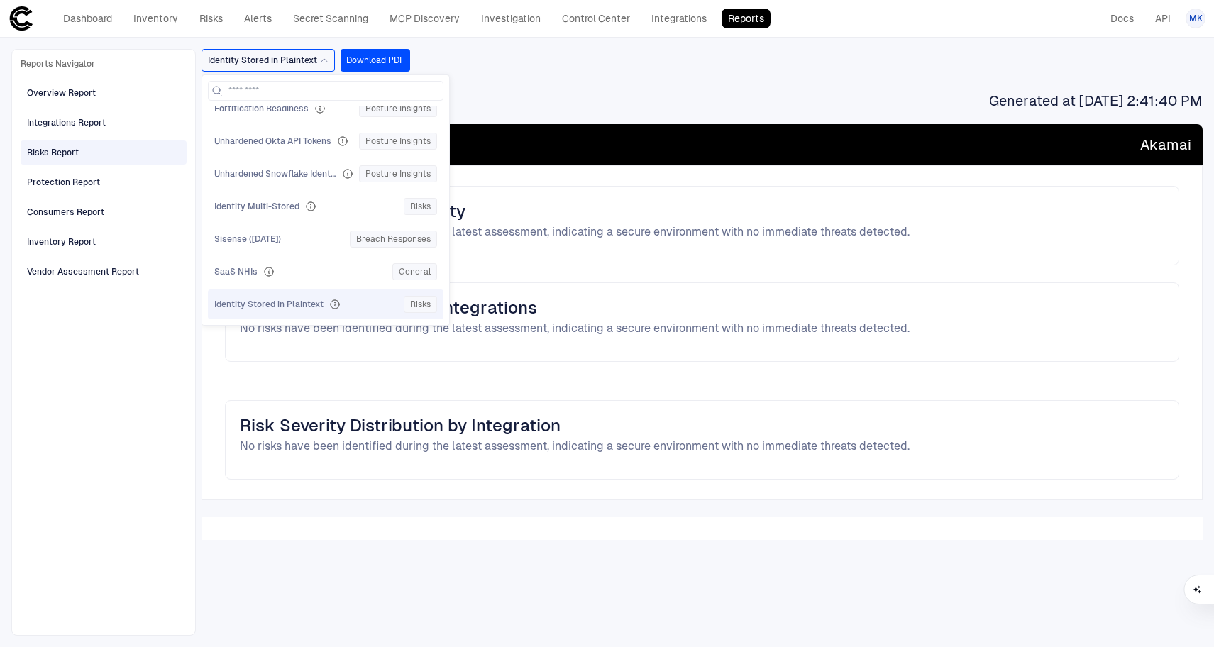
scroll to position [752, 0]
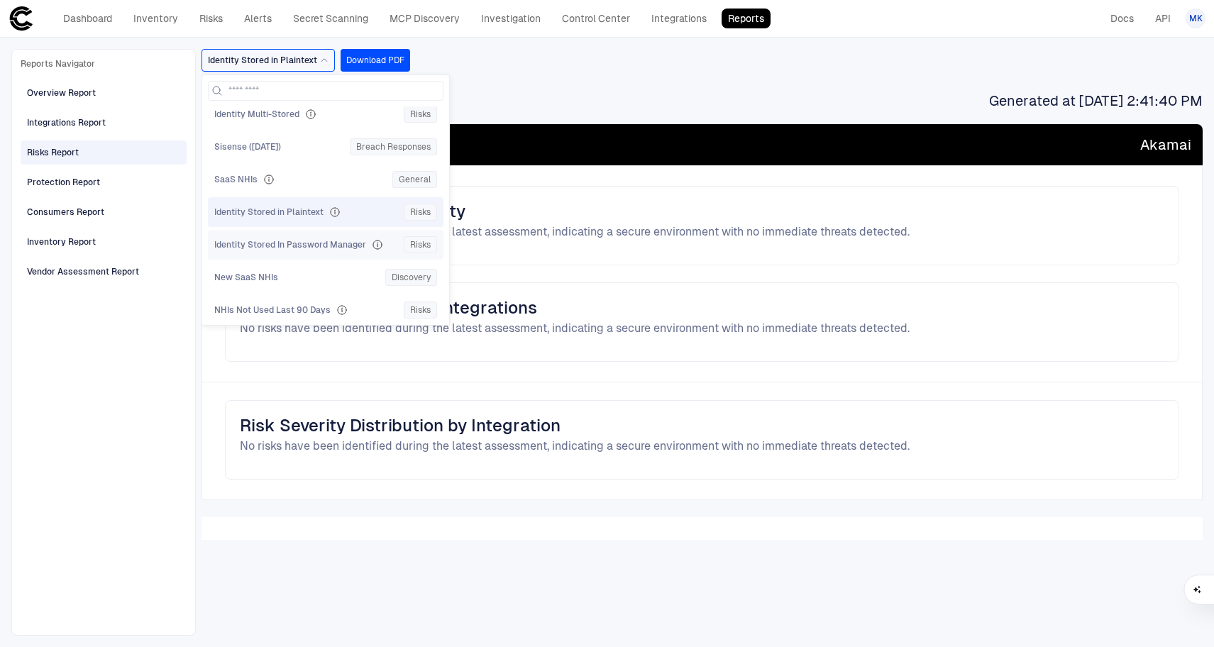
click at [294, 240] on span "Identity Stored In Password Manager" at bounding box center [290, 244] width 152 height 11
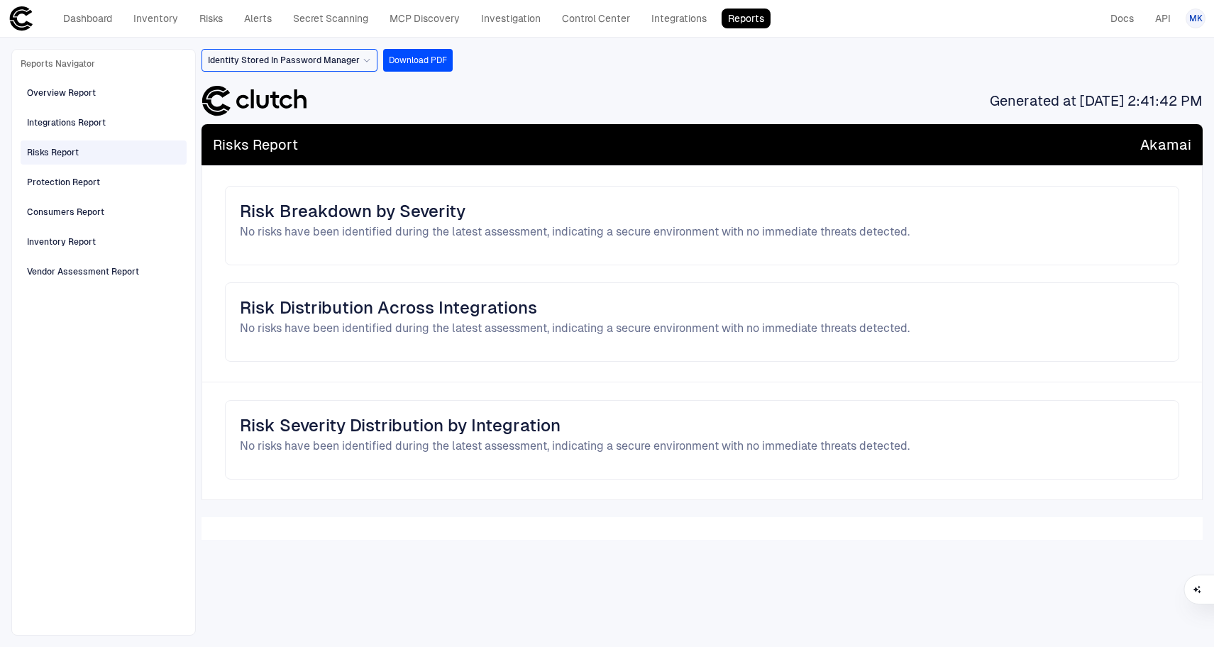
click at [343, 48] on div "Reports Navigator Overview Report Integrations Report Risks Report Protection R…" at bounding box center [607, 342] width 1214 height 609
click at [358, 68] on div "Identity Stored In Password Manager" at bounding box center [289, 60] width 176 height 23
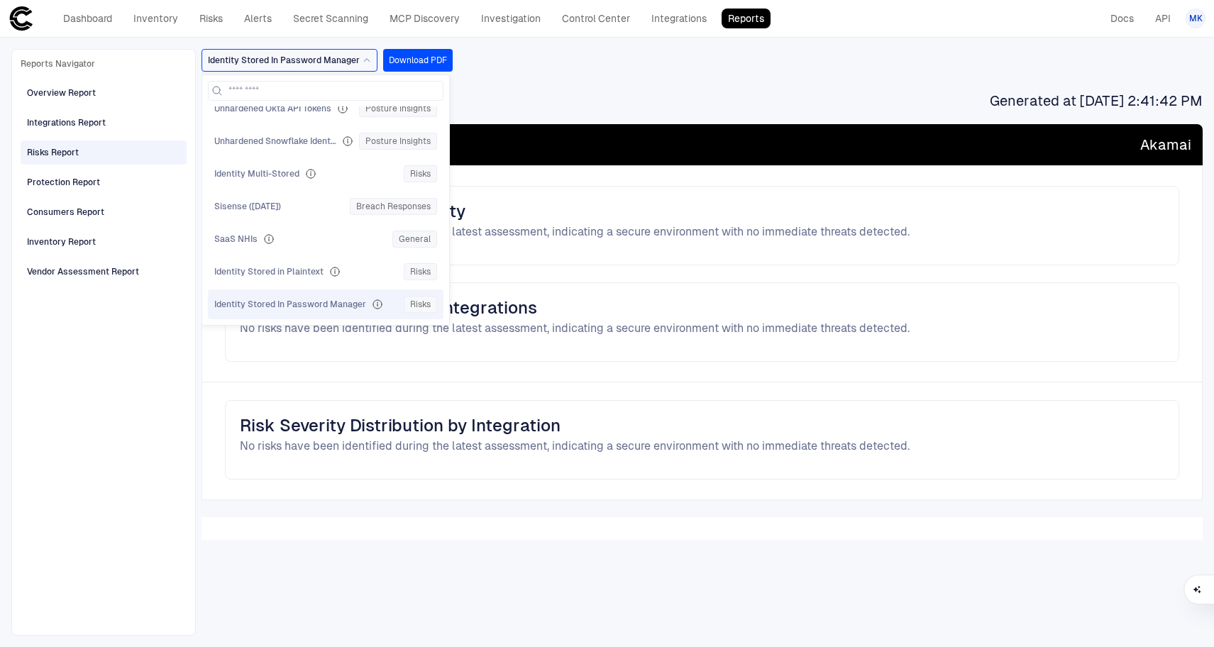
scroll to position [809, 0]
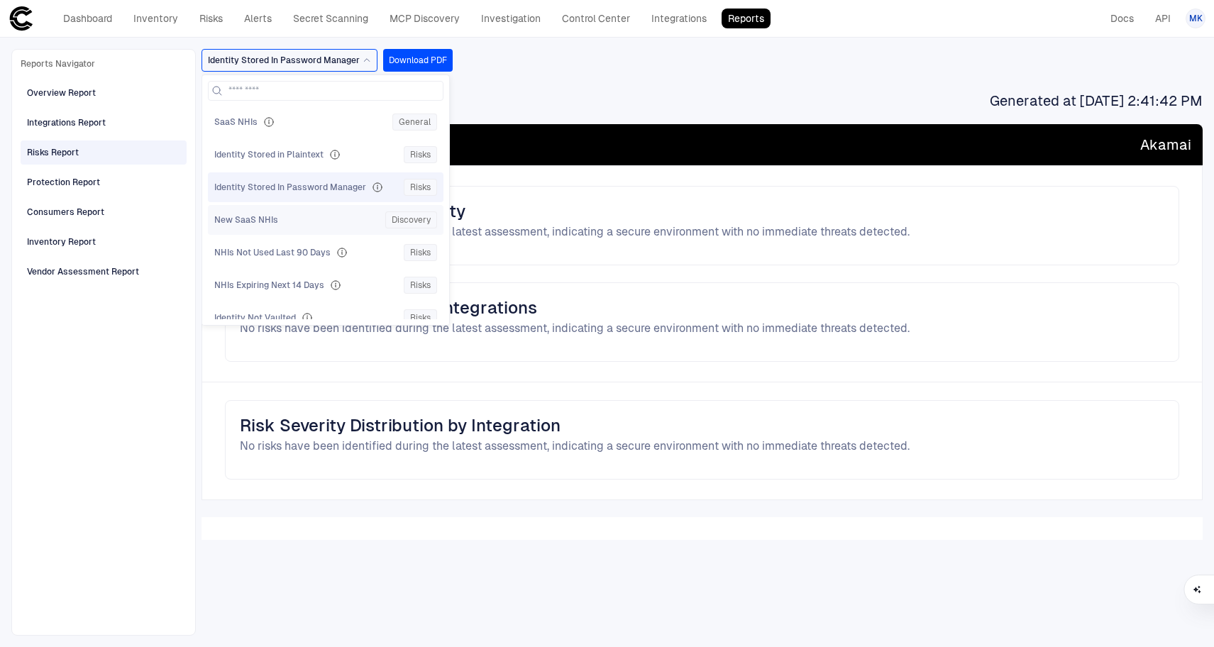
click at [284, 218] on div "New SaaS NHIs" at bounding box center [296, 219] width 165 height 11
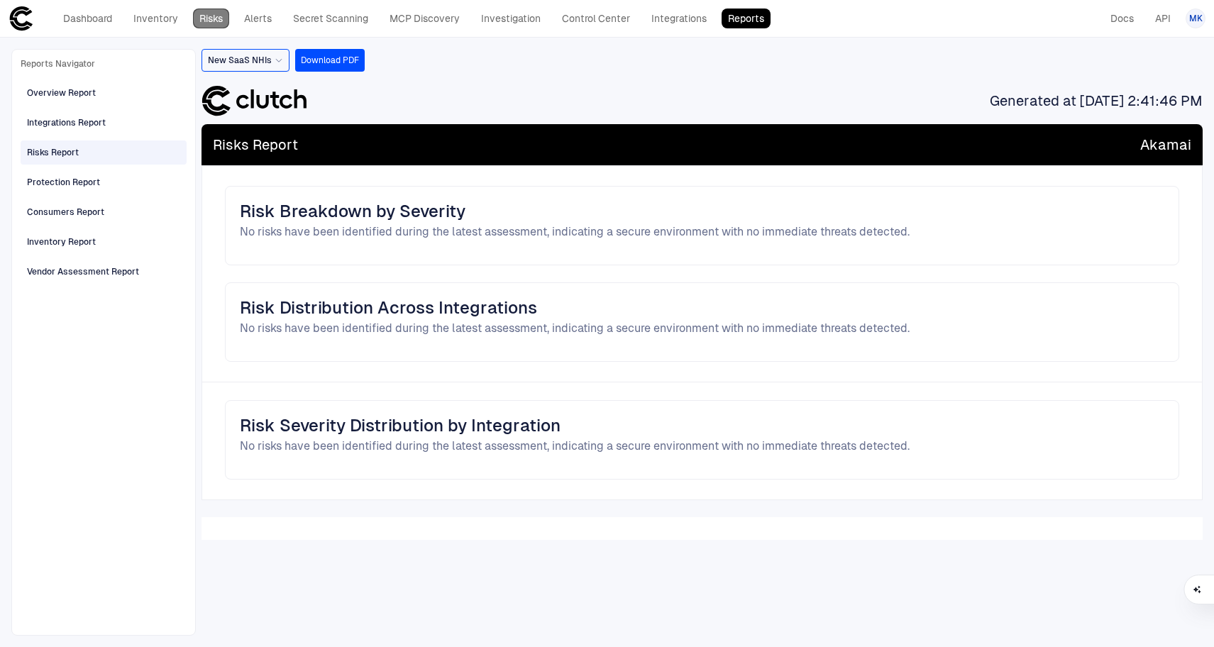
click at [202, 20] on link "Risks" at bounding box center [211, 19] width 36 height 20
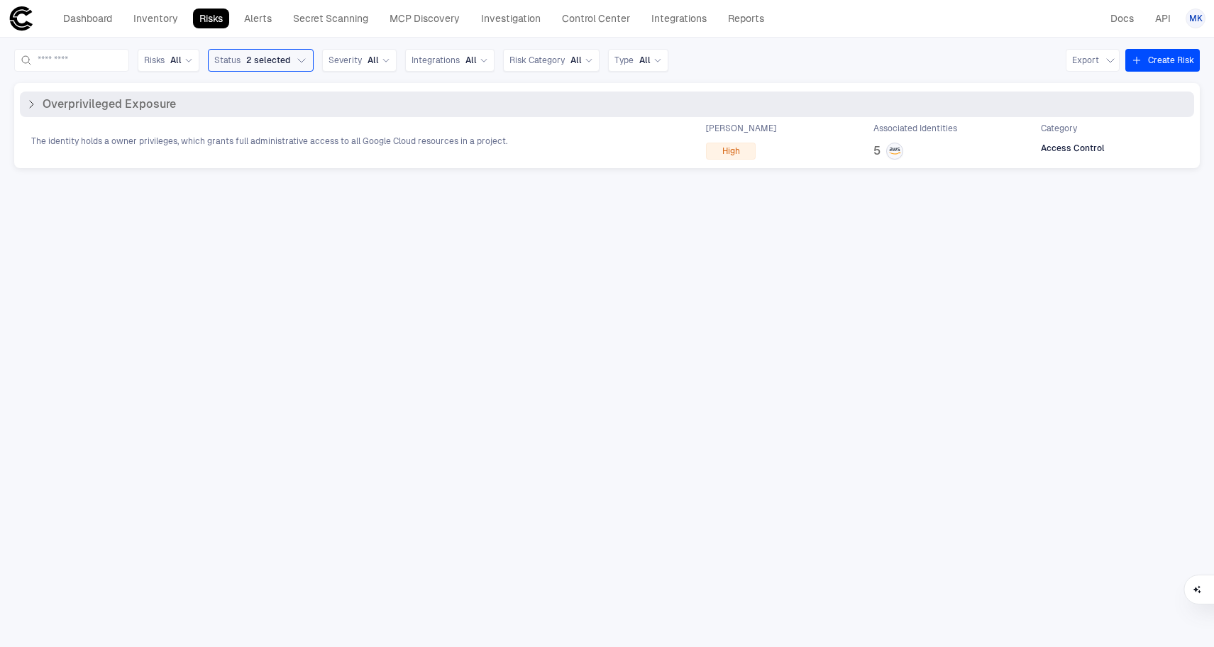
click at [91, 101] on span "Overprivileged Exposure" at bounding box center [109, 104] width 133 height 14
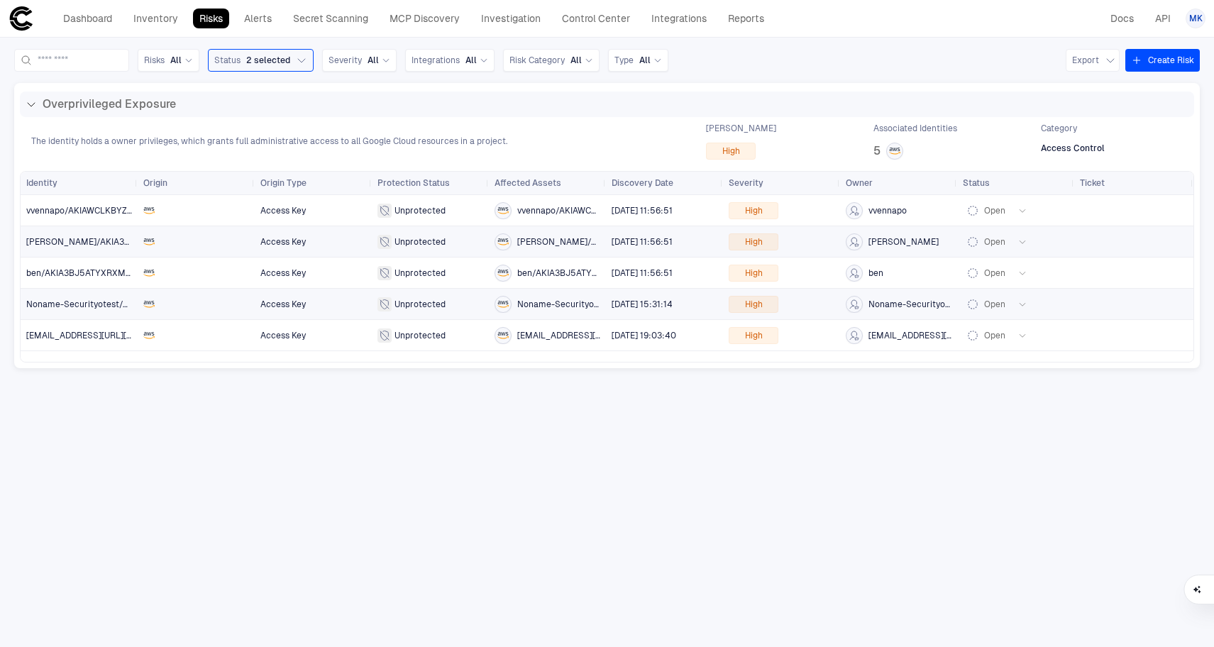
click at [95, 313] on span "Noname-Securityotest/AKIA3BJ5ATYXRYWVLQMW" at bounding box center [79, 304] width 106 height 28
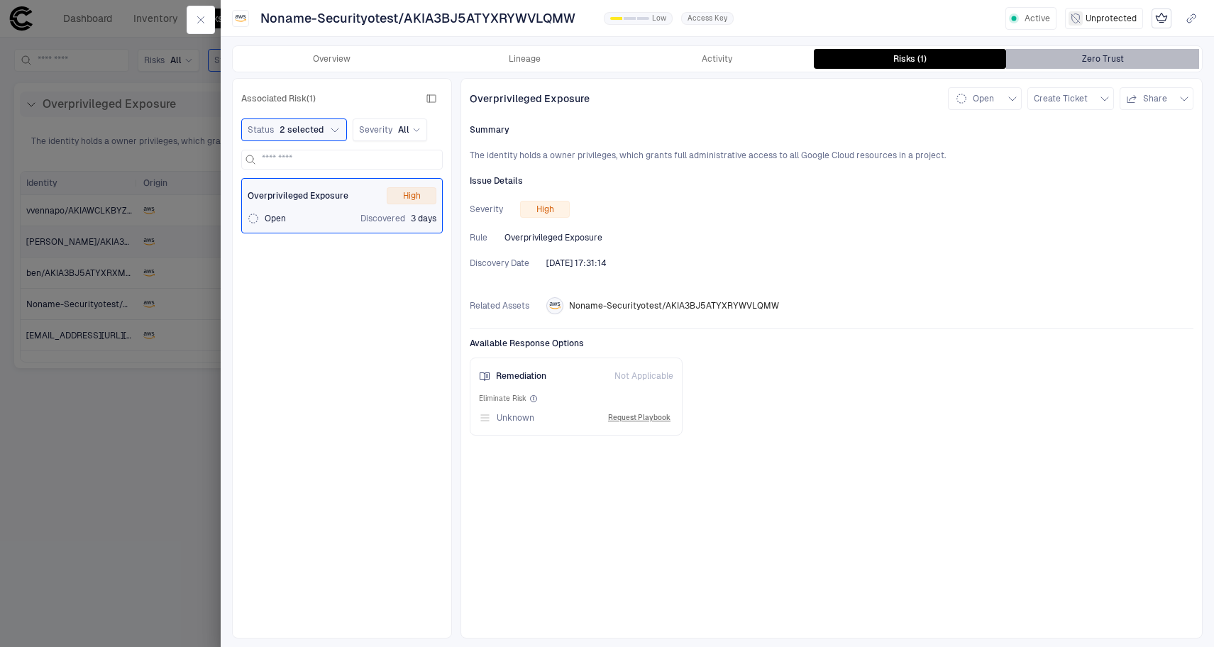
click at [1153, 55] on button "Zero Trust" at bounding box center [1102, 59] width 193 height 20
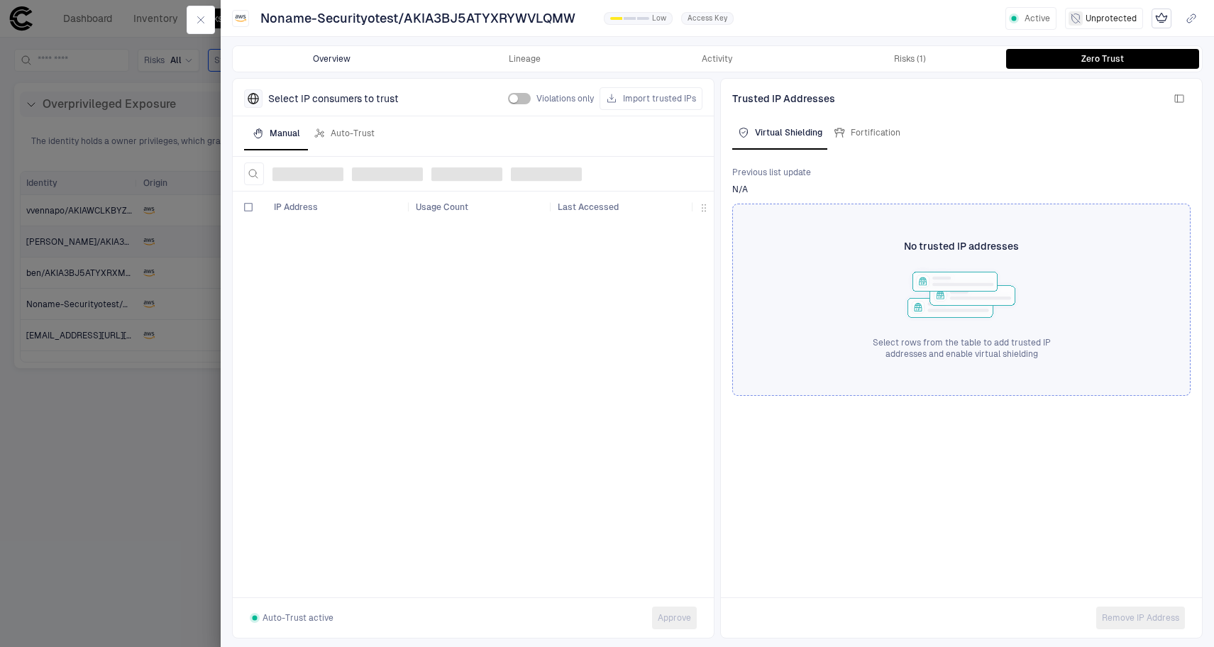
click at [324, 57] on button "Overview" at bounding box center [331, 59] width 193 height 20
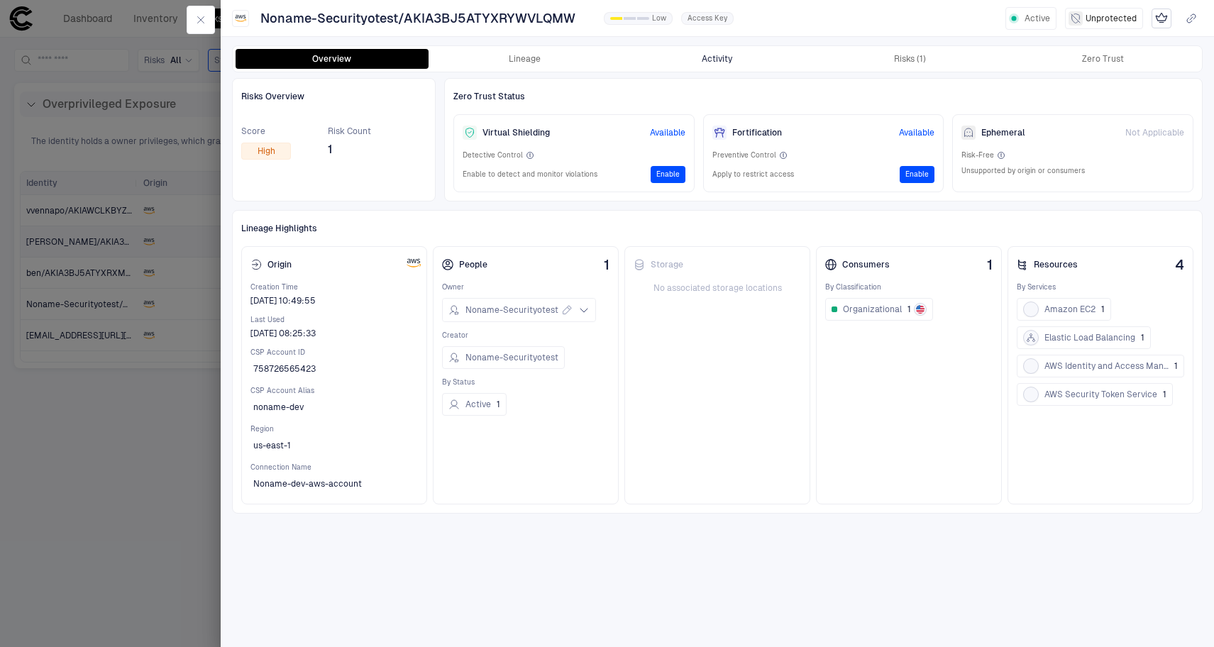
click at [750, 61] on button "Activity" at bounding box center [717, 59] width 193 height 20
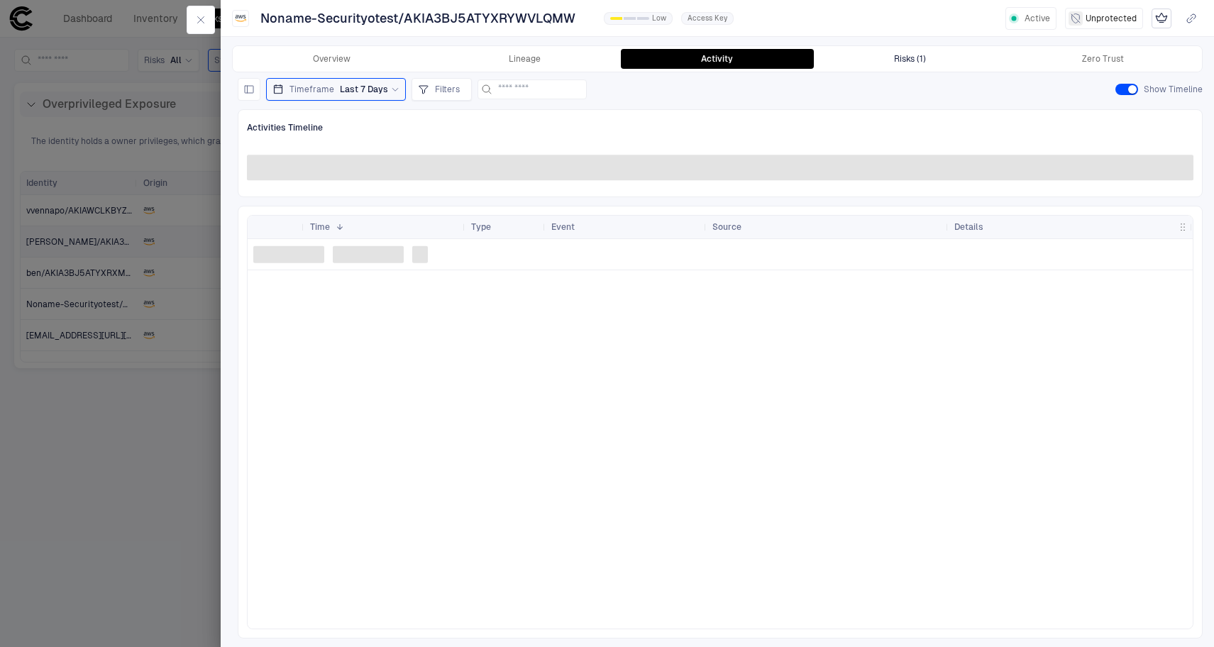
click at [916, 60] on div "Risks (1)" at bounding box center [910, 58] width 32 height 11
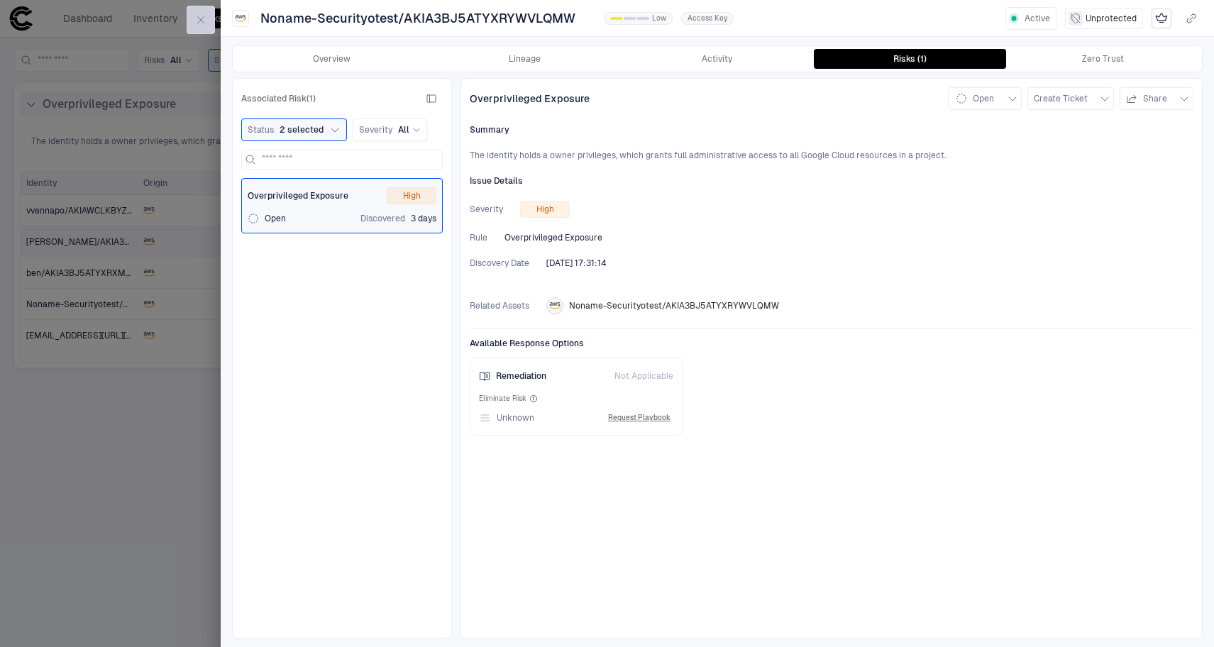
click at [202, 23] on icon "button" at bounding box center [200, 19] width 11 height 11
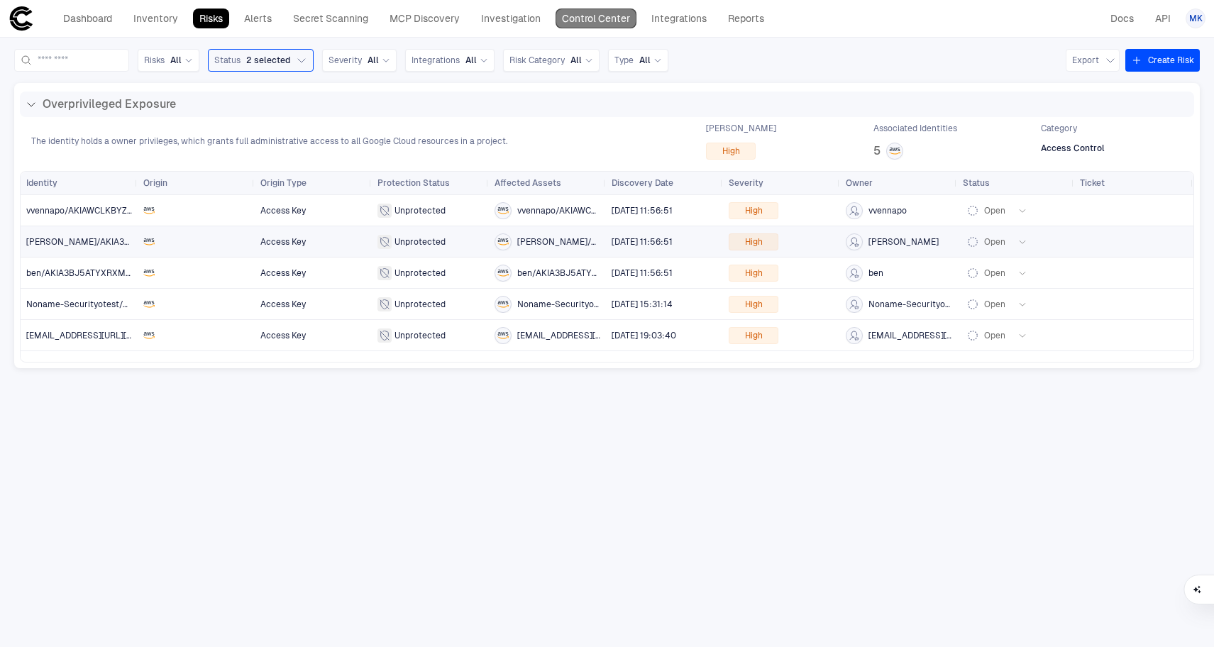
click at [586, 18] on link "Control Center" at bounding box center [595, 19] width 81 height 20
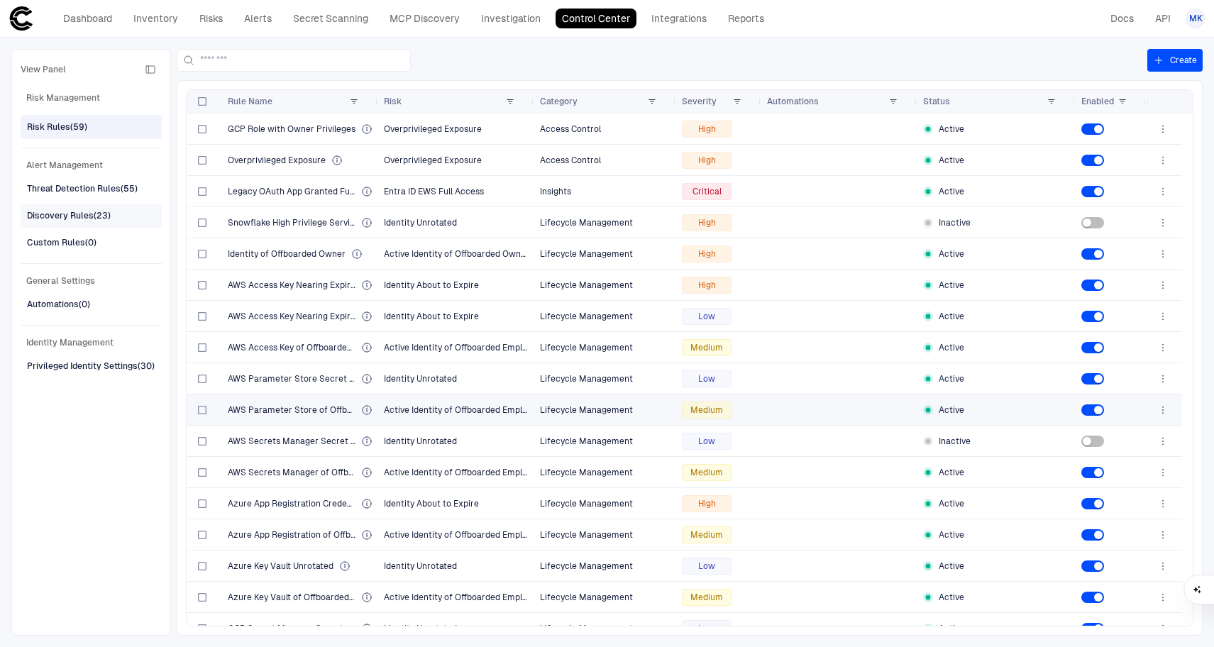
click at [70, 211] on div "Discovery Rules (23)" at bounding box center [69, 215] width 84 height 13
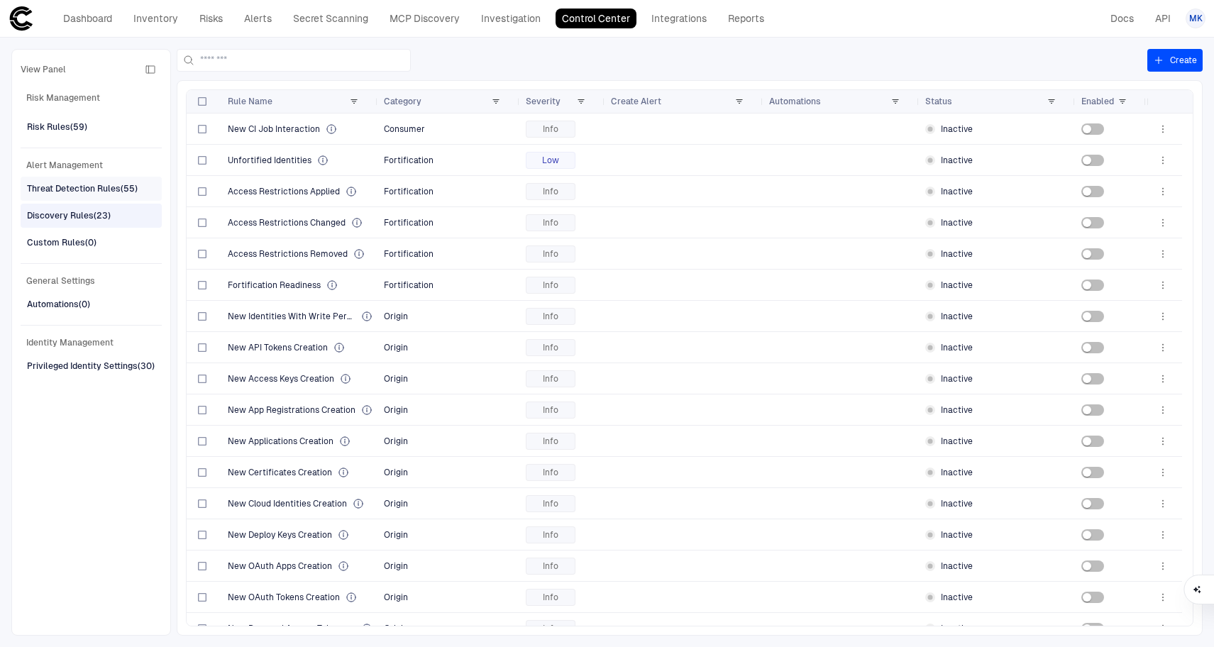
click at [77, 196] on span "Threat Detection Rules (55)" at bounding box center [82, 188] width 111 height 18
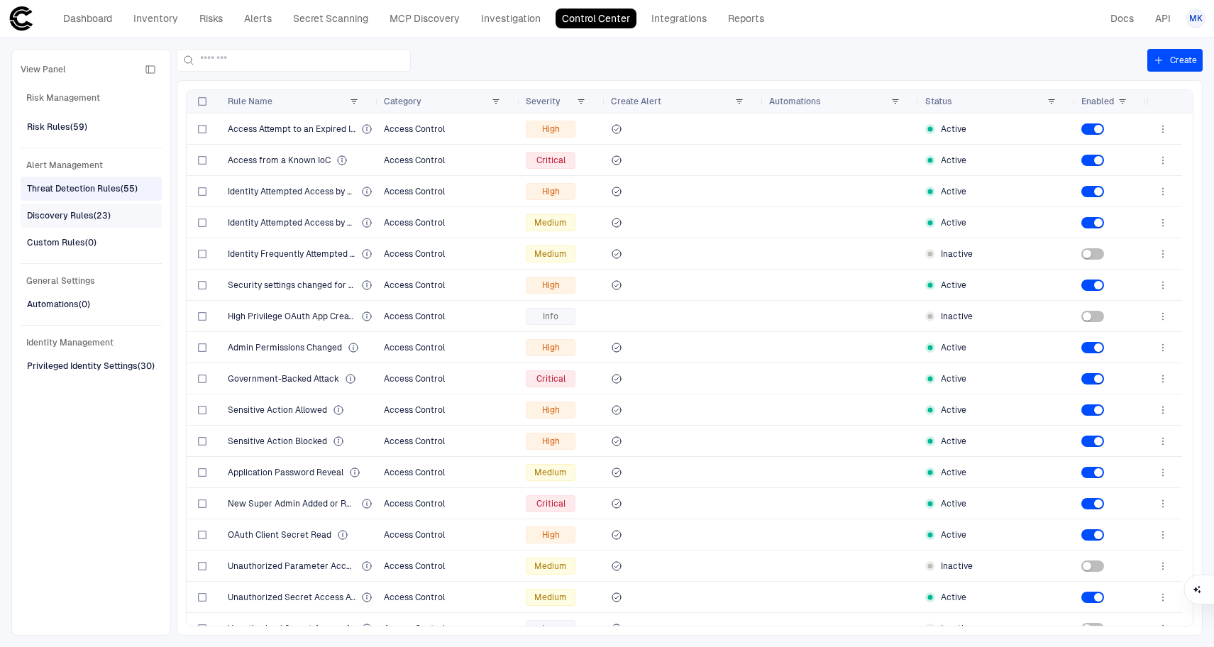
click at [81, 211] on div "Discovery Rules (23)" at bounding box center [69, 215] width 84 height 13
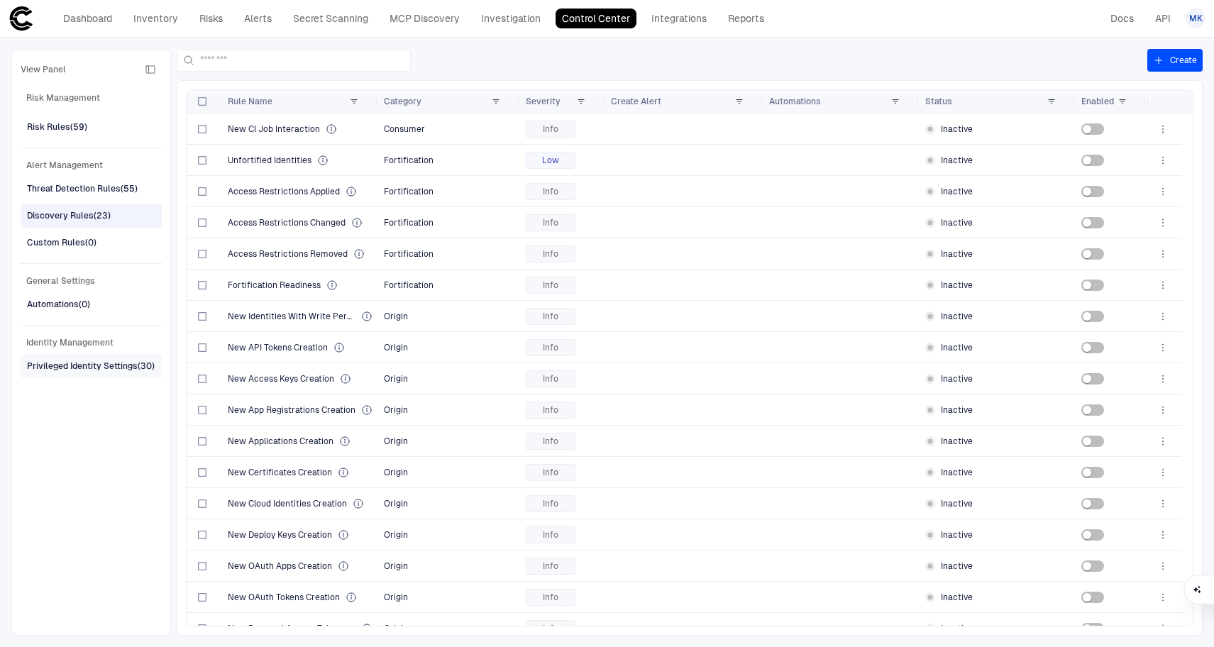
click at [99, 367] on div "Privileged Identity Settings (30)" at bounding box center [91, 366] width 128 height 13
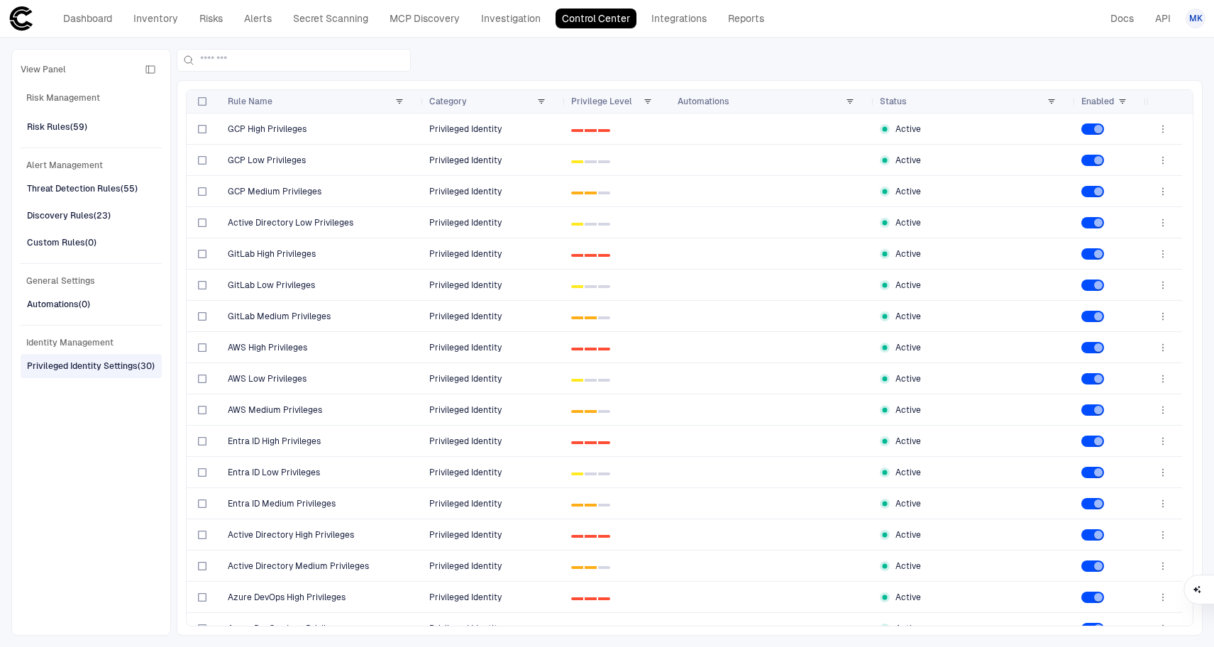
click at [89, 93] on span "Risk Management" at bounding box center [91, 97] width 141 height 17
click at [54, 132] on div "Risk Rules (59)" at bounding box center [57, 127] width 60 height 13
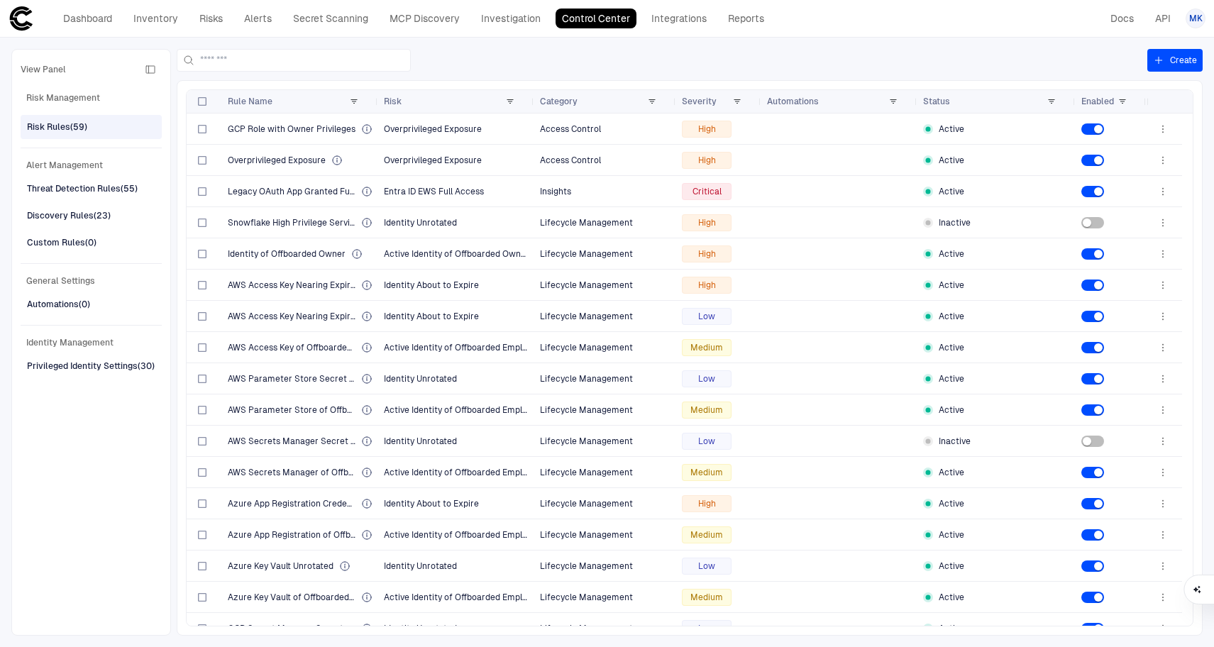
click at [1184, 57] on button "Create" at bounding box center [1174, 60] width 55 height 23
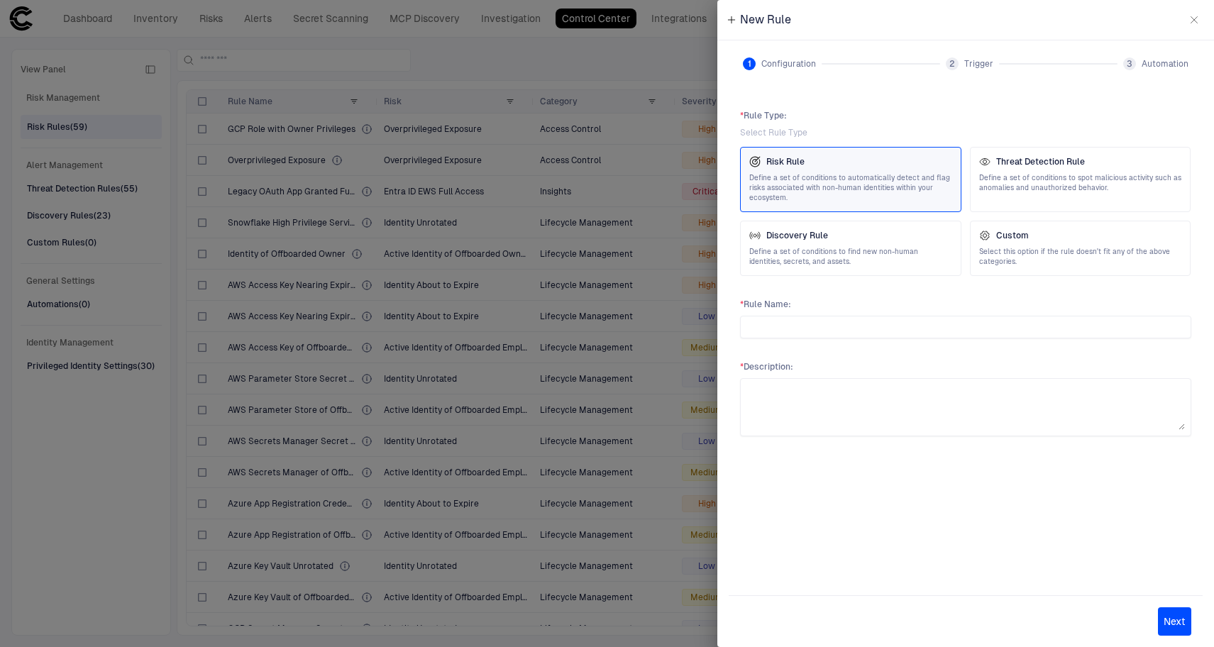
click at [881, 178] on span "Define a set of conditions to automatically detect and flag risks associated wi…" at bounding box center [850, 188] width 203 height 30
click at [1187, 615] on button "Next" at bounding box center [1174, 621] width 33 height 28
click at [974, 331] on input "text" at bounding box center [965, 326] width 438 height 21
click at [831, 186] on span "Define a set of conditions to automatically detect and flag risks associated wi…" at bounding box center [850, 188] width 203 height 30
click at [573, 44] on div at bounding box center [607, 323] width 1214 height 647
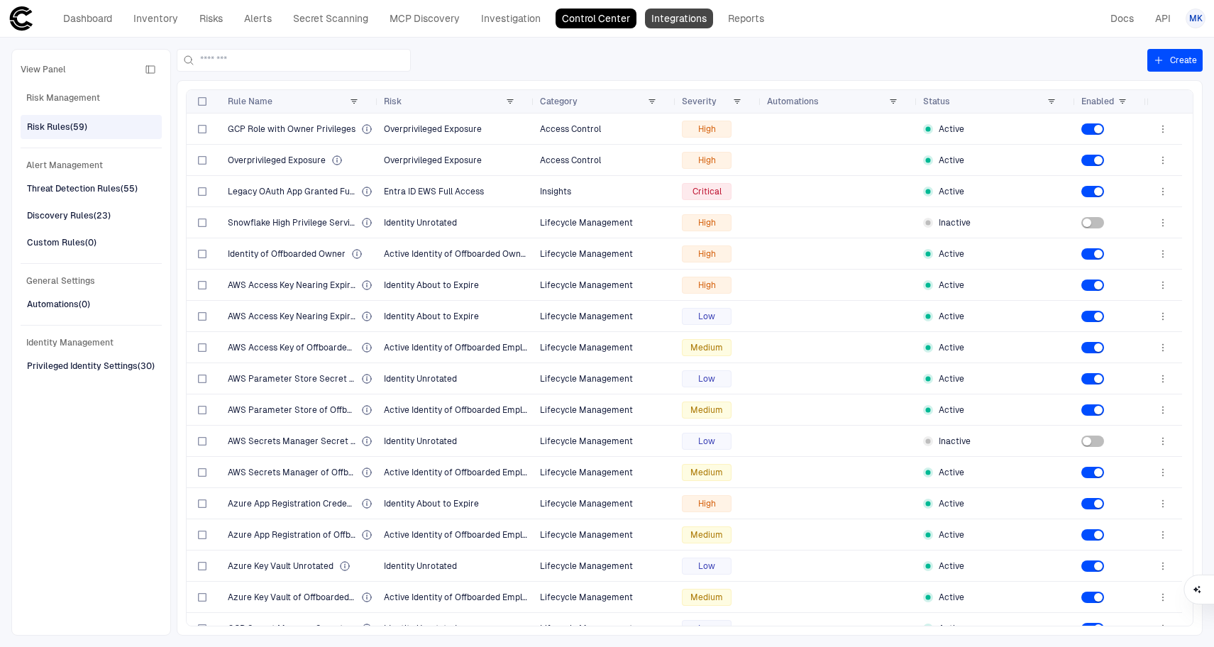
click at [676, 23] on link "Integrations" at bounding box center [679, 19] width 68 height 20
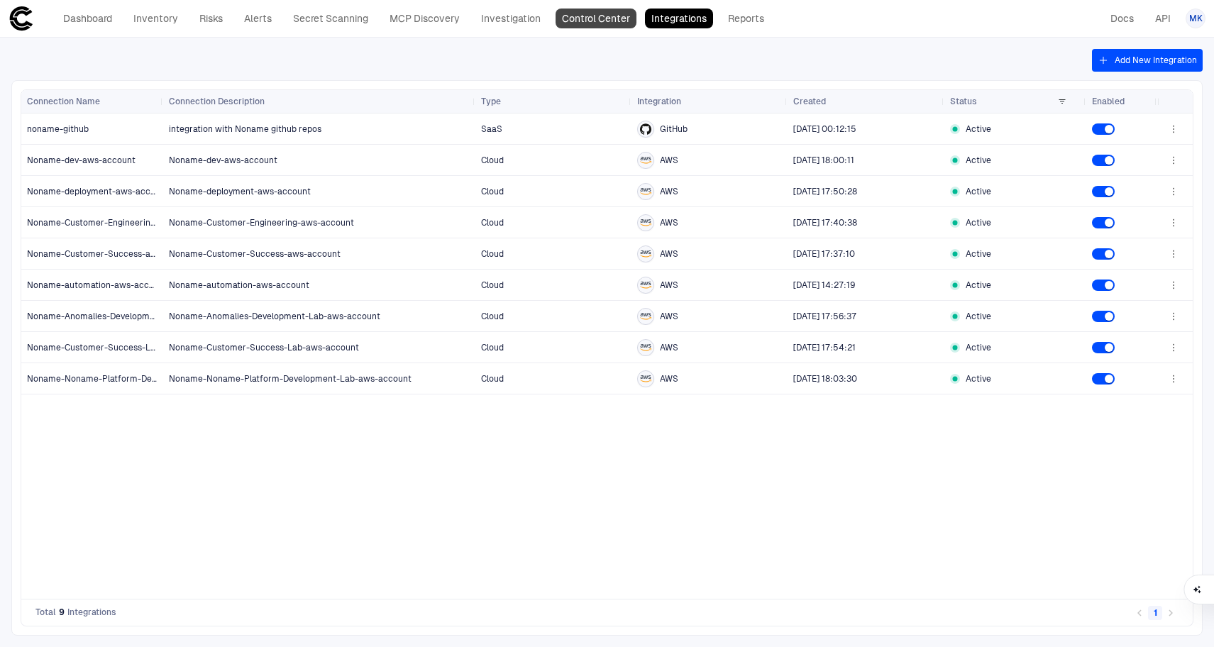
click at [589, 18] on link "Control Center" at bounding box center [595, 19] width 81 height 20
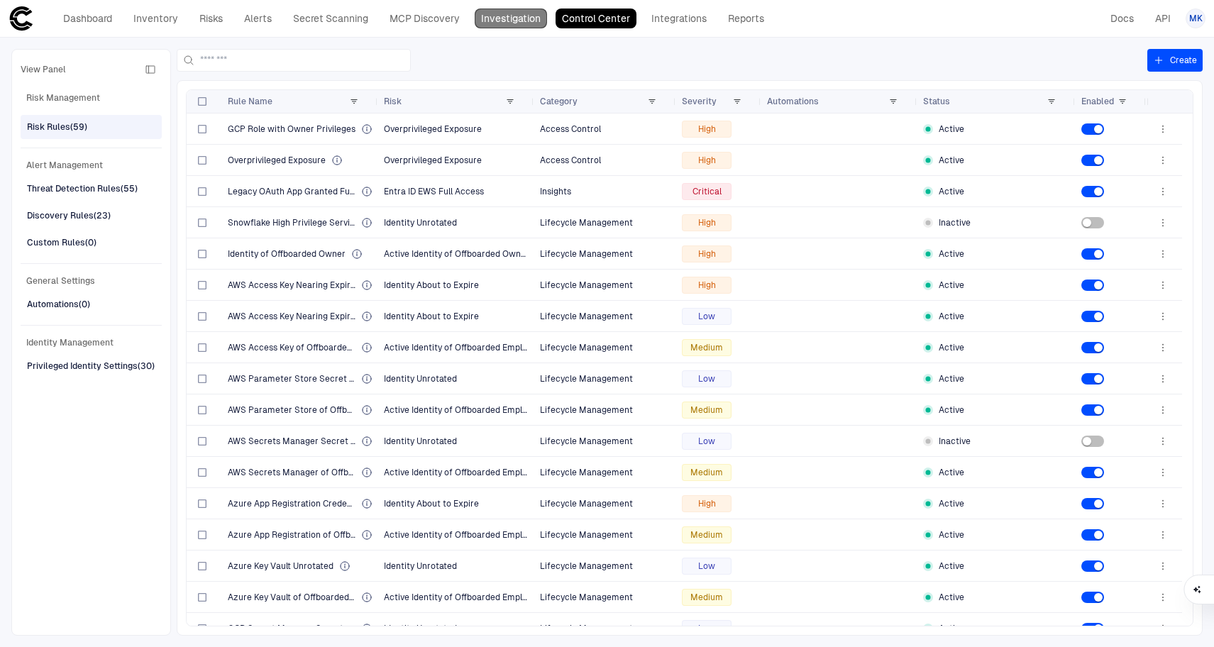
click at [514, 18] on link "Investigation" at bounding box center [511, 19] width 72 height 20
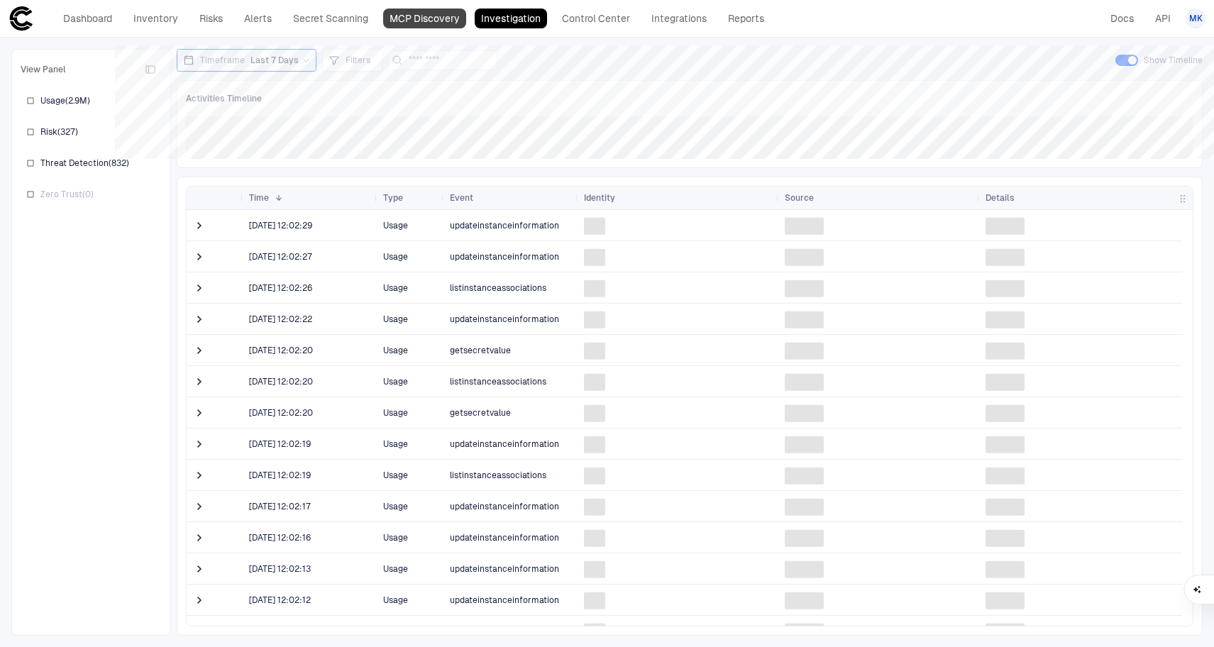
click at [431, 21] on link "MCP Discovery" at bounding box center [424, 19] width 83 height 20
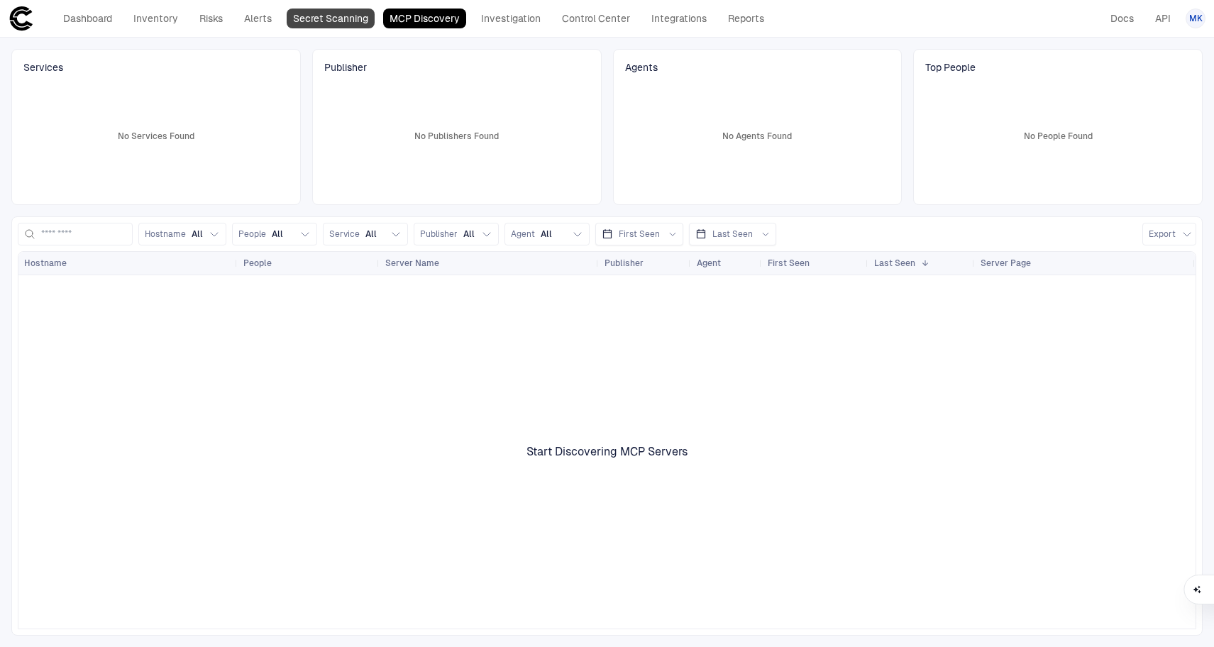
click at [318, 11] on link "Secret Scanning" at bounding box center [331, 19] width 88 height 20
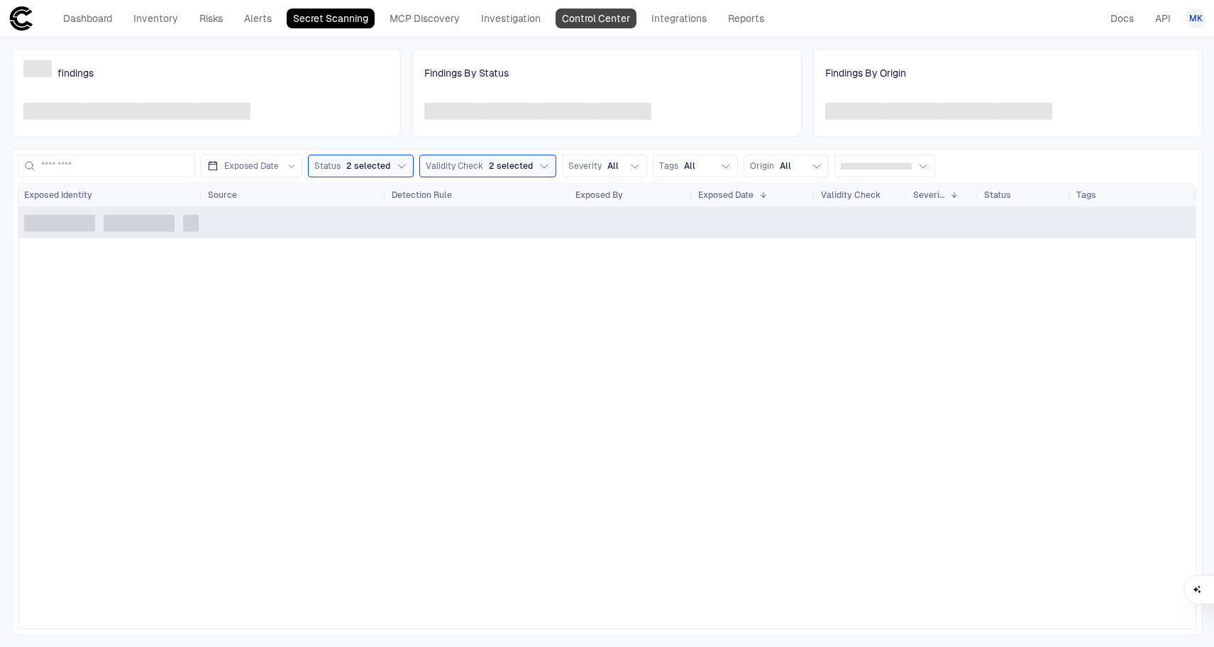
click at [584, 13] on link "Control Center" at bounding box center [595, 19] width 81 height 20
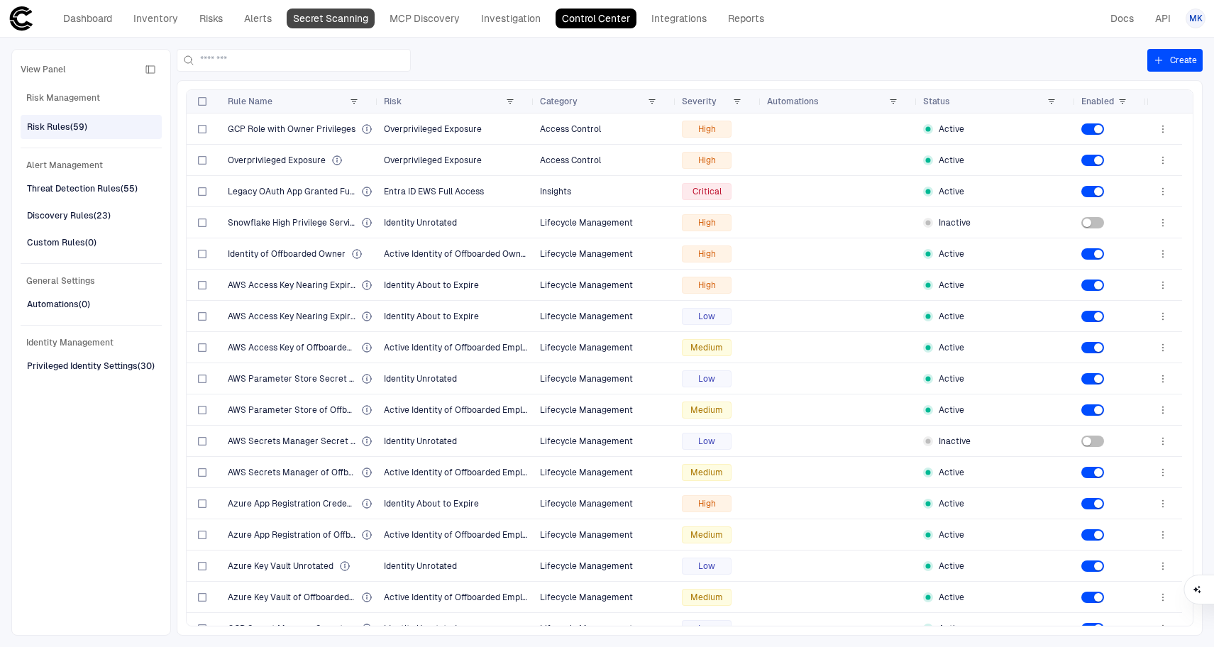
click at [315, 16] on link "Secret Scanning" at bounding box center [331, 19] width 88 height 20
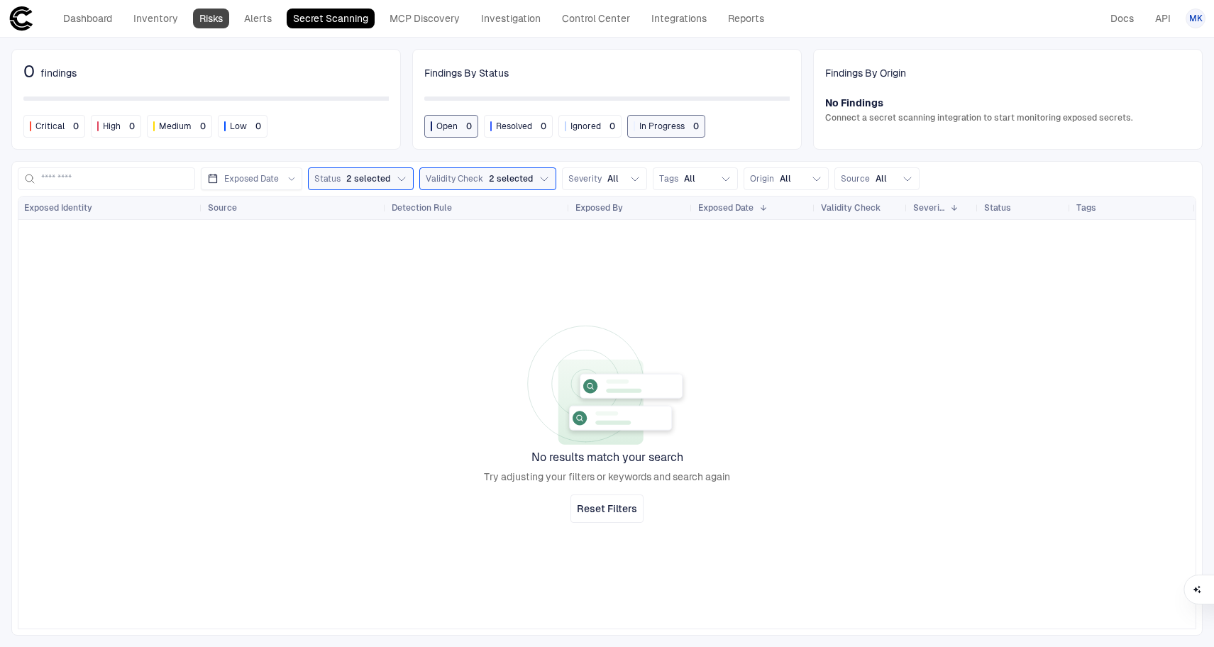
click at [211, 26] on link "Risks" at bounding box center [211, 19] width 36 height 20
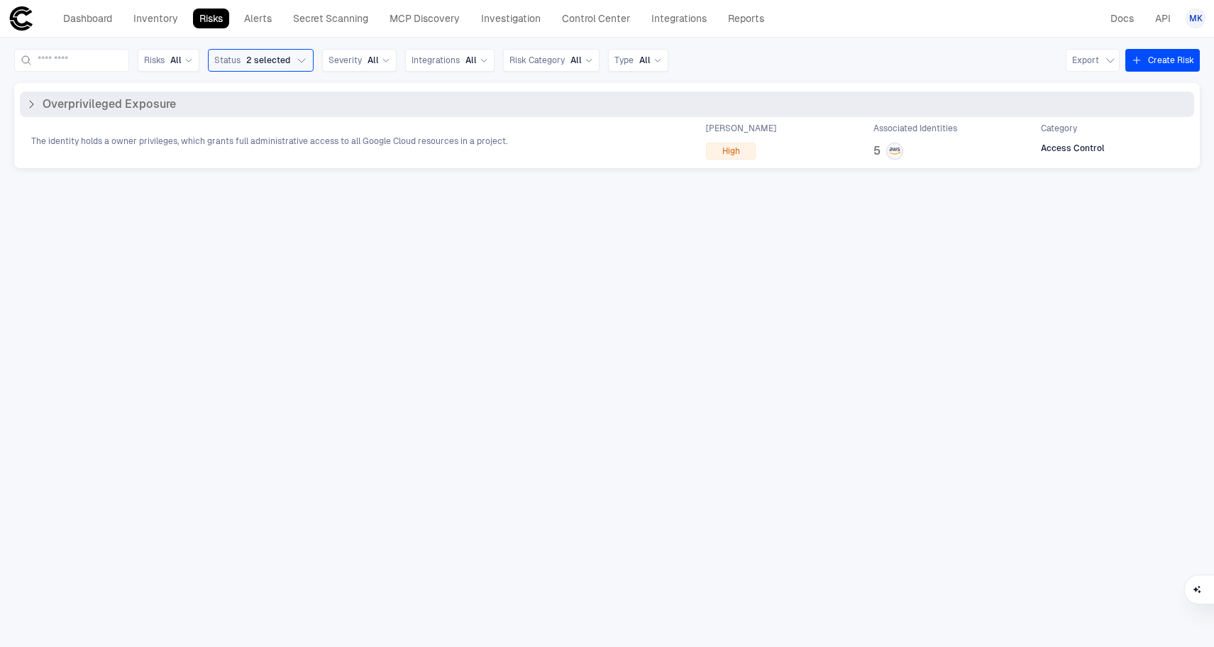
click at [91, 109] on span "Overprivileged Exposure" at bounding box center [109, 104] width 133 height 14
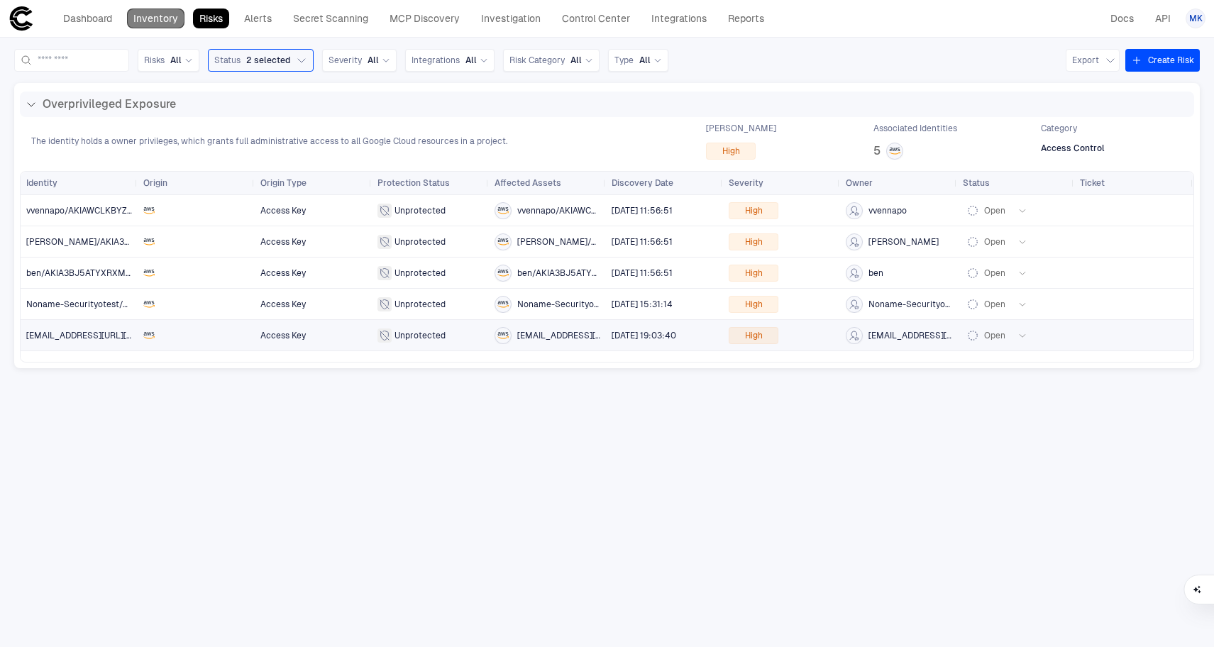
click at [163, 12] on link "Inventory" at bounding box center [155, 19] width 57 height 20
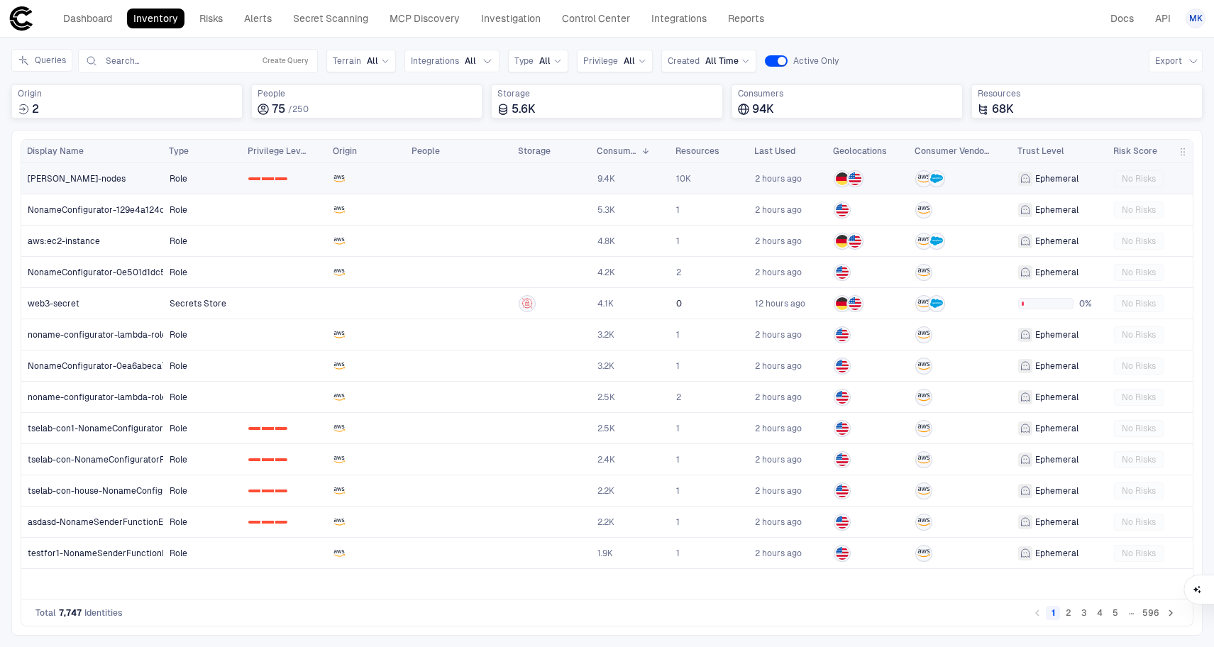
click at [90, 183] on link "[PERSON_NAME]-nodes" at bounding box center [92, 178] width 141 height 29
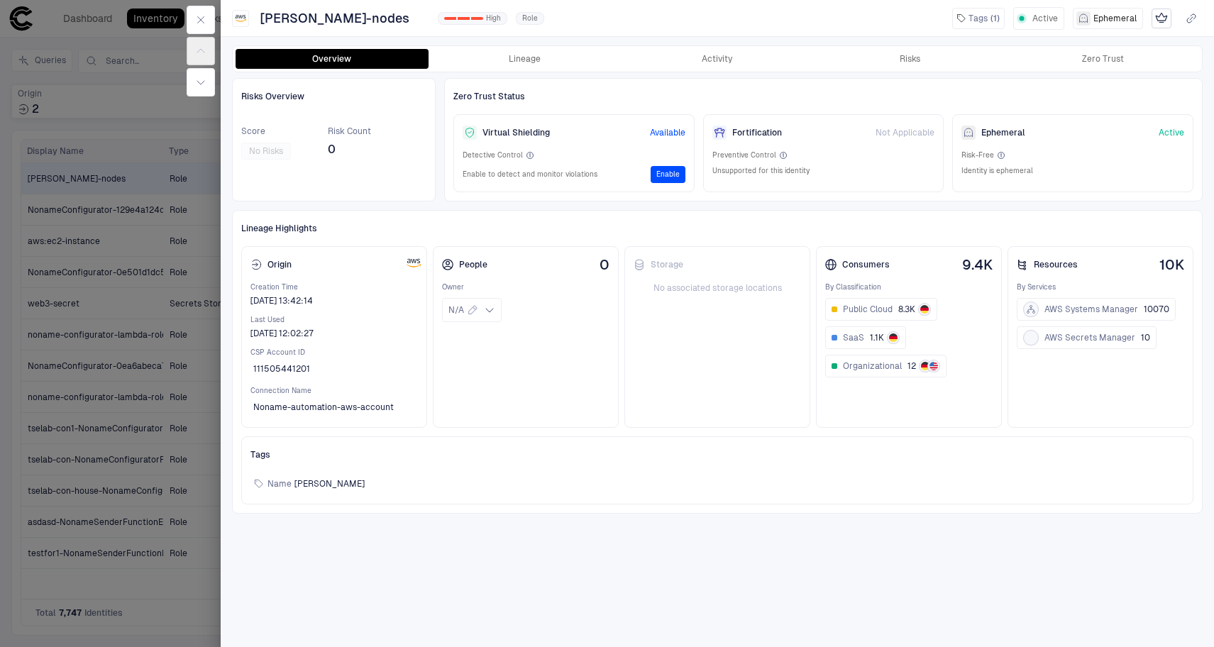
click at [134, 208] on div at bounding box center [607, 323] width 1214 height 647
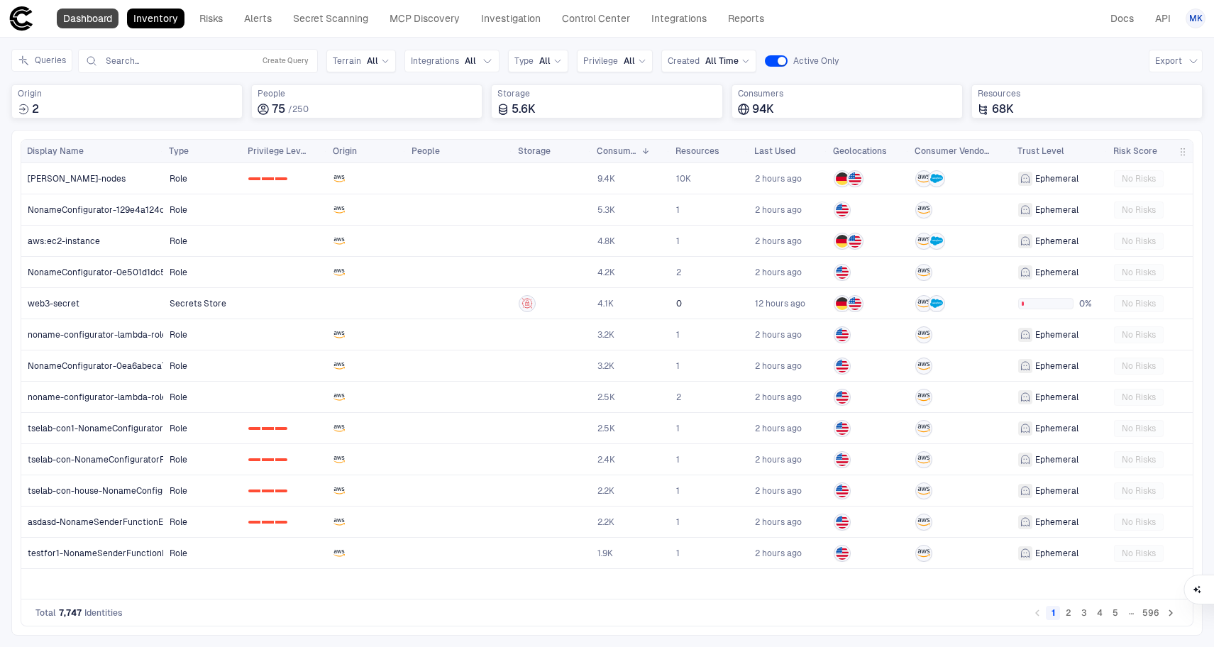
click at [91, 16] on link "Dashboard" at bounding box center [88, 19] width 62 height 20
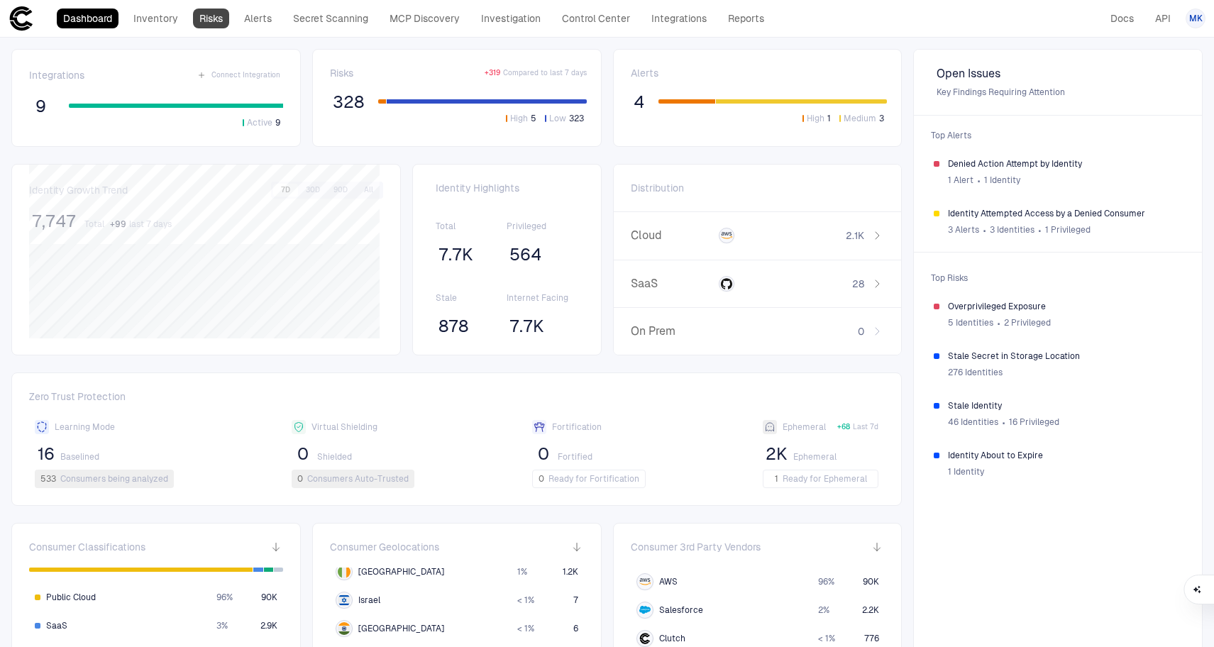
click at [219, 28] on link "Risks" at bounding box center [211, 19] width 36 height 20
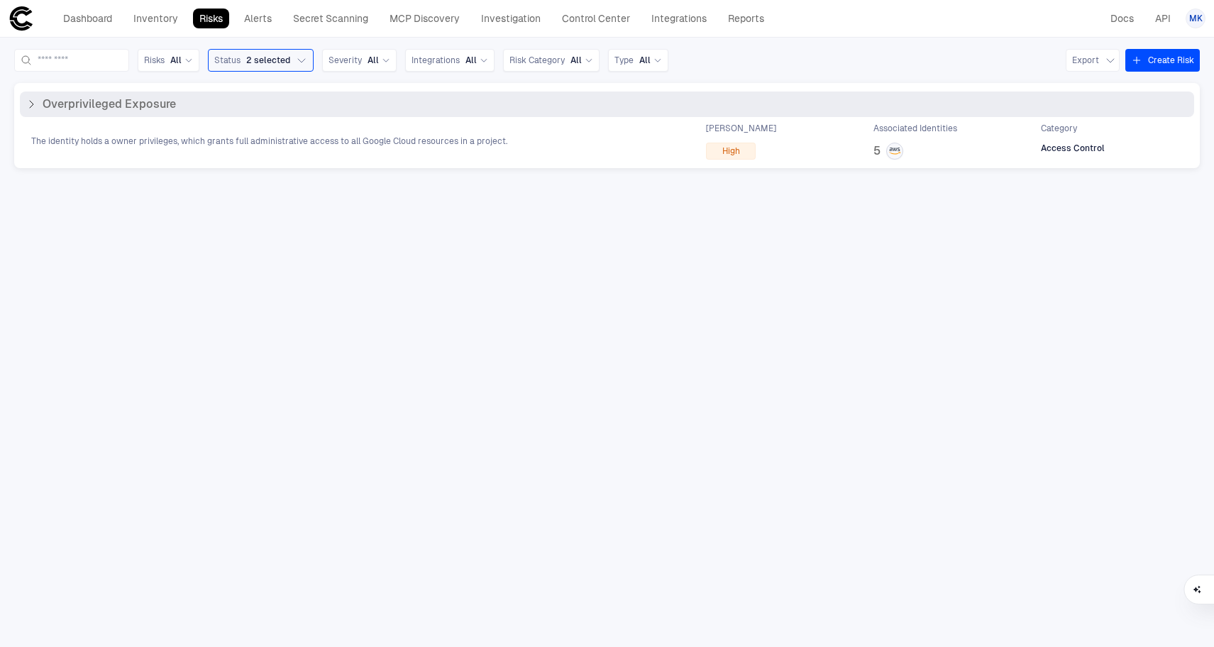
click at [28, 103] on icon at bounding box center [31, 104] width 11 height 11
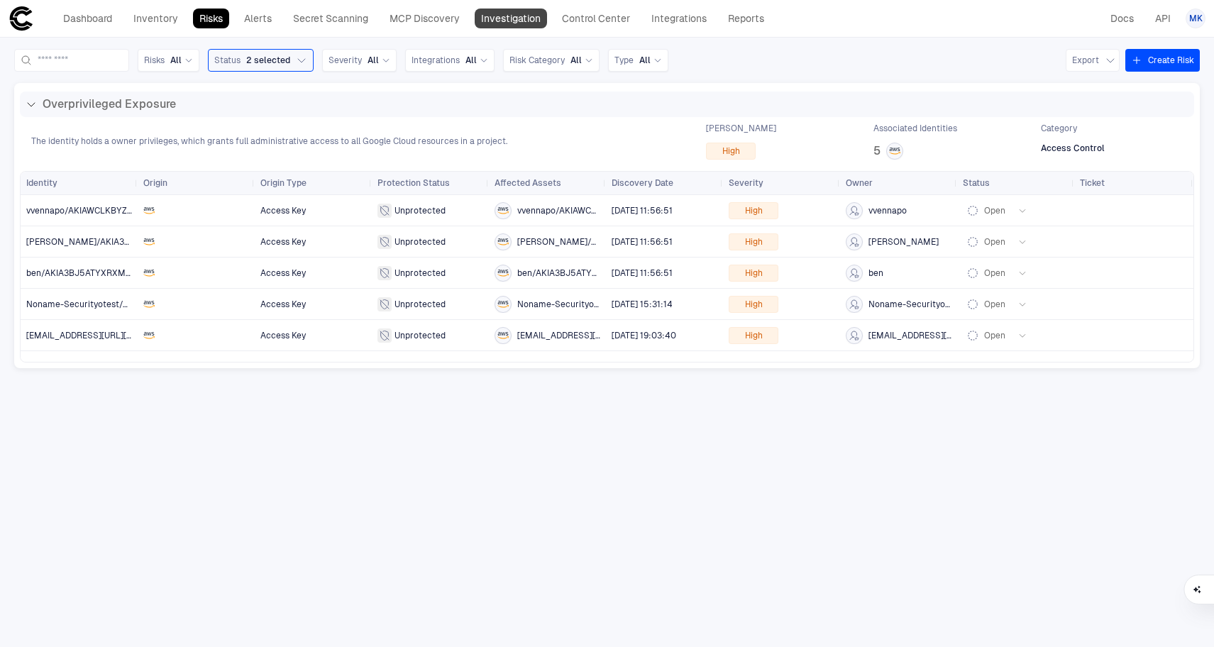
click at [532, 11] on link "Investigation" at bounding box center [511, 19] width 72 height 20
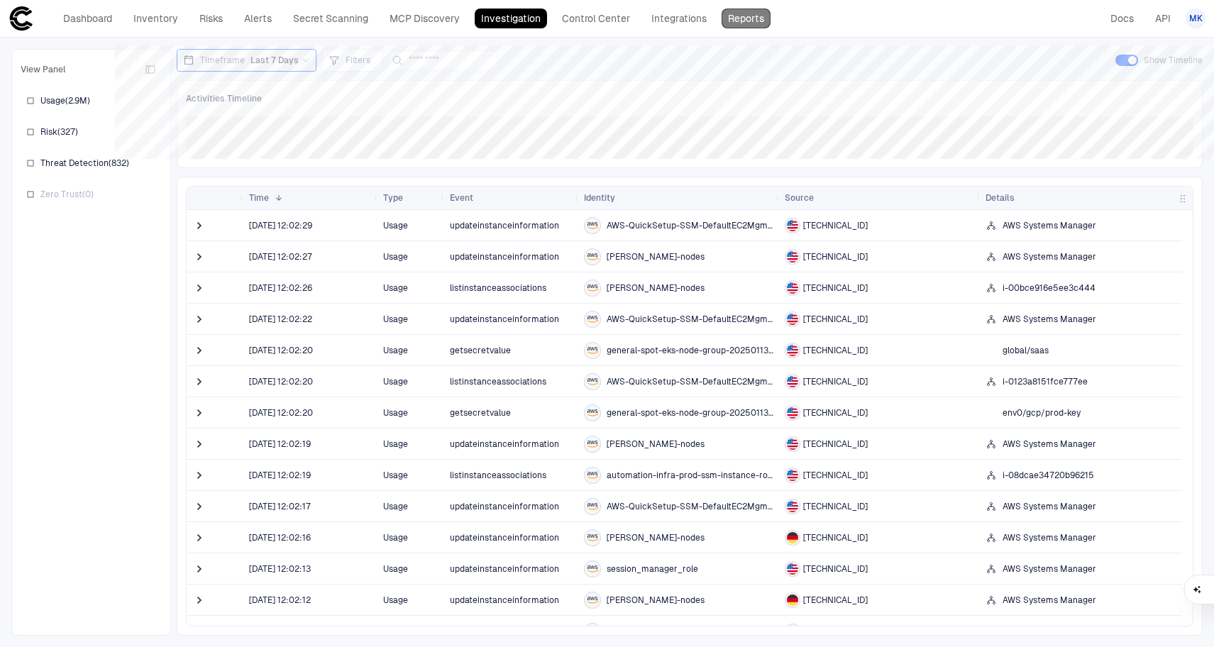
click at [743, 22] on link "Reports" at bounding box center [745, 19] width 49 height 20
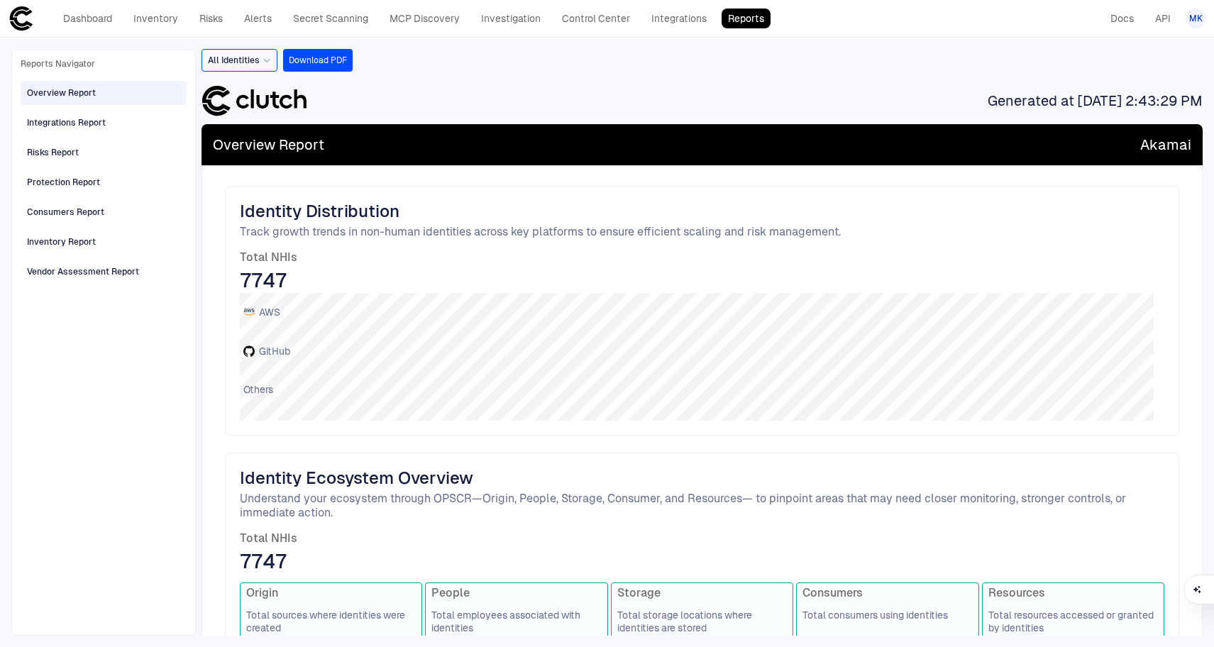
click at [246, 65] on span "All Identities" at bounding box center [234, 60] width 52 height 11
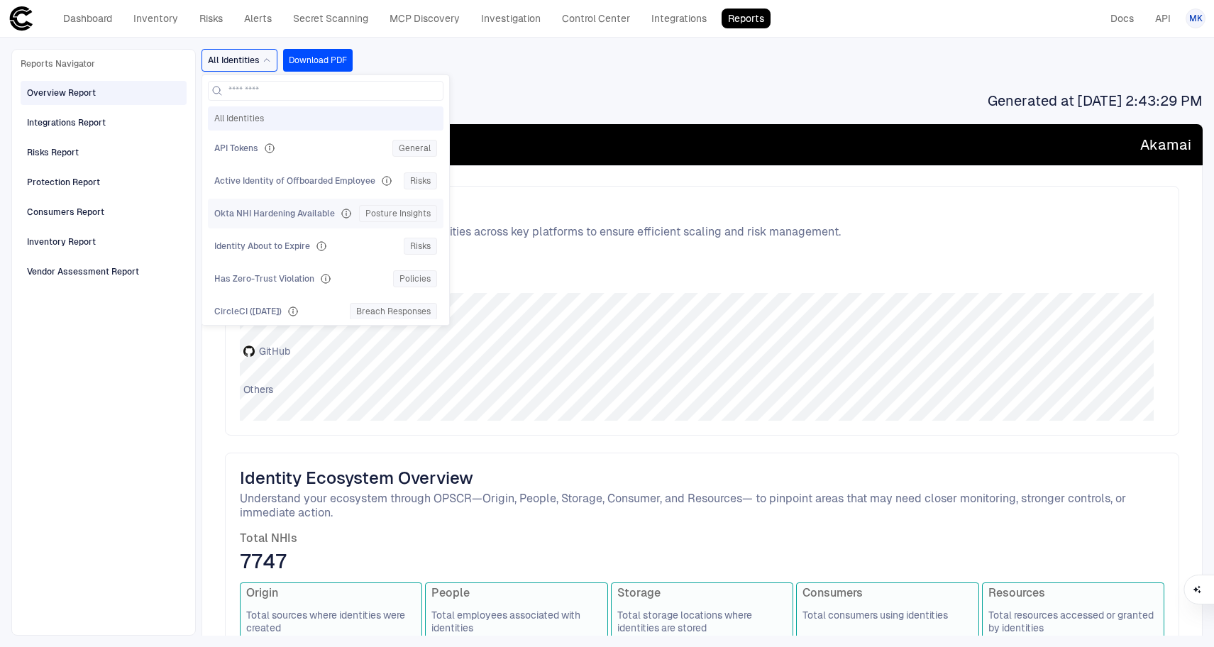
scroll to position [121, 0]
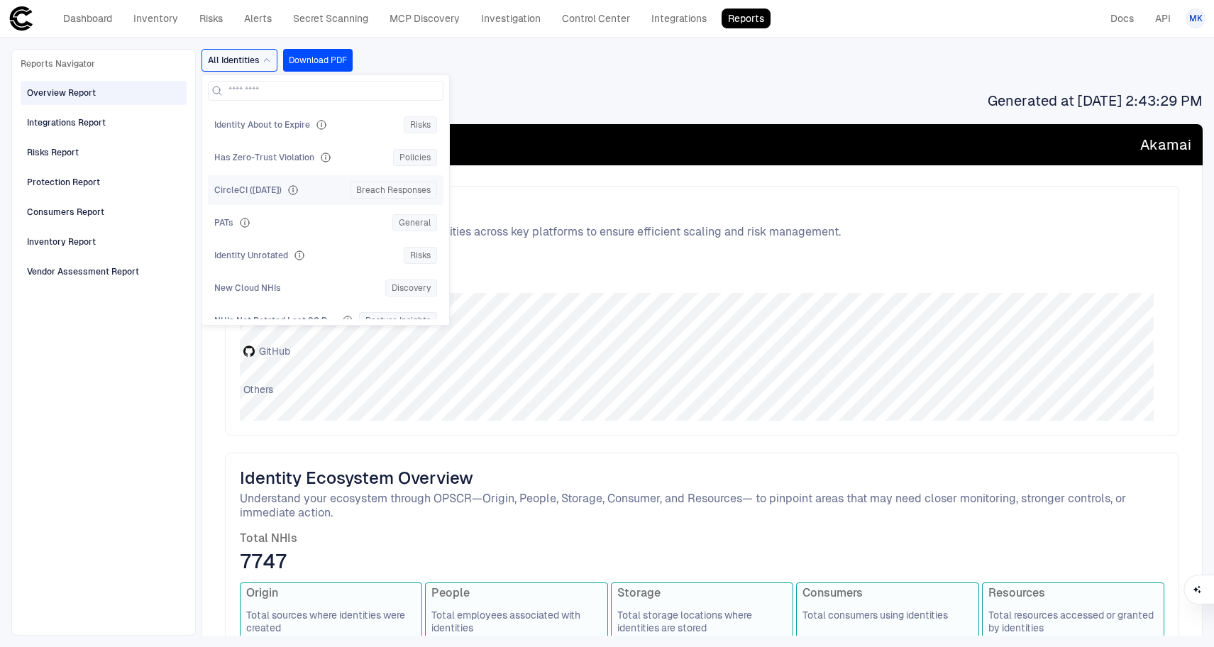
click at [266, 186] on span "CircleCI ([DATE])" at bounding box center [247, 189] width 67 height 11
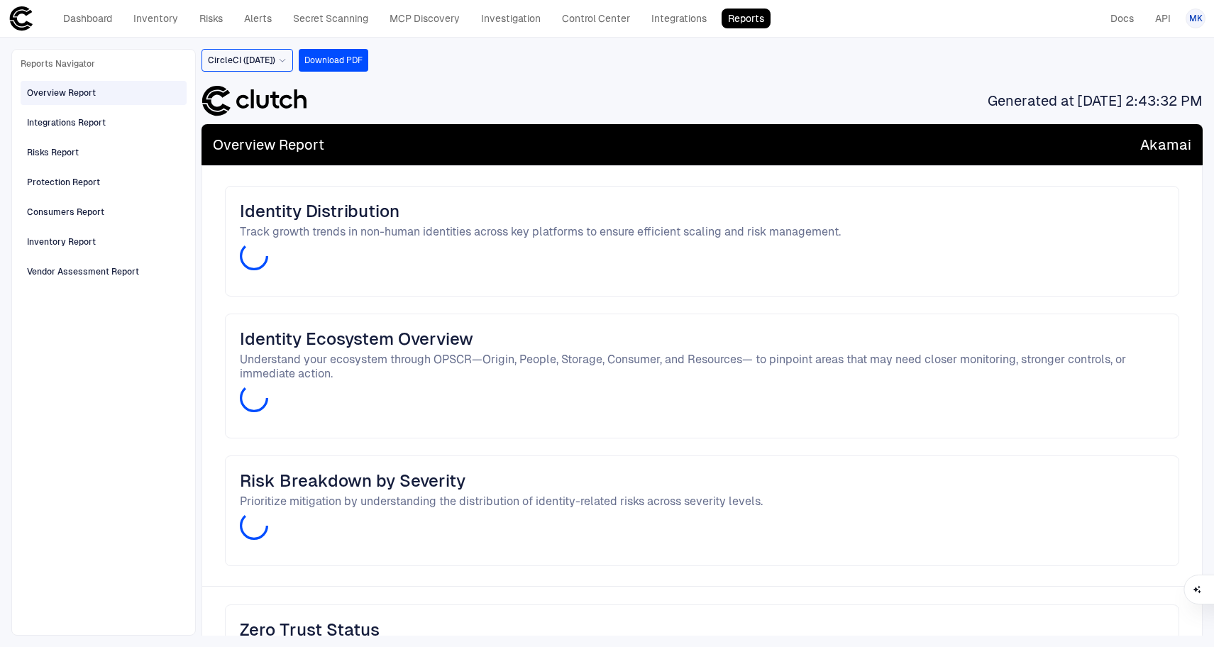
click at [275, 61] on span "CircleCI ([DATE])" at bounding box center [241, 60] width 67 height 11
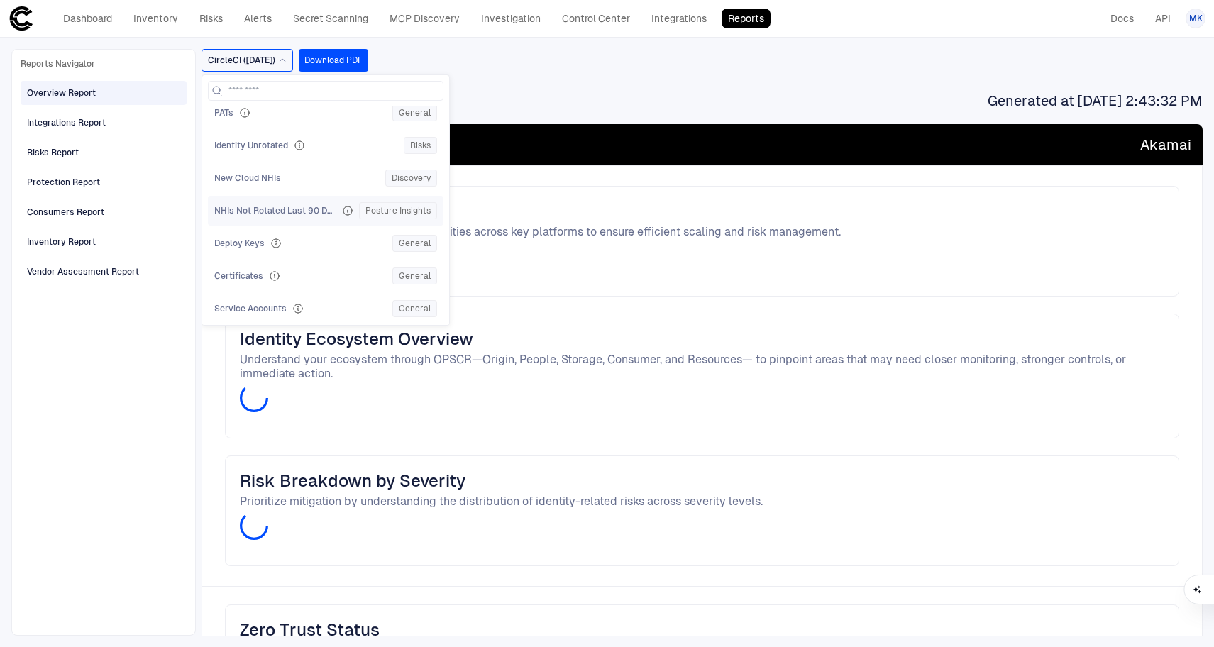
scroll to position [216, 0]
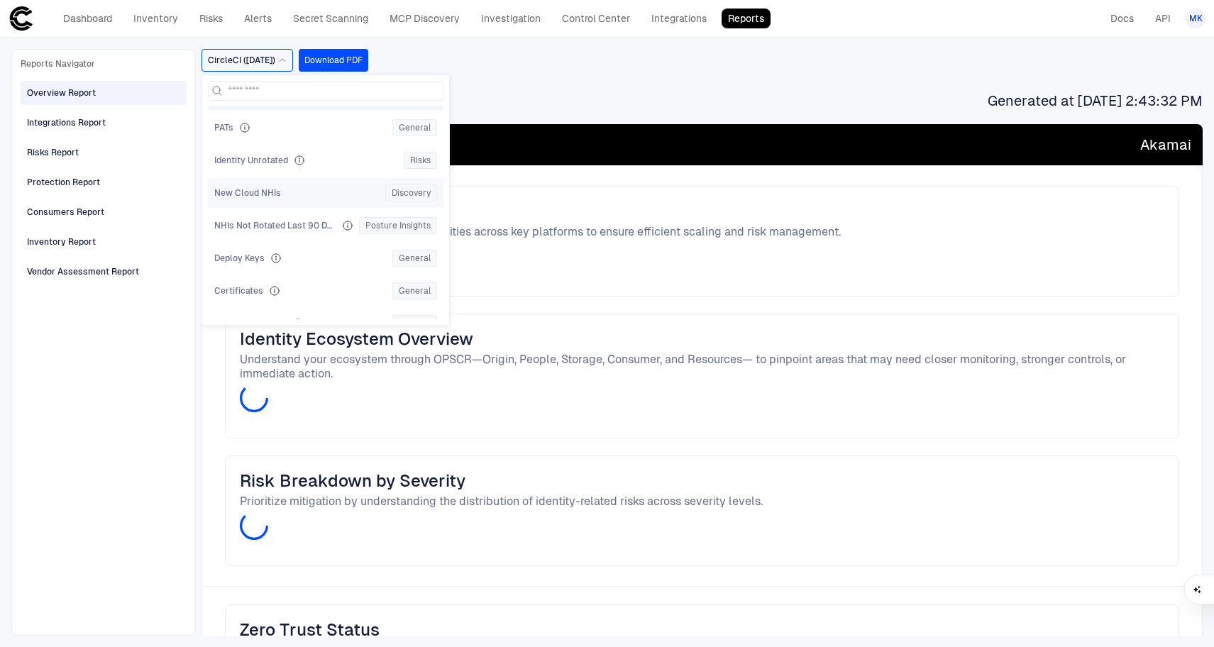
click at [266, 197] on span "New Cloud NHIs" at bounding box center [247, 192] width 67 height 11
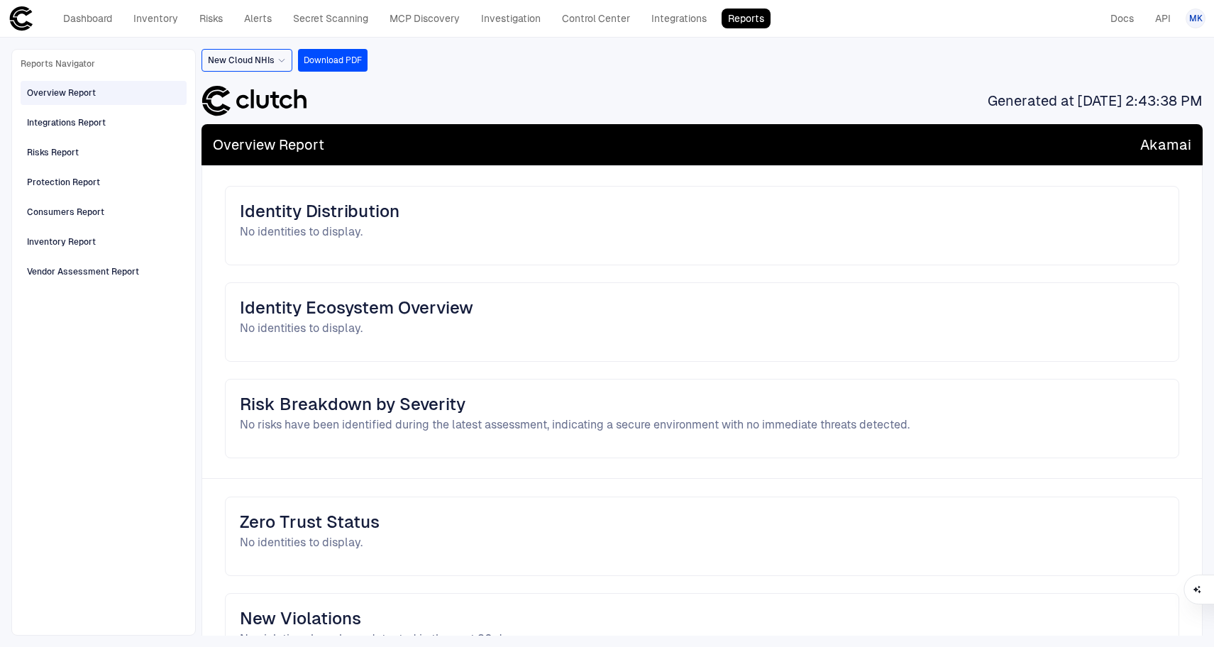
click at [272, 66] on div "New Cloud NHIs" at bounding box center [247, 60] width 78 height 16
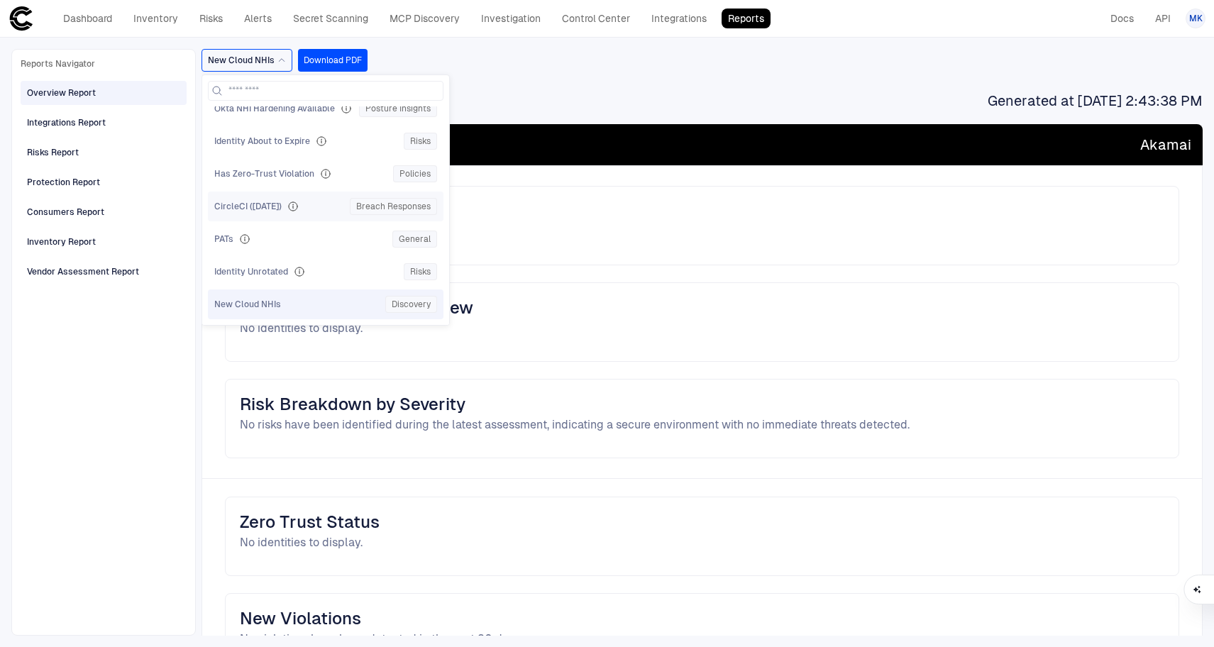
scroll to position [344, 0]
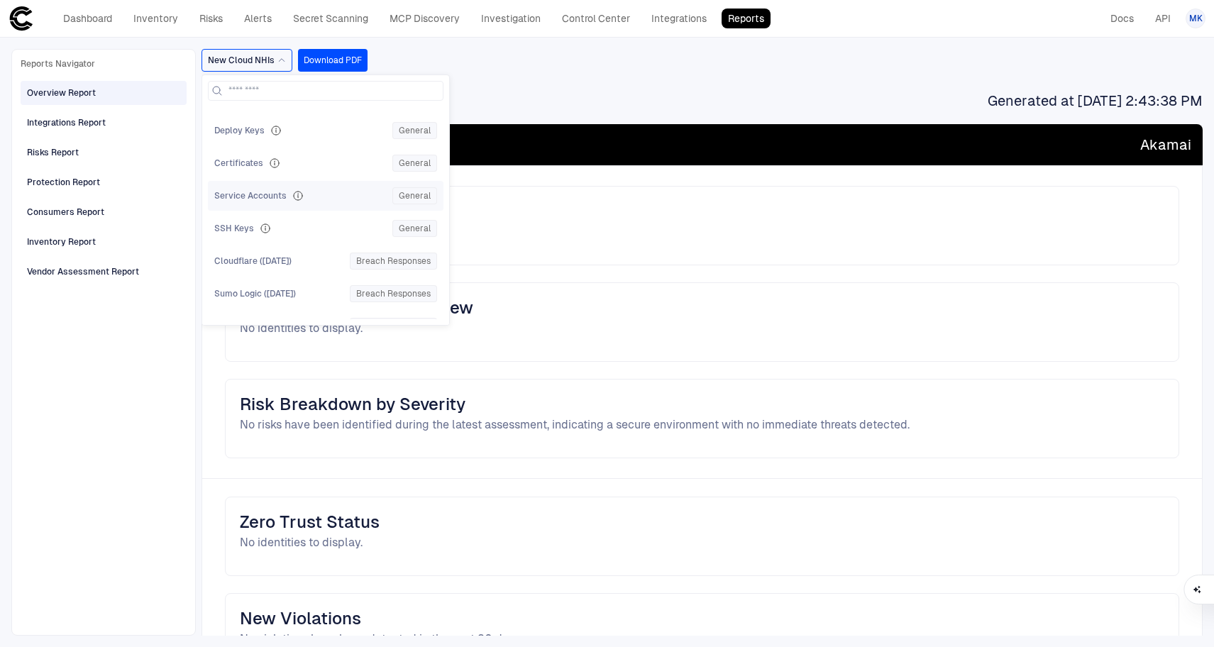
click at [265, 190] on span "Service Accounts" at bounding box center [250, 195] width 72 height 11
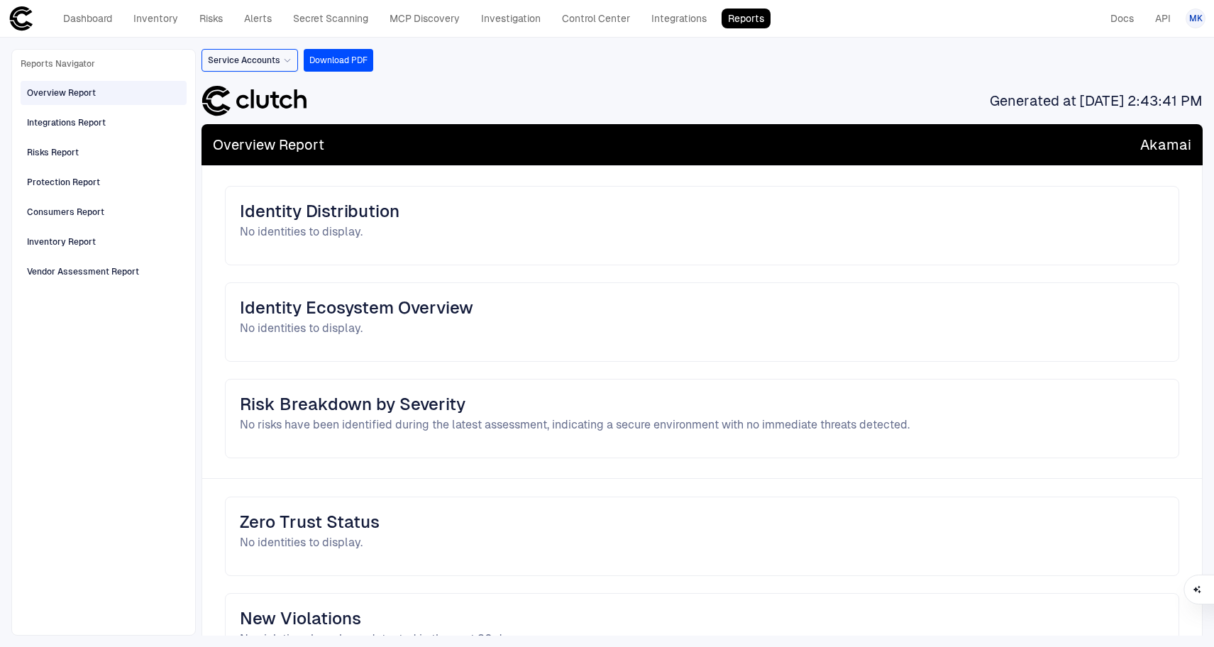
click at [284, 59] on icon at bounding box center [287, 60] width 9 height 9
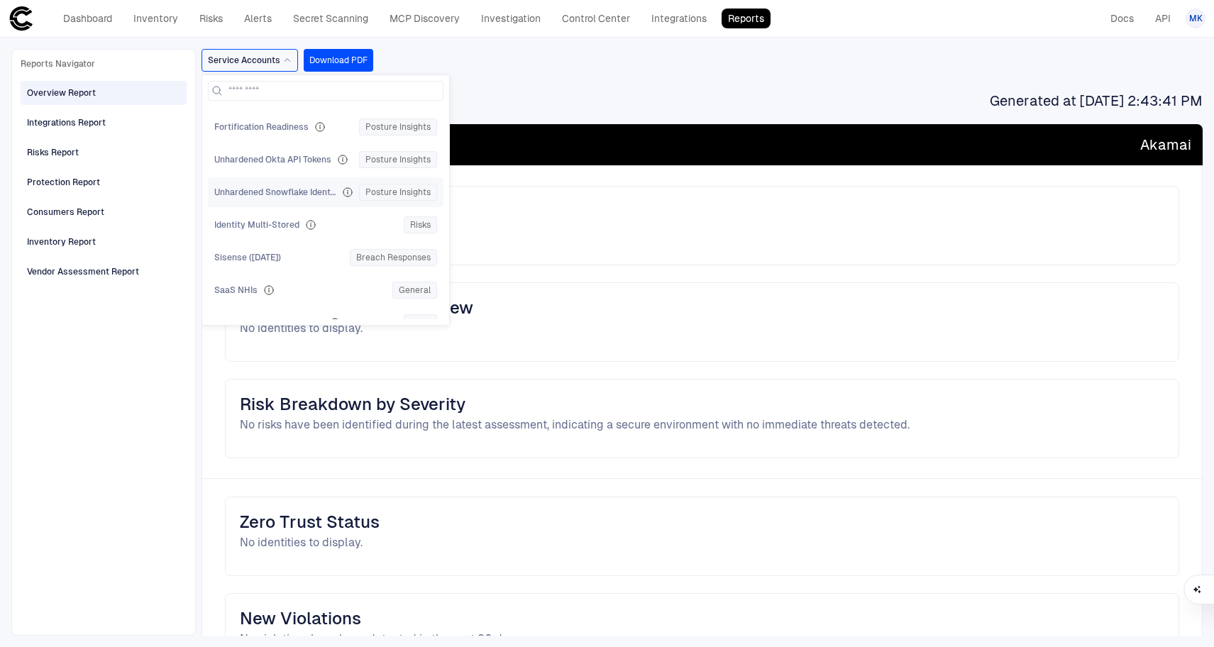
scroll to position [659, 0]
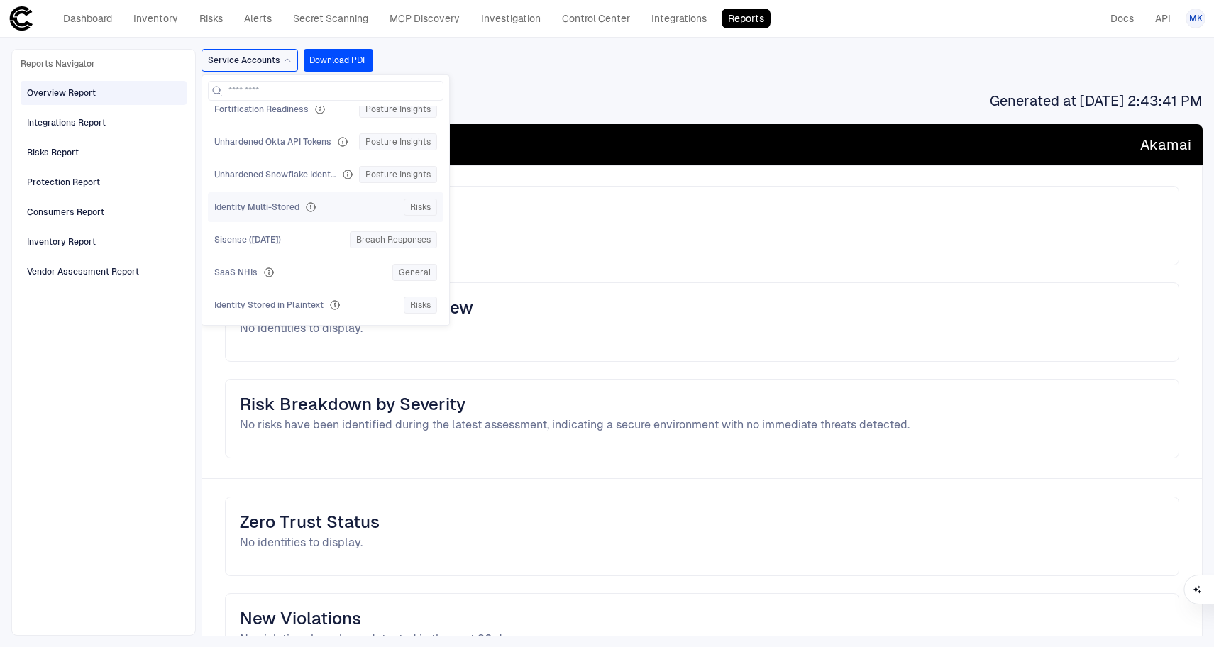
click at [294, 209] on span "Identity Multi-Stored" at bounding box center [256, 206] width 85 height 11
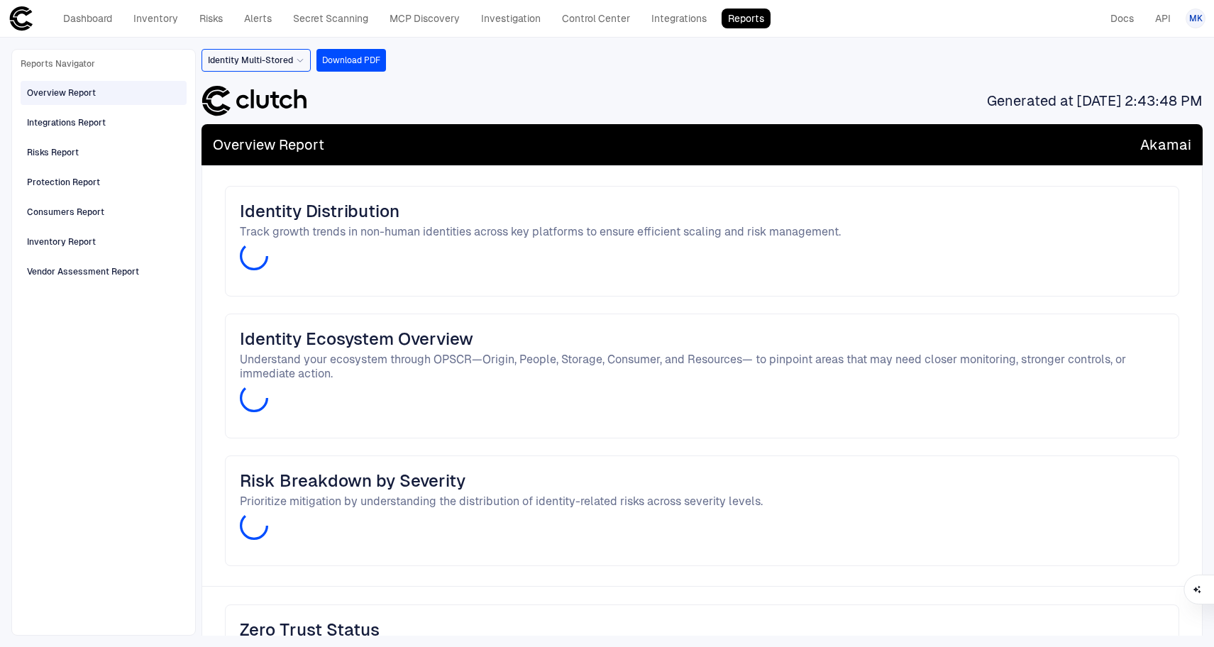
click at [292, 64] on div "Identity Multi-Stored" at bounding box center [256, 60] width 96 height 11
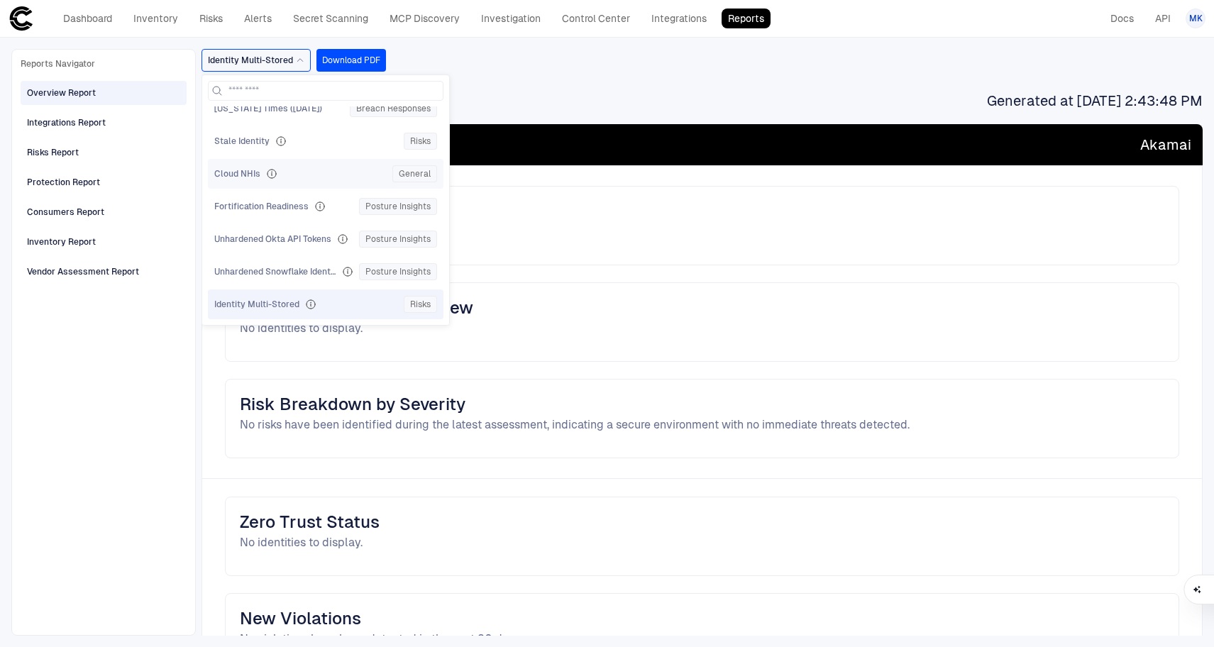
scroll to position [845, 0]
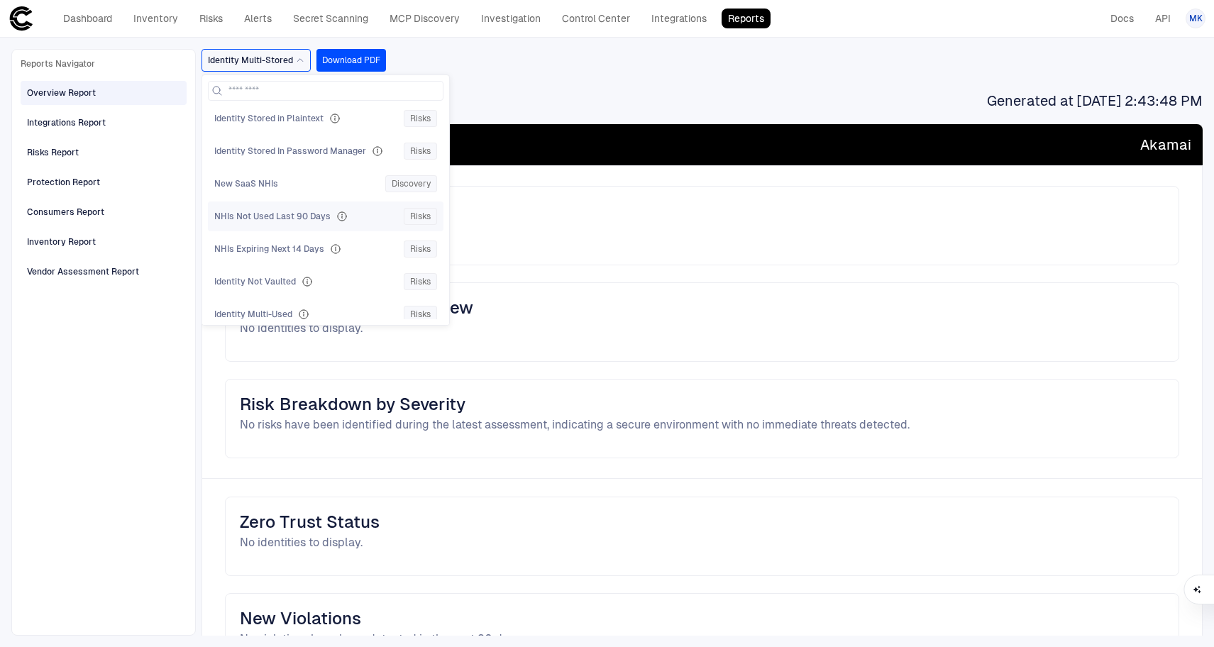
click at [283, 226] on div "NHIs Not Used Last 90 Days Risks" at bounding box center [325, 216] width 235 height 30
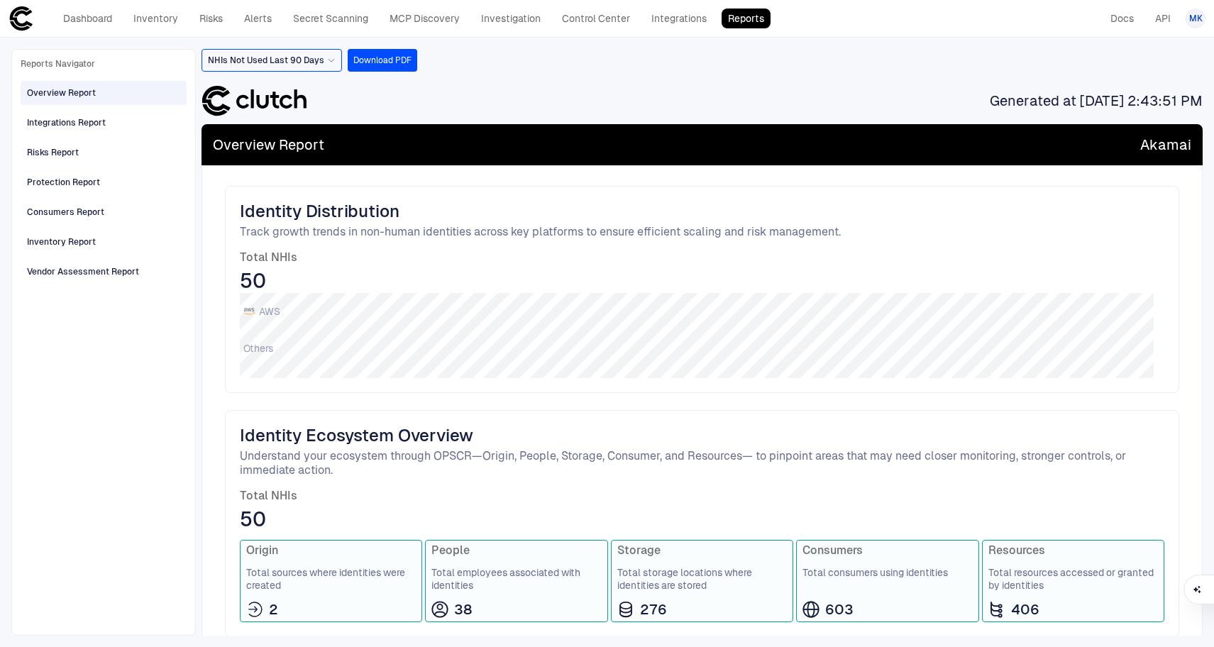
click at [327, 63] on icon at bounding box center [331, 60] width 9 height 9
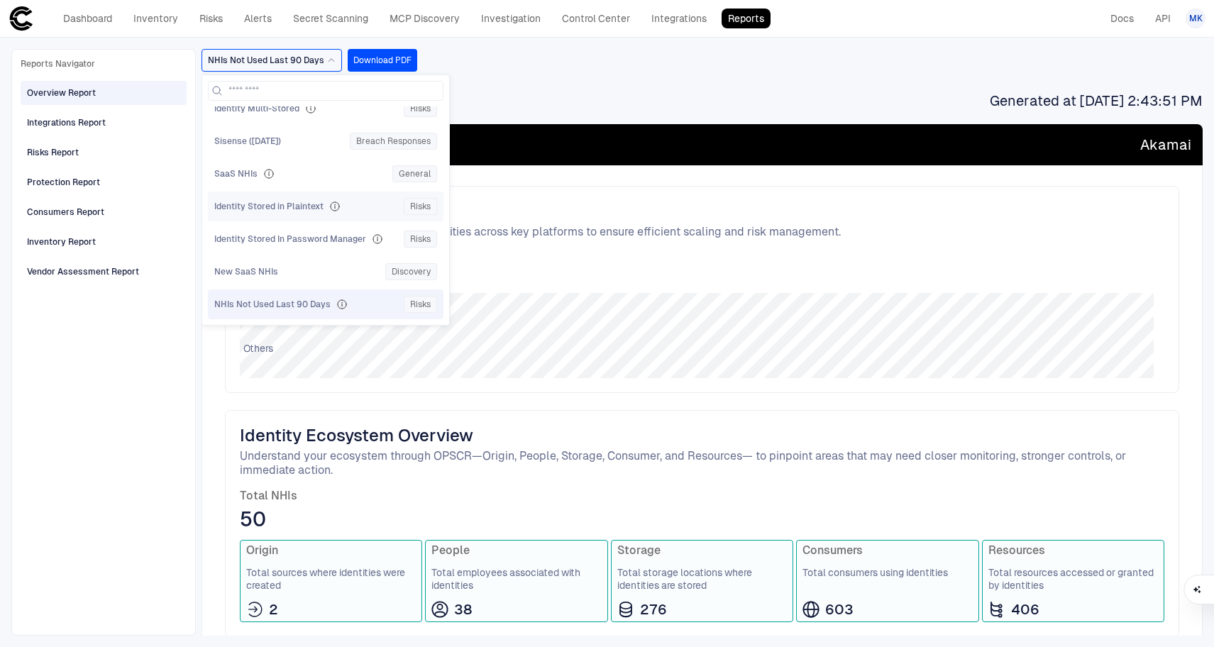
scroll to position [847, 0]
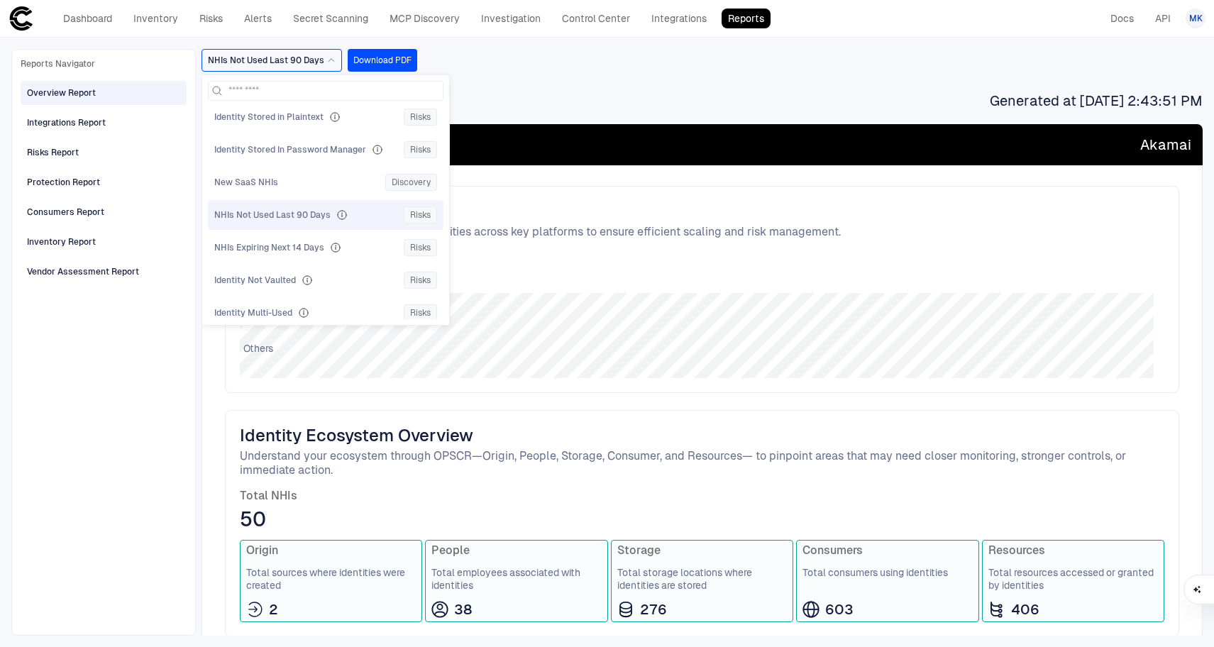
click at [306, 214] on span "NHIs Not Used Last 90 Days" at bounding box center [272, 214] width 116 height 11
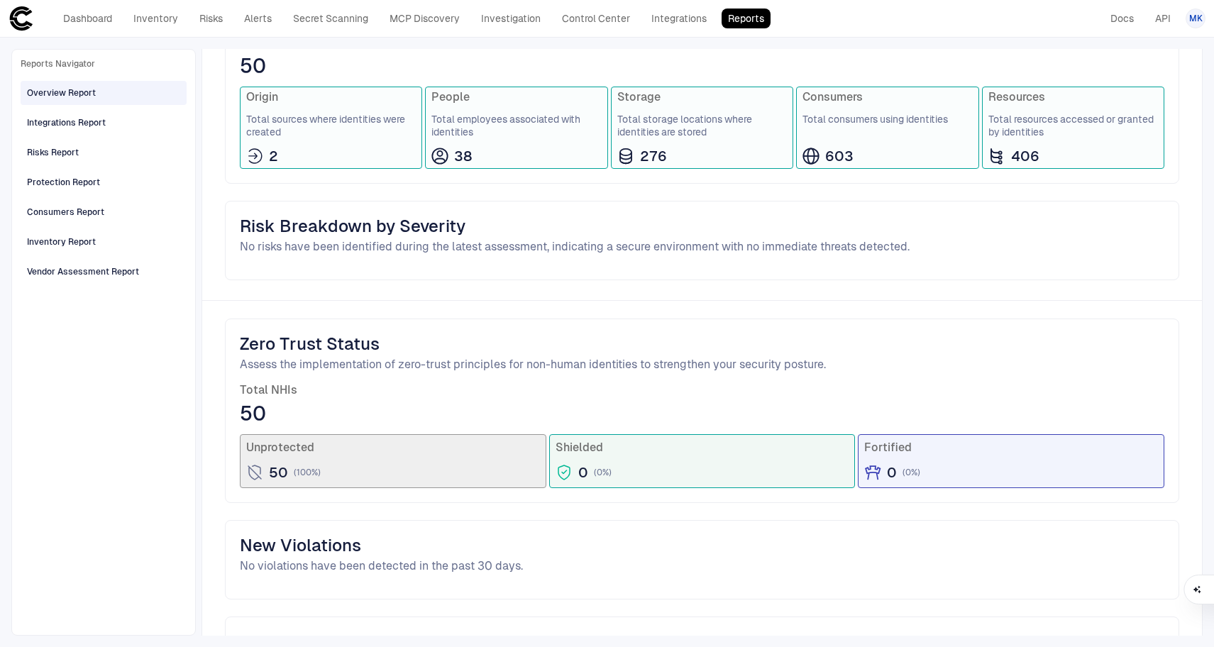
scroll to position [0, 0]
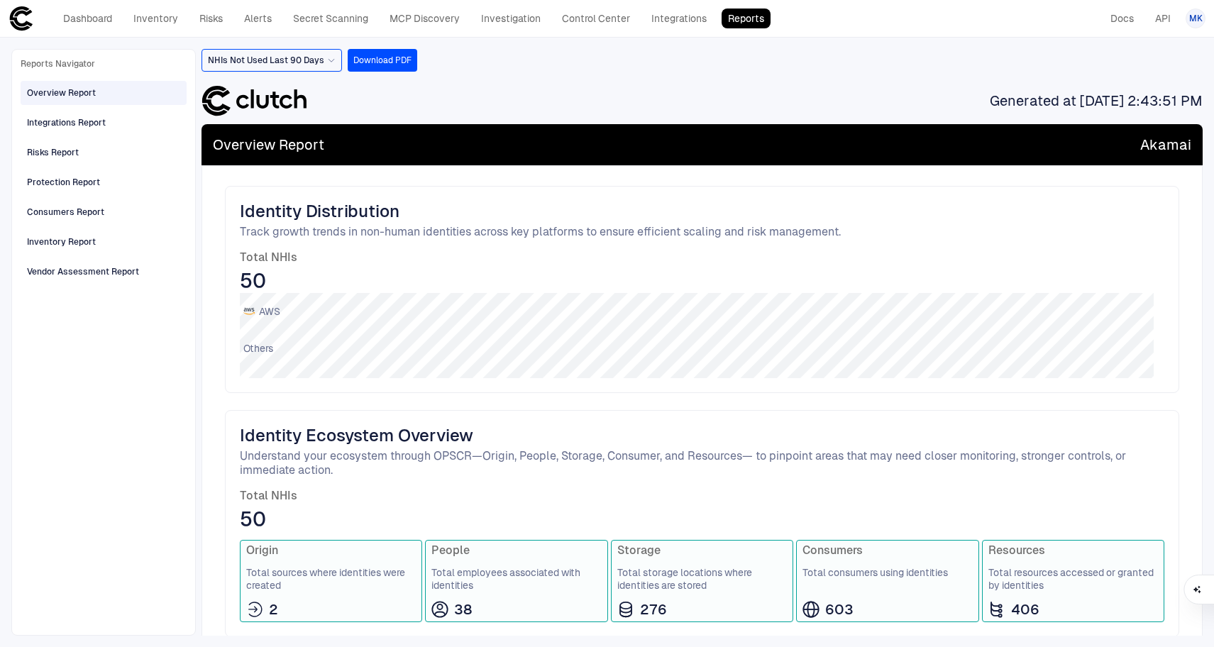
click at [323, 62] on div "NHIs Not Used Last 90 Days" at bounding box center [272, 60] width 128 height 11
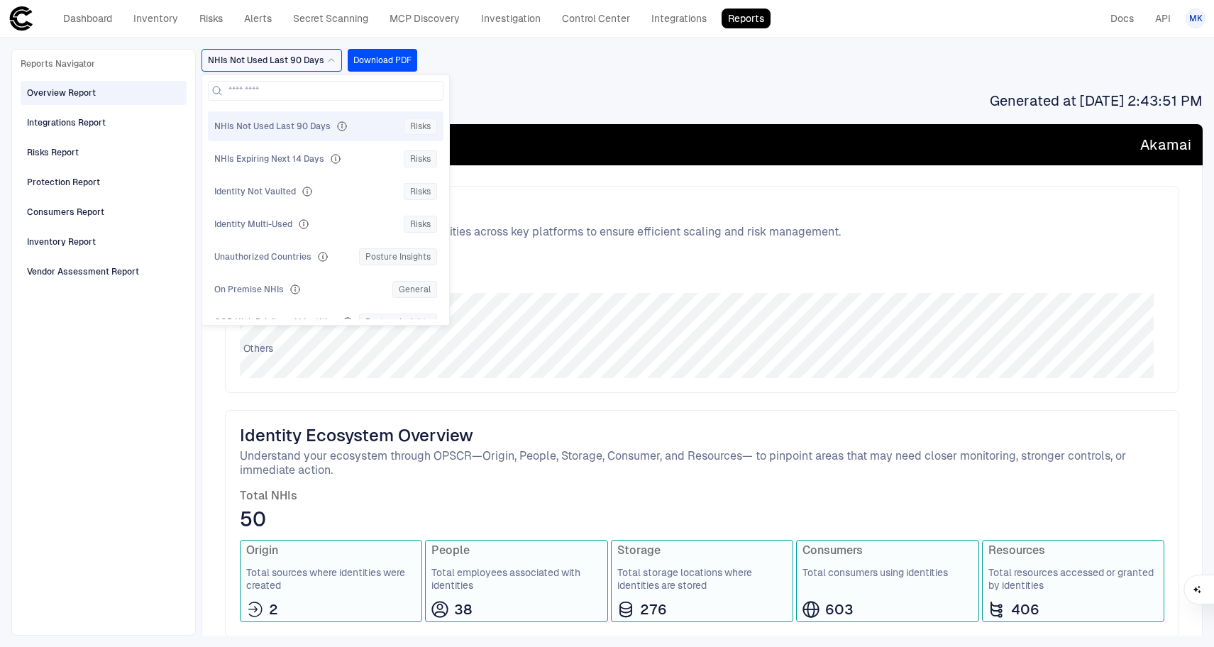
scroll to position [940, 0]
click at [306, 213] on div "Identity Multi-Used Risks" at bounding box center [325, 219] width 223 height 17
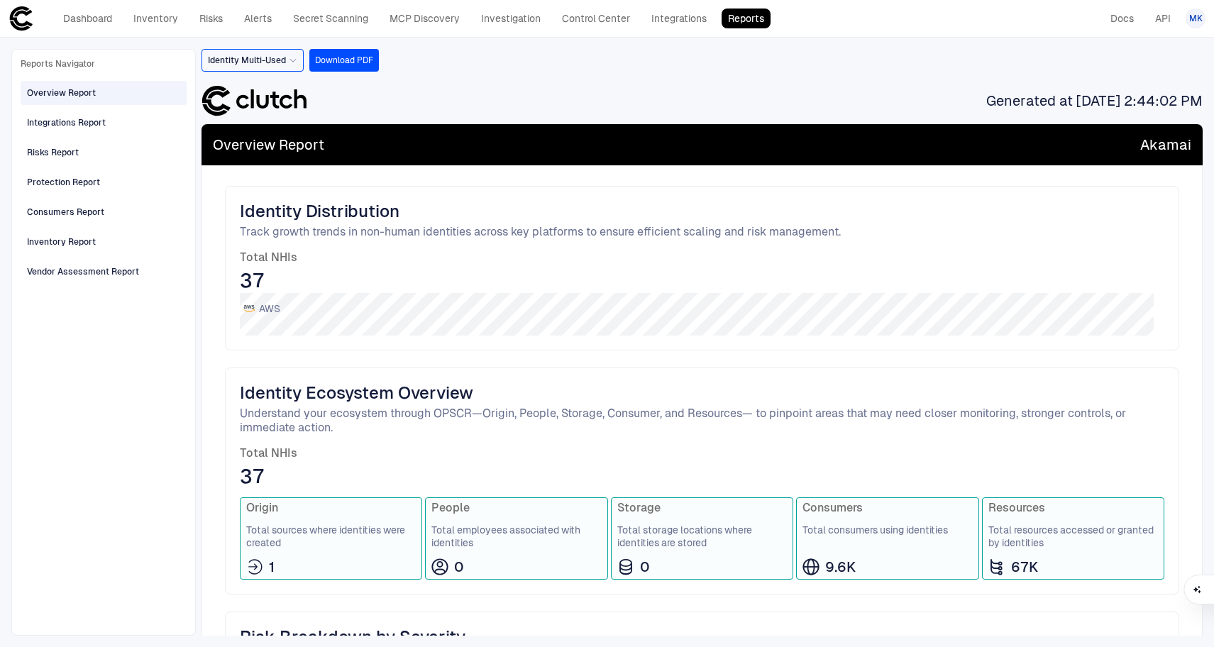
click at [296, 56] on icon at bounding box center [293, 60] width 9 height 9
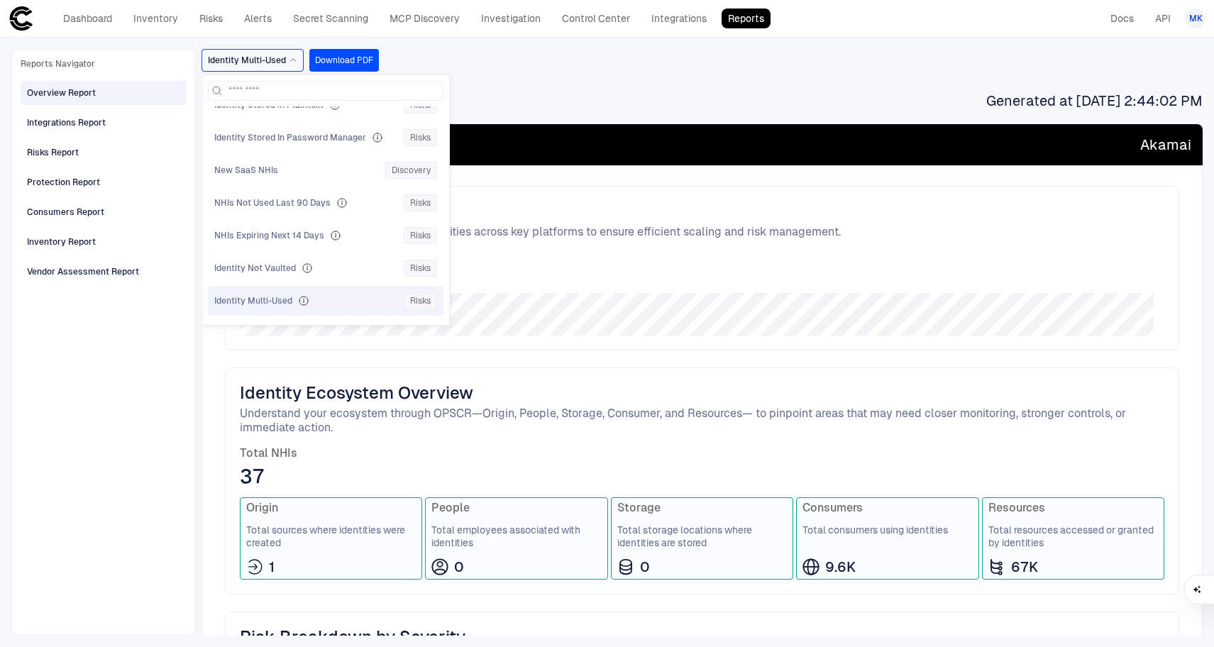
scroll to position [782, 0]
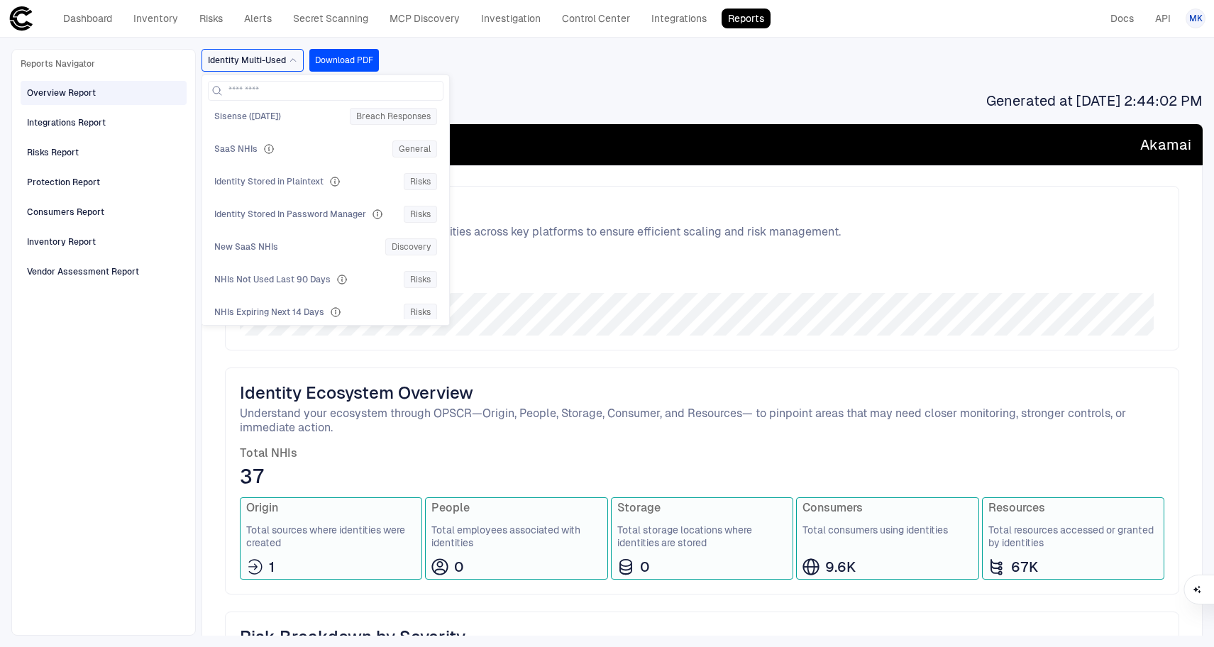
click at [293, 198] on div "All Identities API Tokens General Active Identity of Offboarded Employee Risks …" at bounding box center [325, 212] width 235 height 213
click at [285, 182] on span "Identity Stored in Plaintext" at bounding box center [268, 181] width 109 height 11
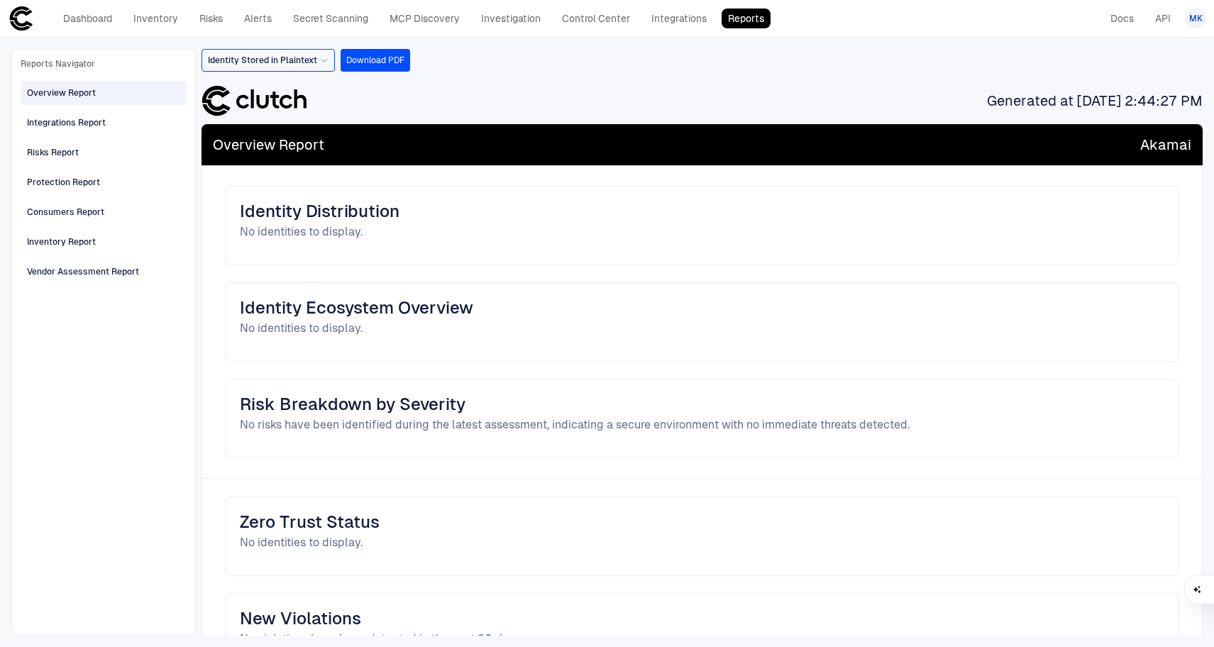
click at [326, 57] on icon at bounding box center [324, 60] width 9 height 9
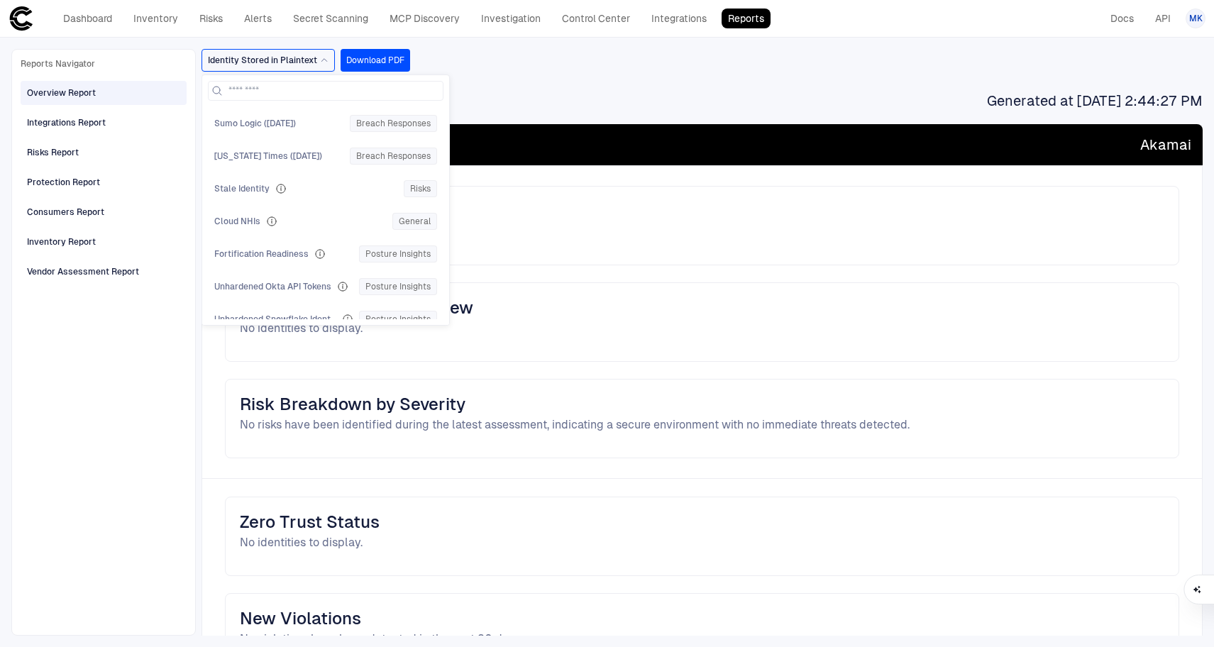
scroll to position [442, 0]
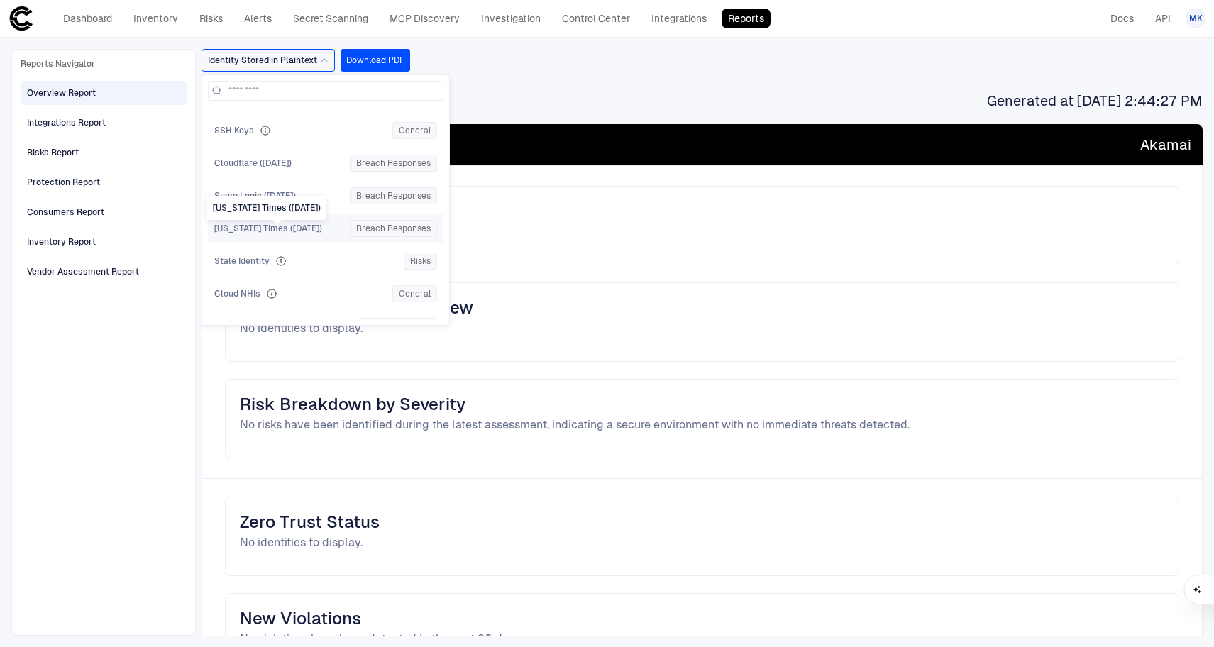
click at [292, 228] on span "[US_STATE] Times ([DATE])" at bounding box center [268, 228] width 108 height 11
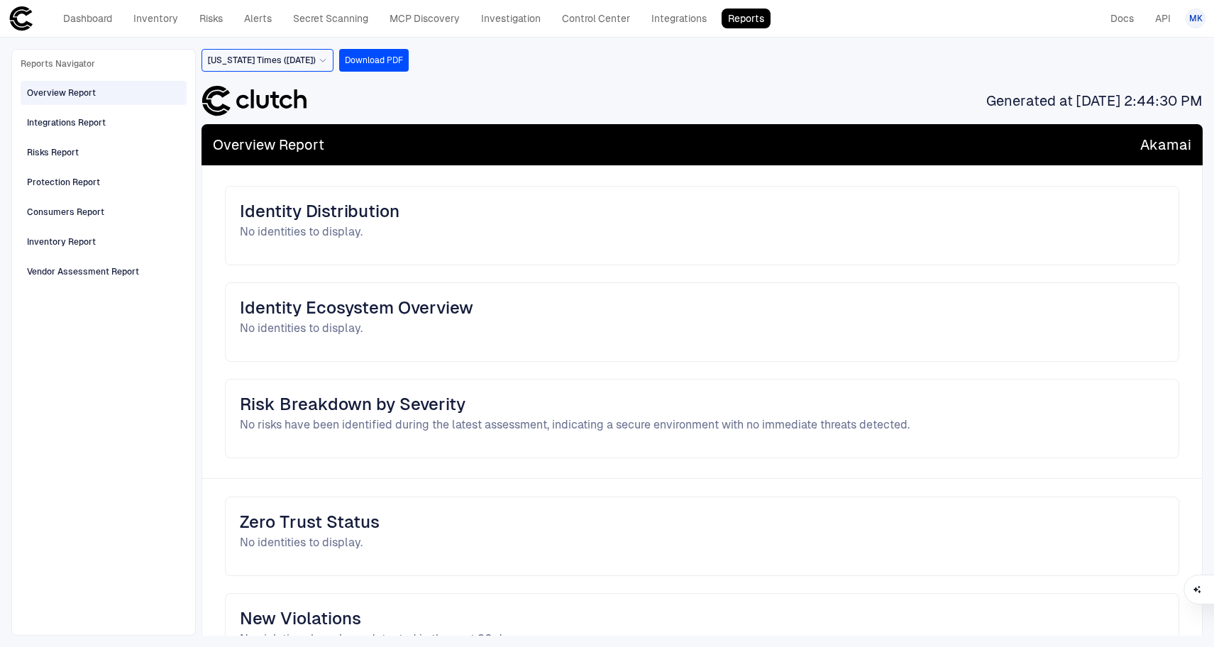
click at [327, 59] on icon at bounding box center [322, 60] width 9 height 9
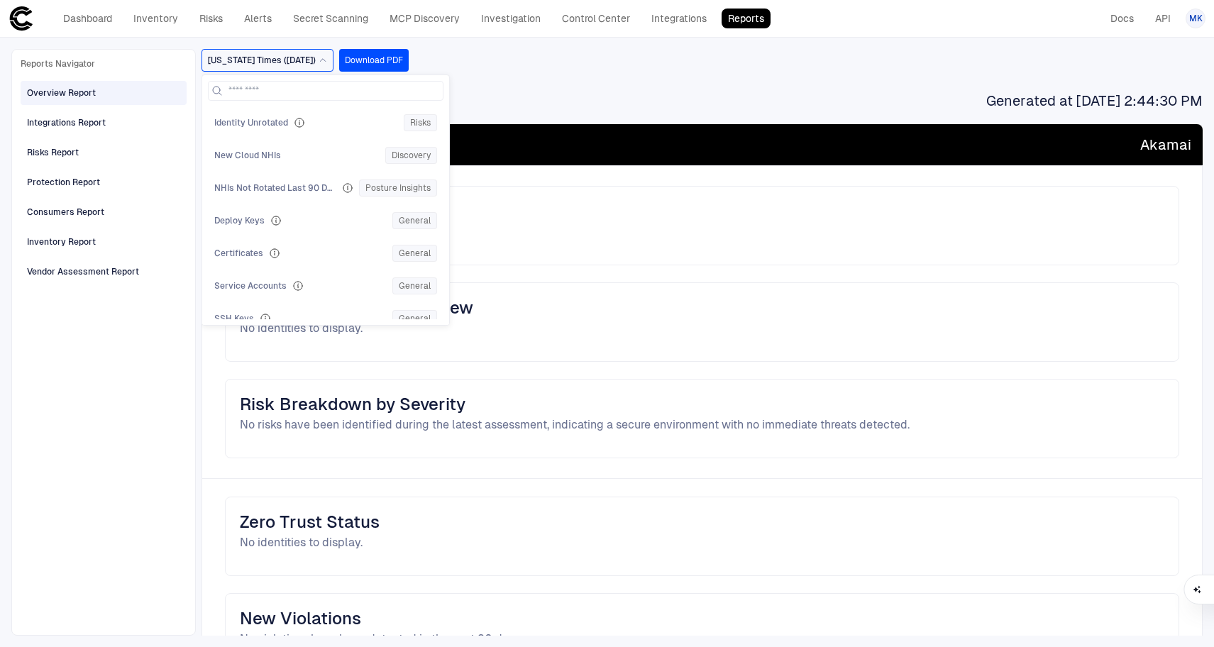
scroll to position [222, 0]
